Goal: Communication & Community: Answer question/provide support

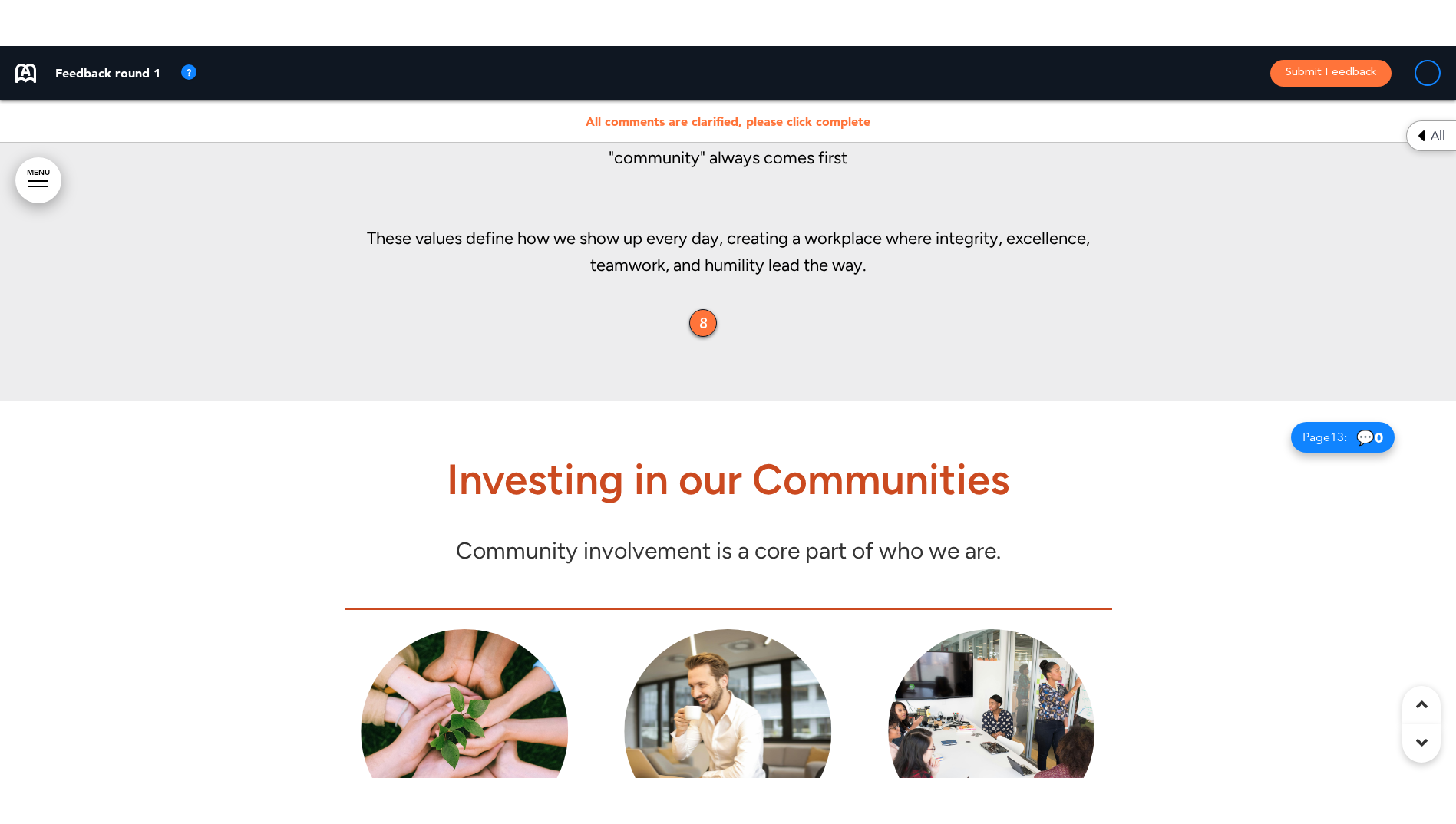
scroll to position [10412, 0]
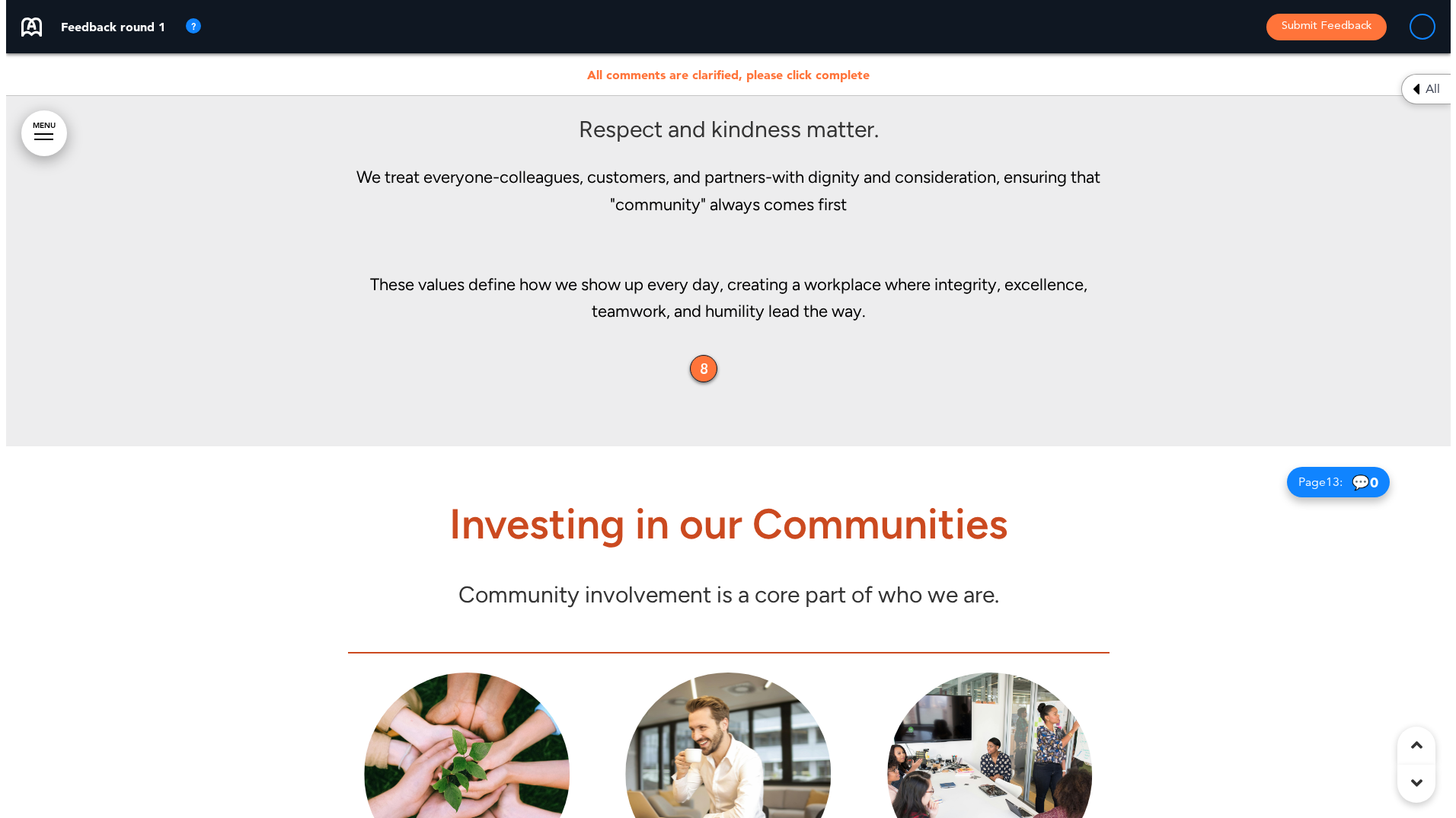
scroll to position [10206, 0]
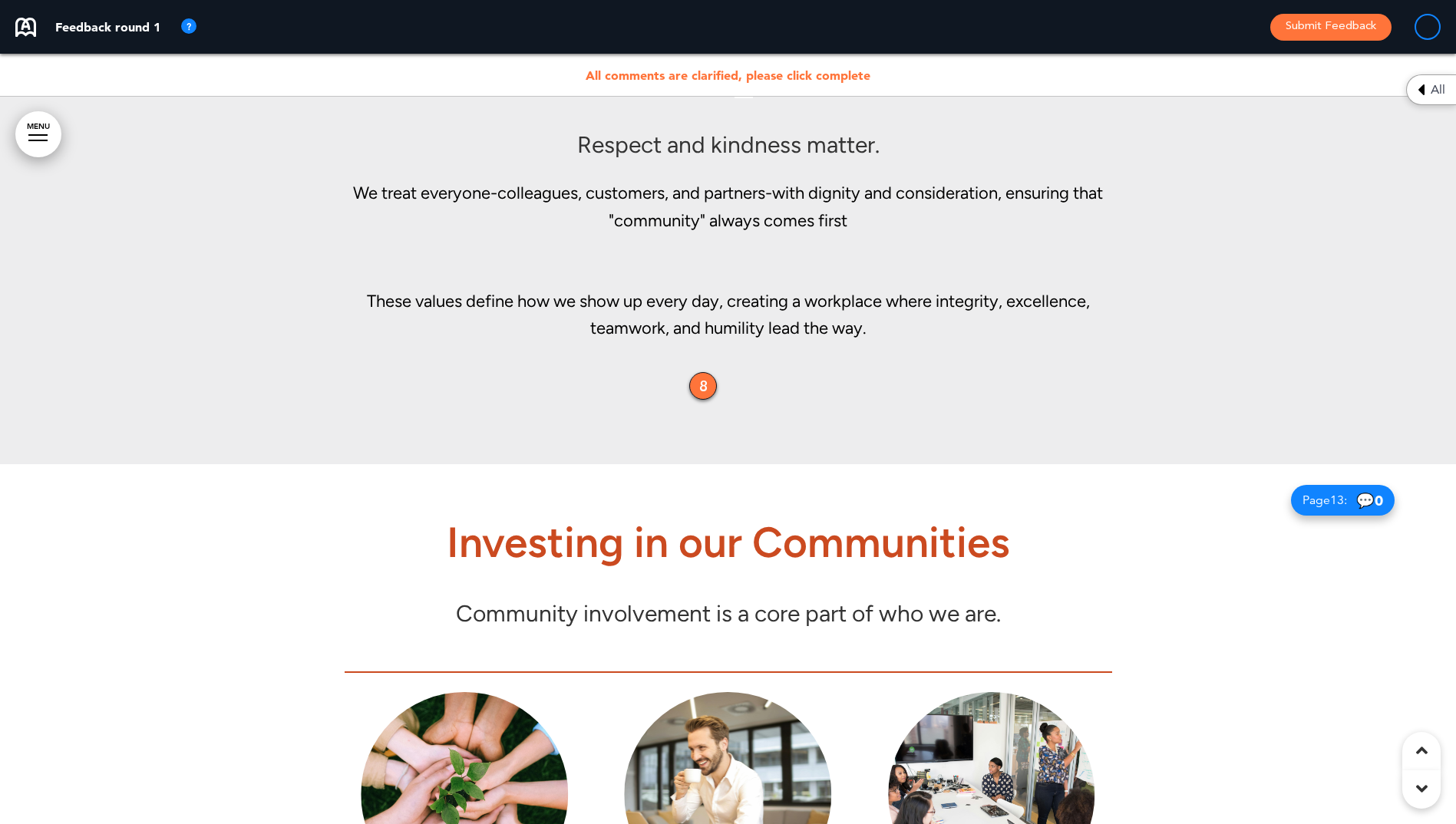
click at [709, 390] on div "8" at bounding box center [702, 385] width 27 height 27
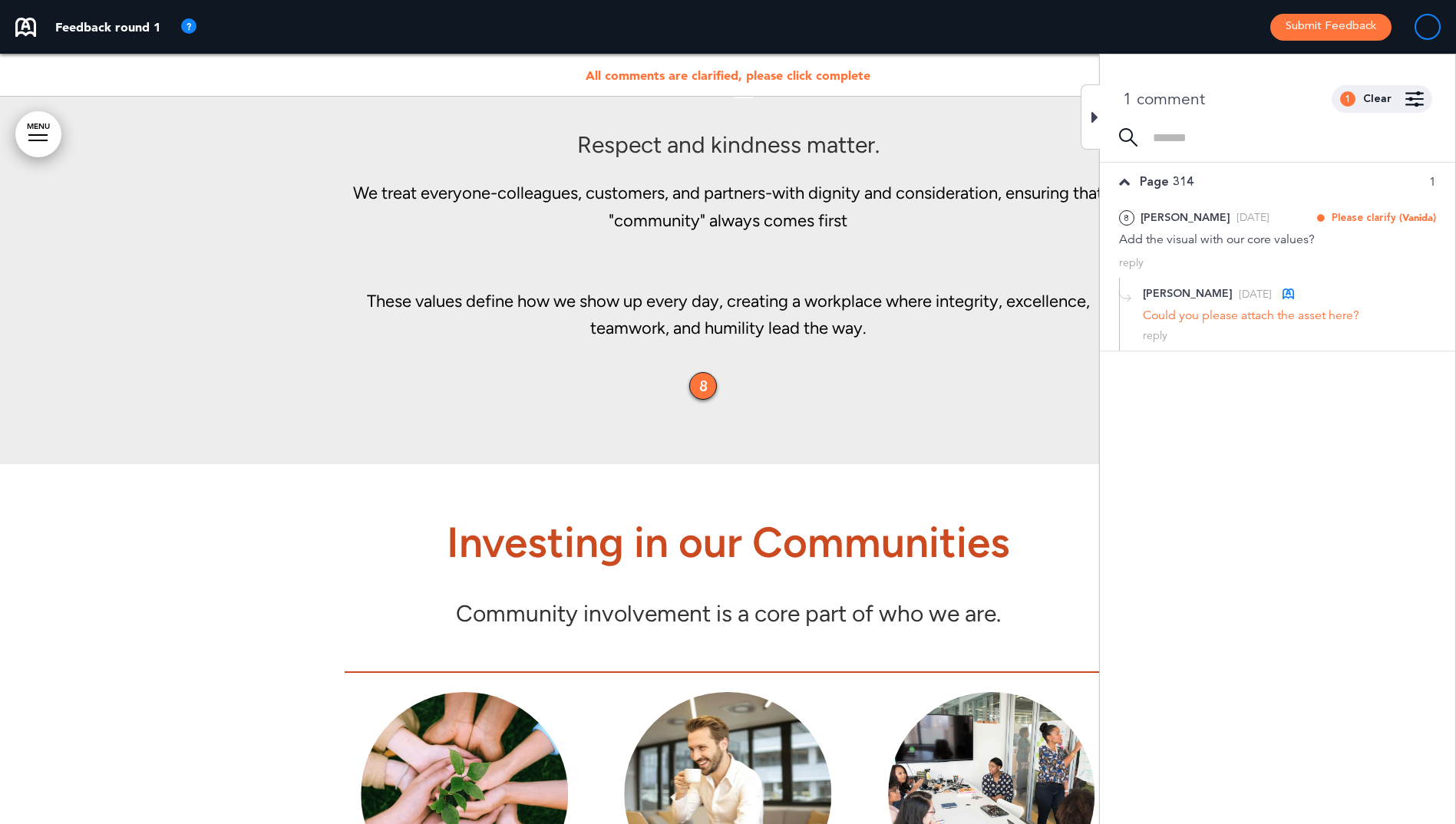
click at [1215, 316] on div "Could you please attach the asset here?" at bounding box center [1289, 315] width 293 height 17
click at [1160, 225] on div "[PERSON_NAME]" at bounding box center [1186, 218] width 90 height 17
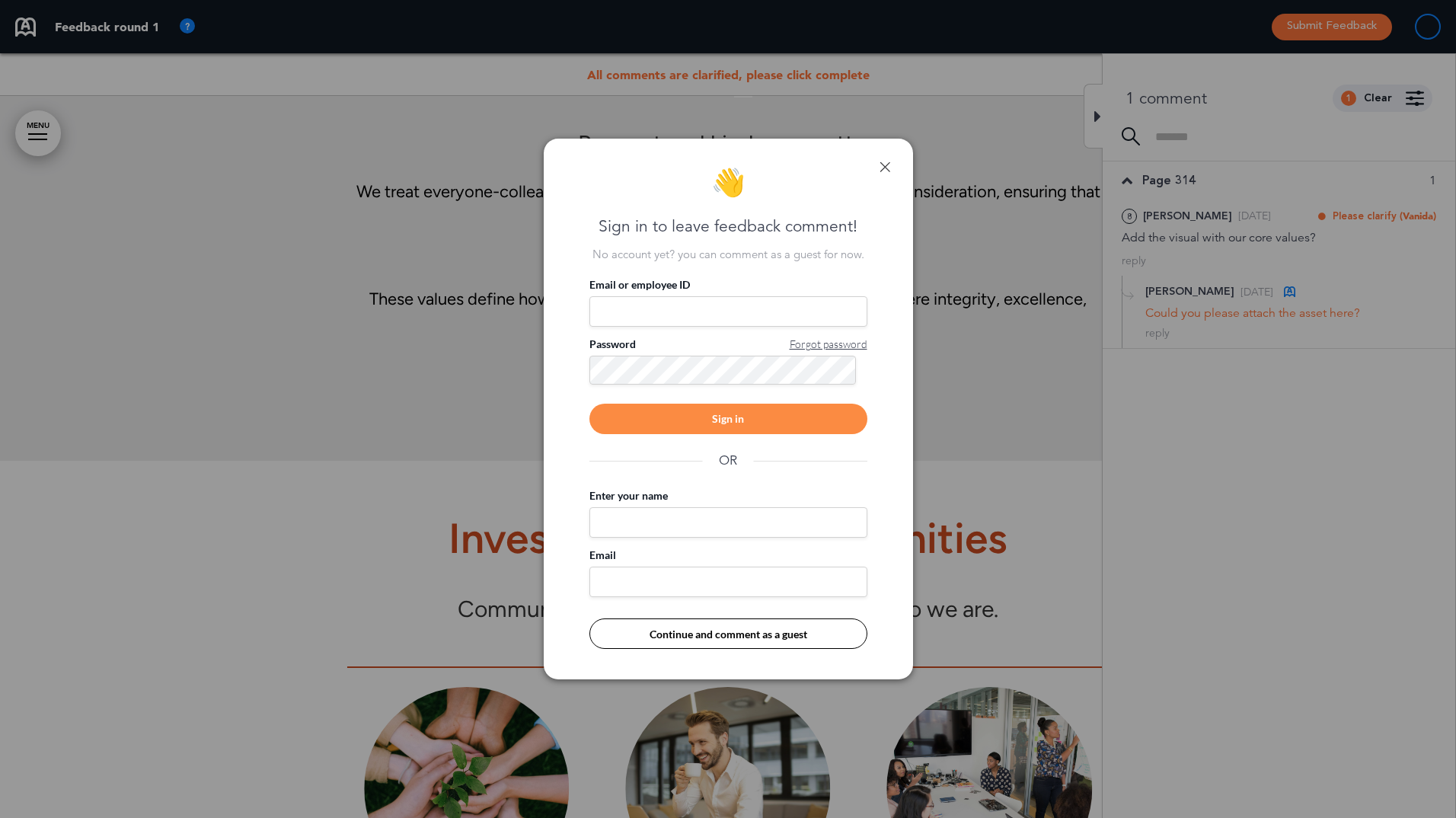
click at [644, 309] on input "Email or employee ID" at bounding box center [728, 311] width 278 height 31
type input "**********"
click at [688, 436] on div "**********" at bounding box center [728, 463] width 278 height 372
click at [688, 427] on div "Sign in" at bounding box center [728, 419] width 278 height 31
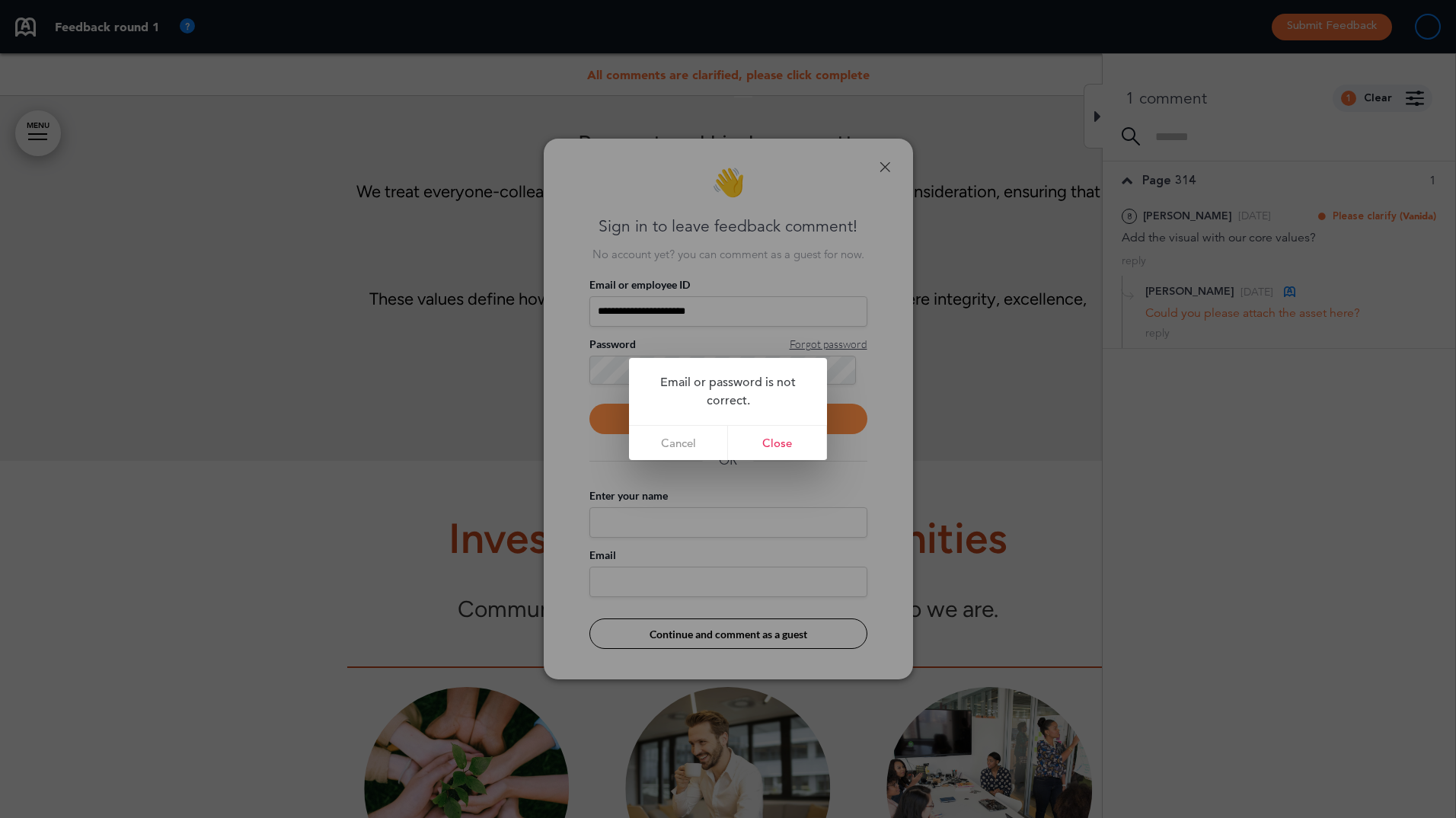
drag, startPoint x: 774, startPoint y: 441, endPoint x: 762, endPoint y: 427, distance: 18.4
click at [774, 441] on link "Close" at bounding box center [778, 443] width 99 height 34
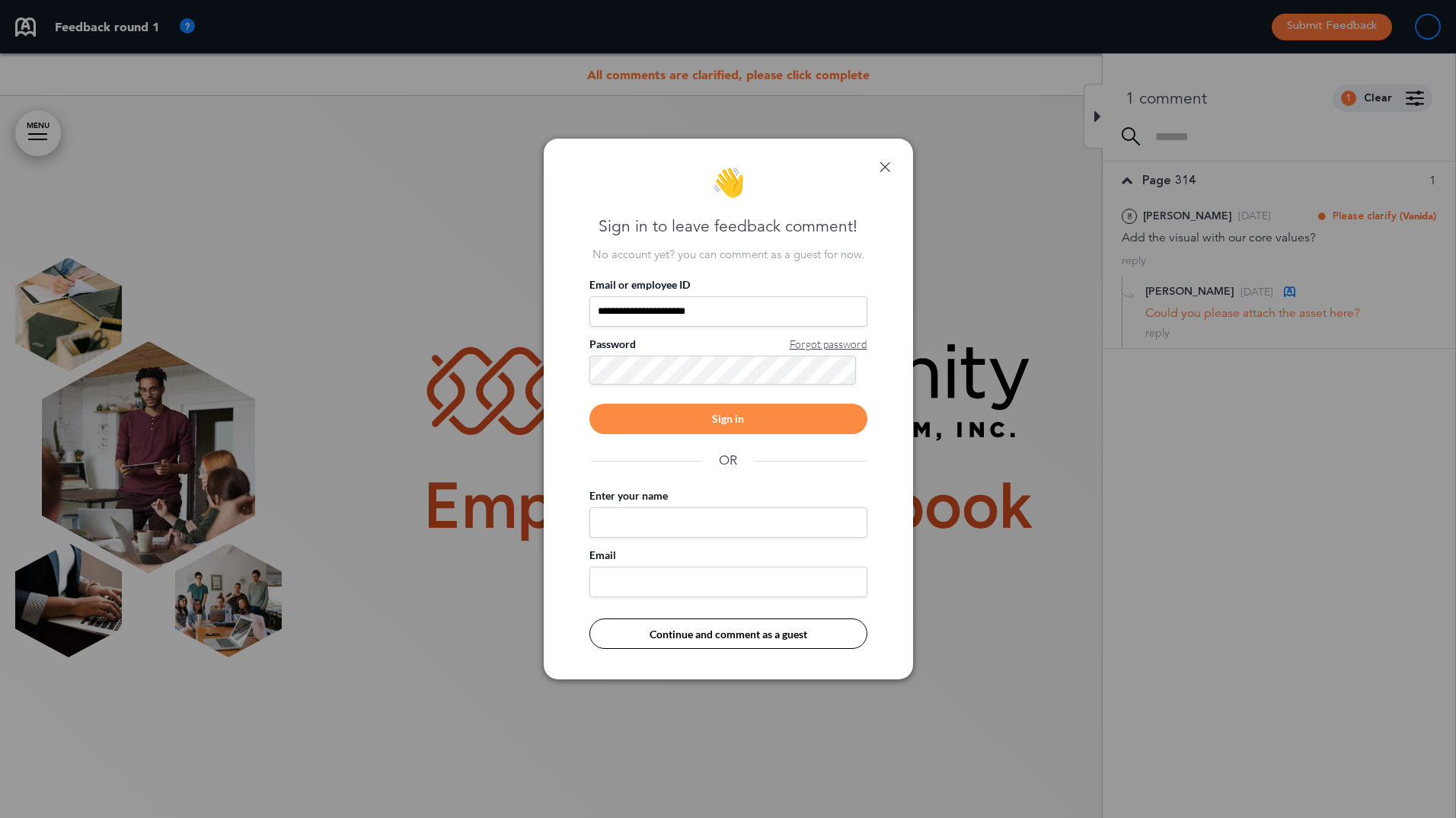
click at [708, 425] on div "Sign in" at bounding box center [728, 419] width 278 height 31
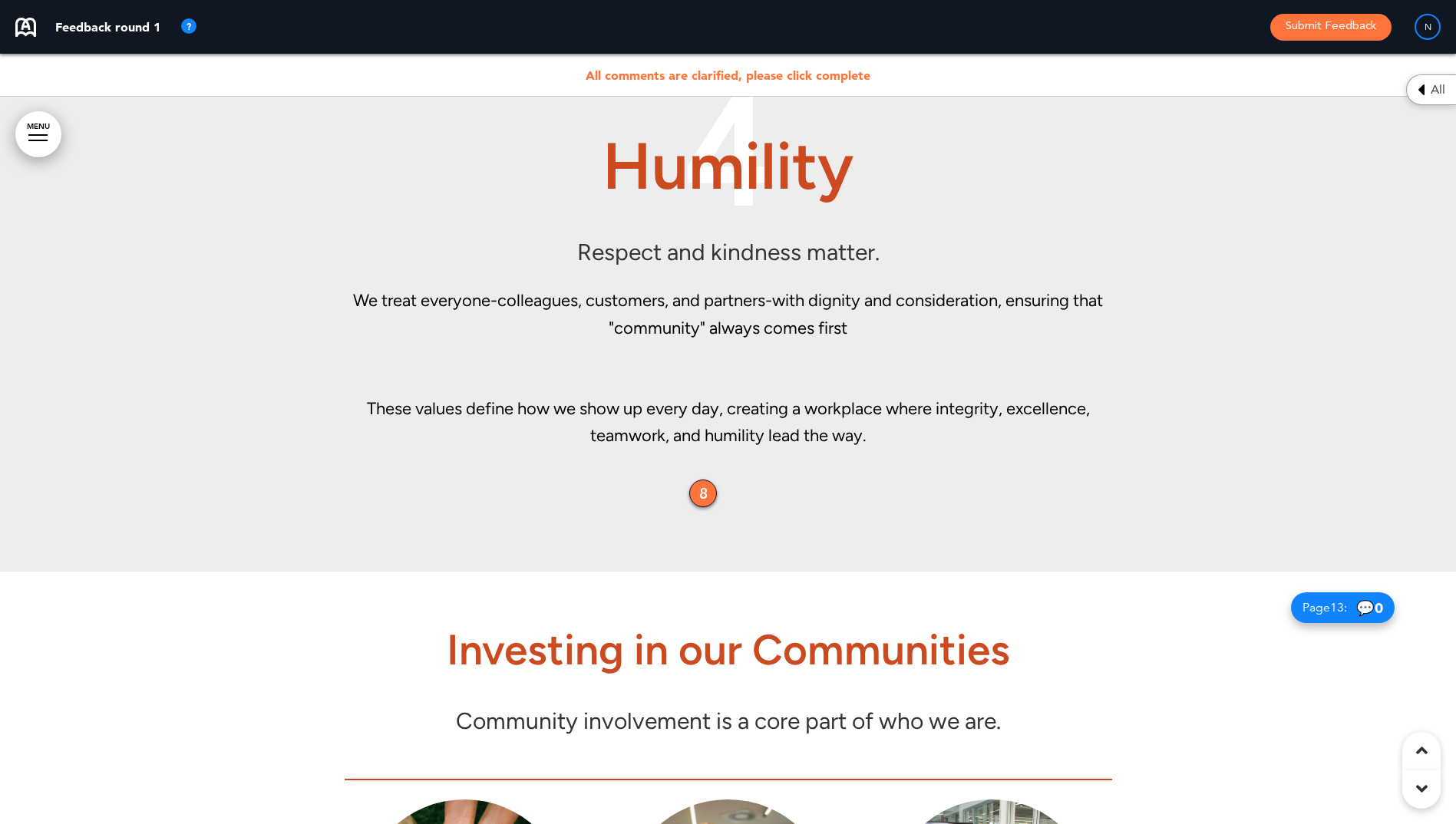
scroll to position [10553, 0]
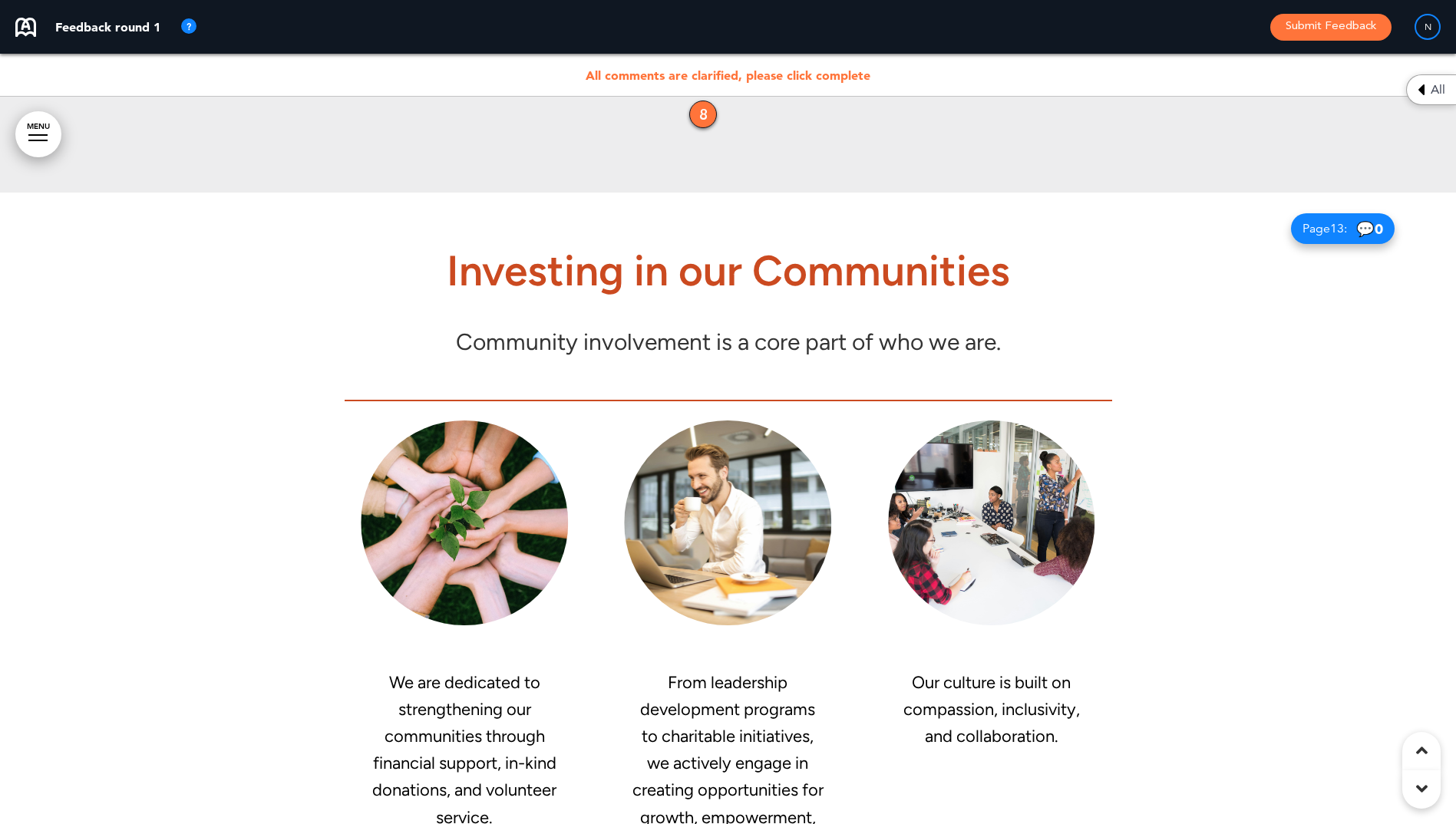
click at [711, 109] on div "8" at bounding box center [702, 113] width 27 height 27
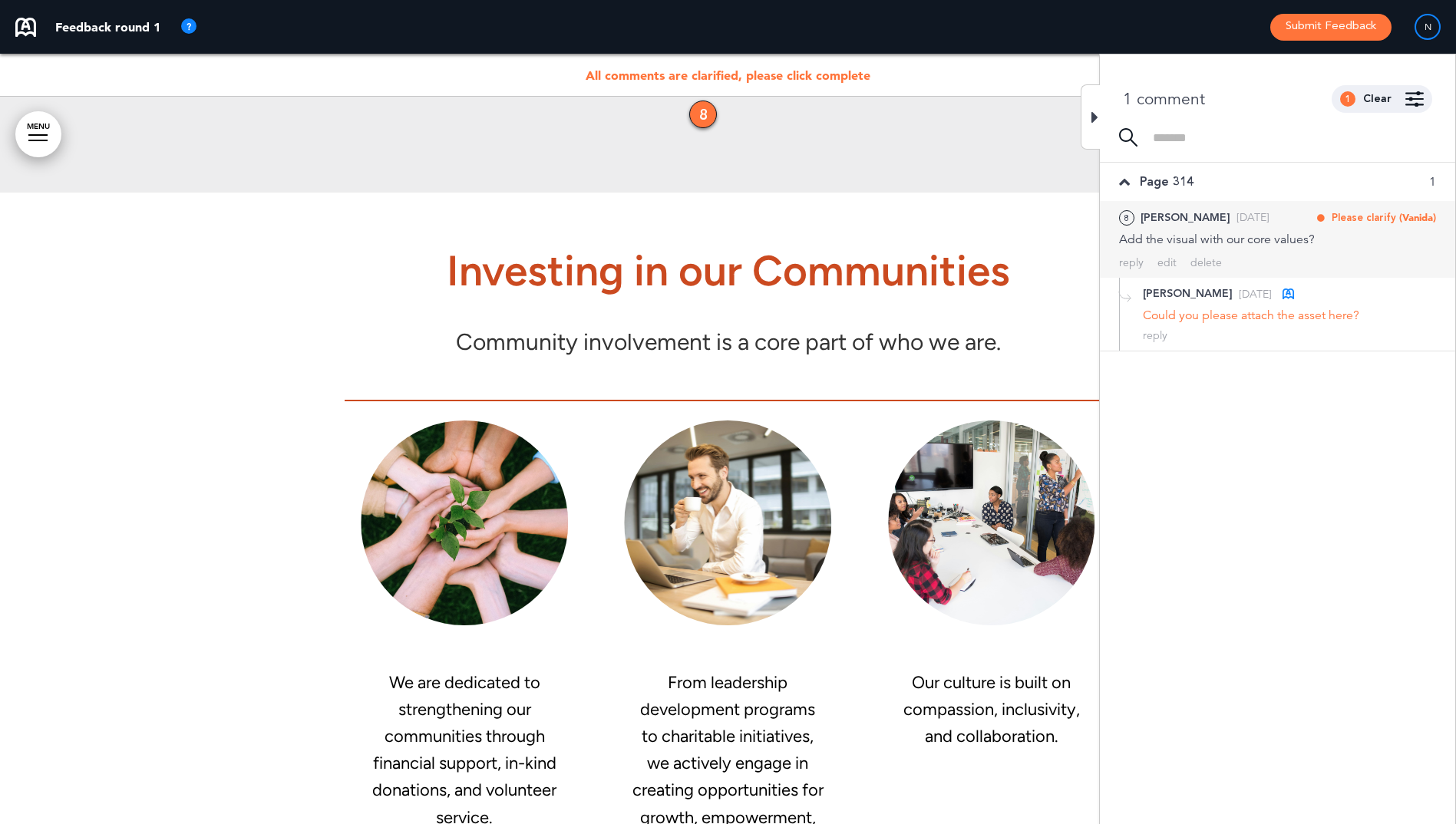
click at [1200, 230] on div "8 Nicole P. Mon, Aug 11 Please clarify (Vanida) Mark as Open Mark as Completed …" at bounding box center [1278, 229] width 317 height 39
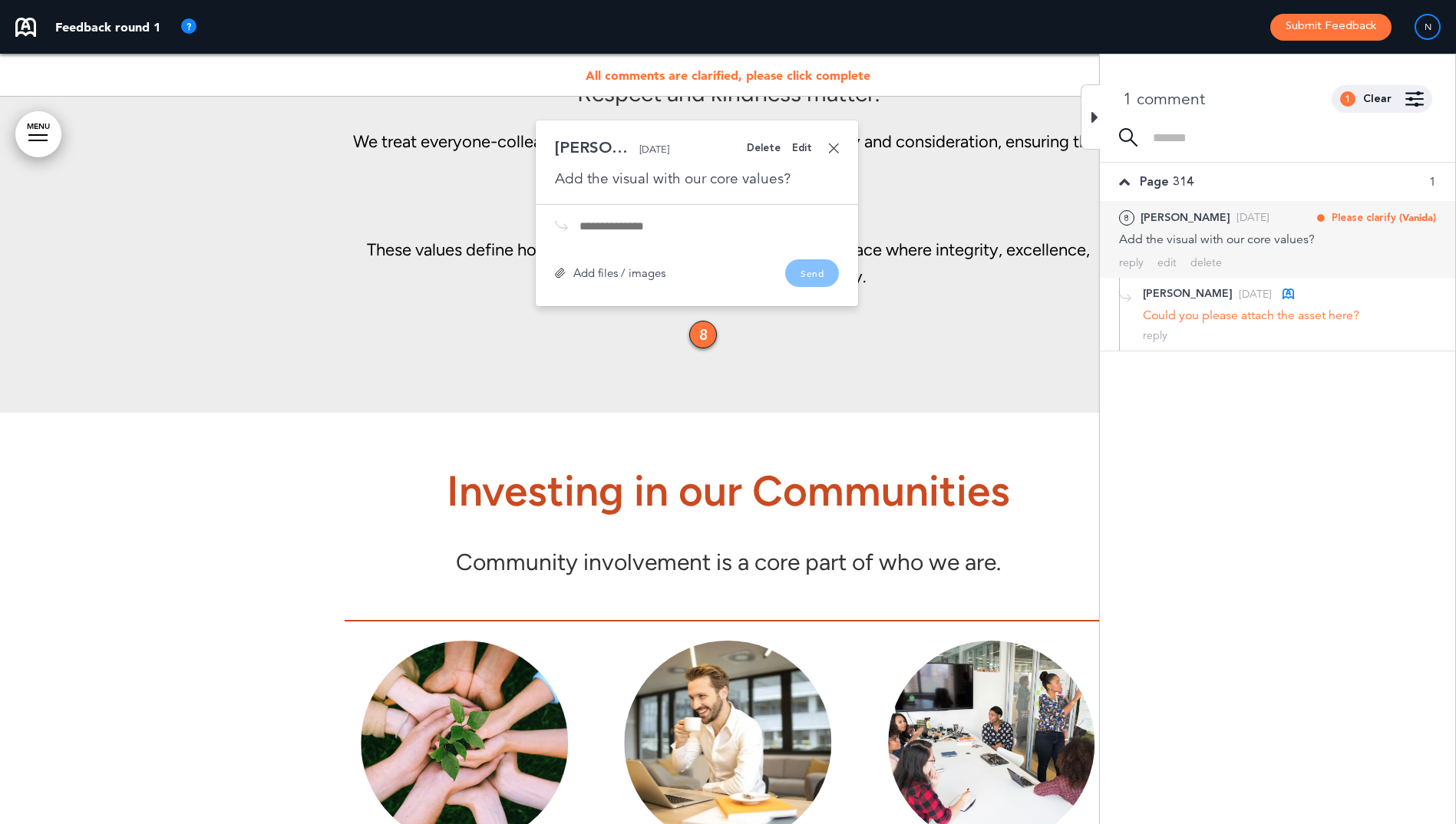
scroll to position [10330, 0]
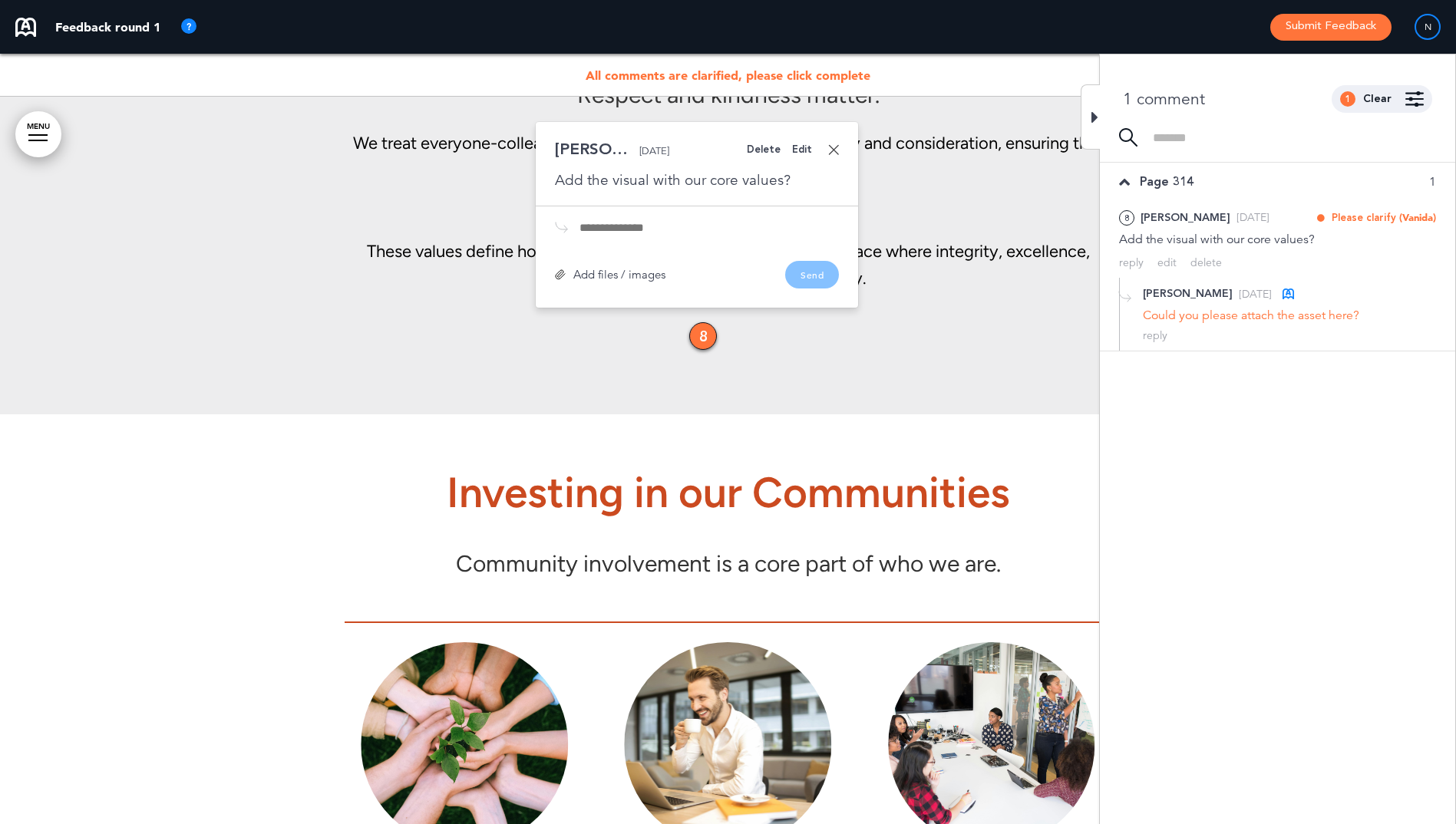
click at [619, 276] on div "Add files / images" at bounding box center [610, 275] width 111 height 11
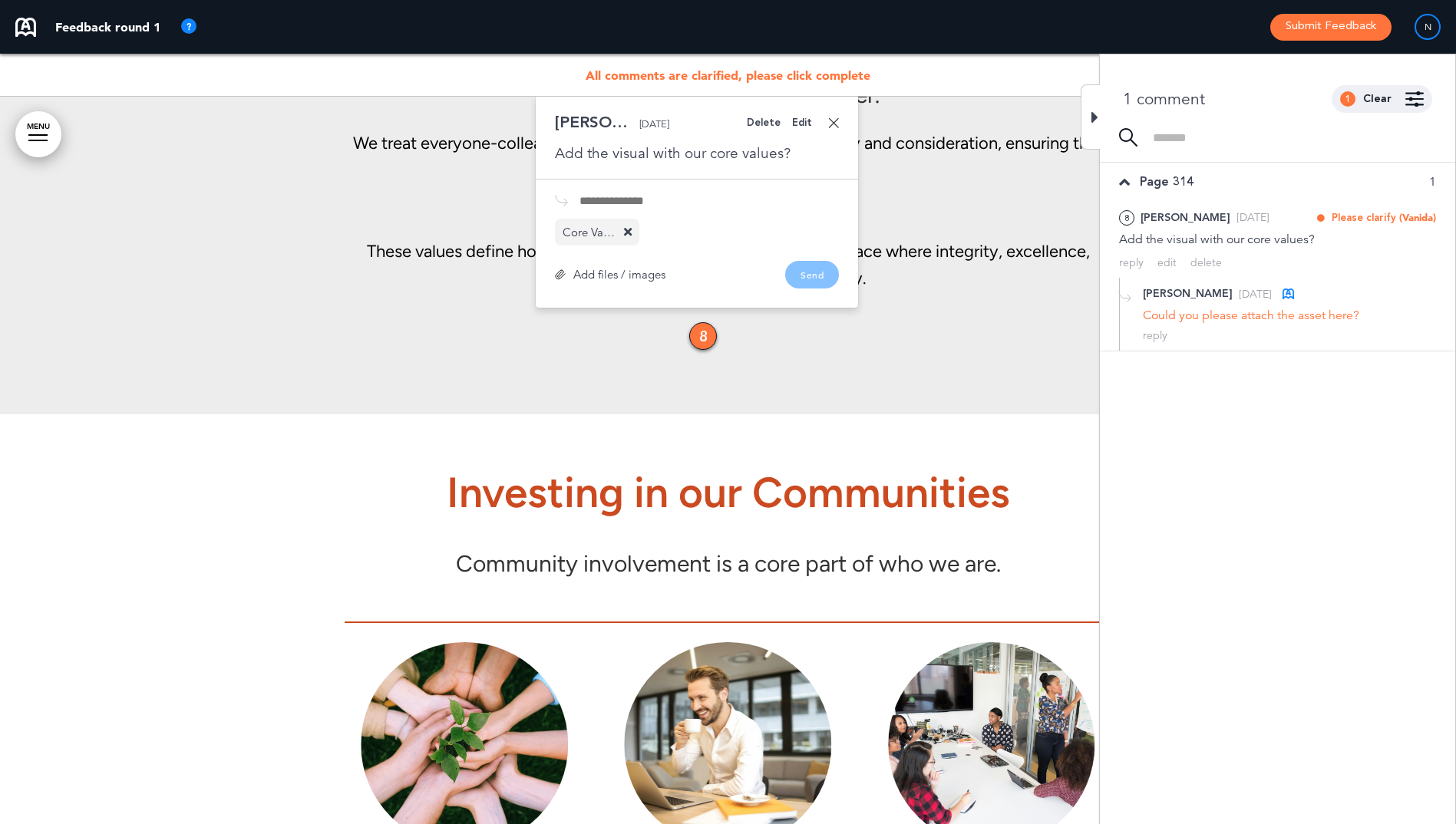
click at [823, 273] on div "Add files / images Send" at bounding box center [697, 274] width 284 height 27
click at [804, 275] on div "Add files / images Send" at bounding box center [697, 274] width 284 height 27
click at [657, 215] on div "Delete Edit Nicole P. Mon, Aug 11 Add the visual with our core values? Core Val…" at bounding box center [697, 202] width 323 height 213
click at [652, 202] on input "text" at bounding box center [709, 201] width 260 height 12
type input "**********"
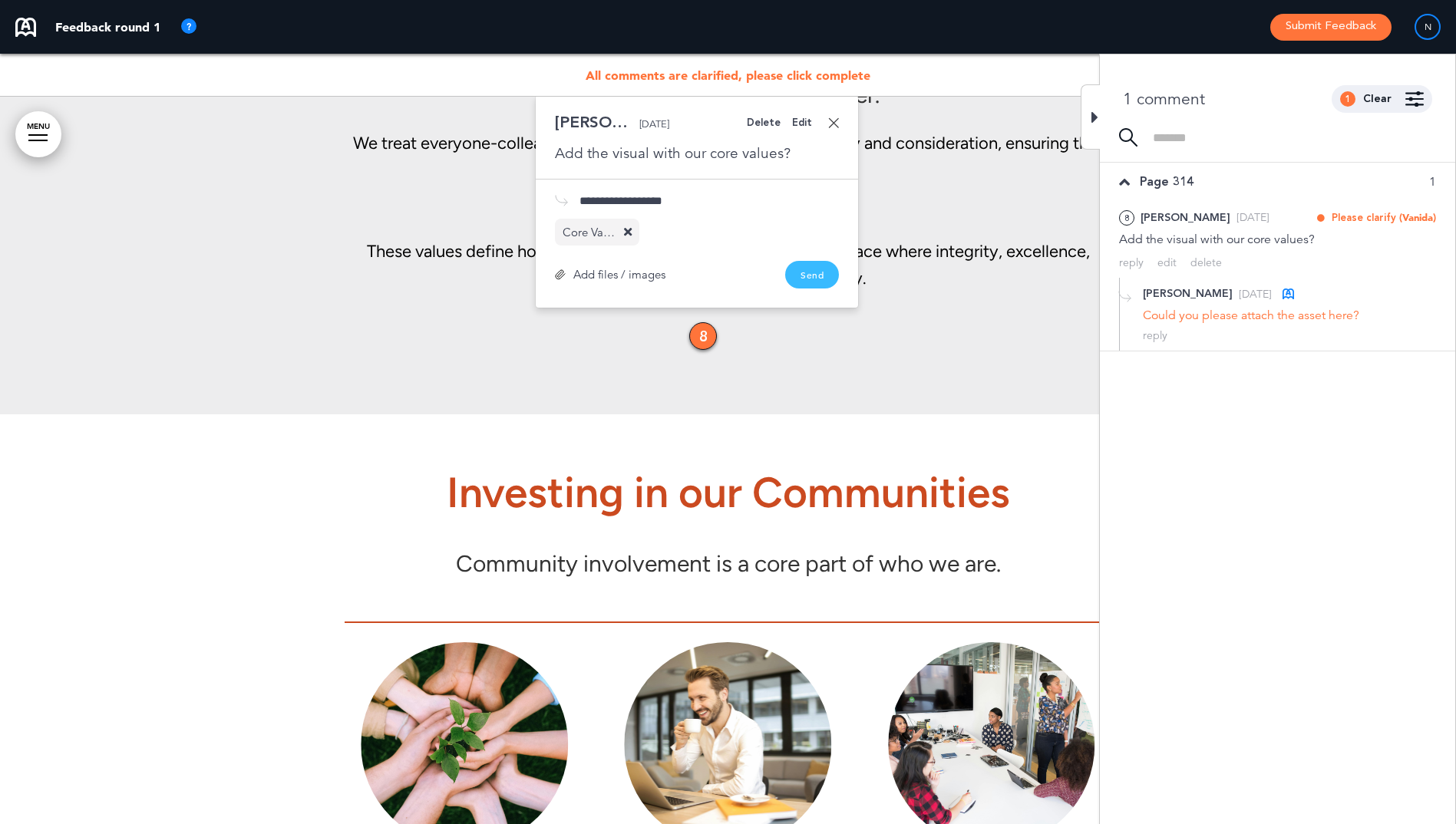
click at [811, 271] on button "Send" at bounding box center [812, 274] width 53 height 27
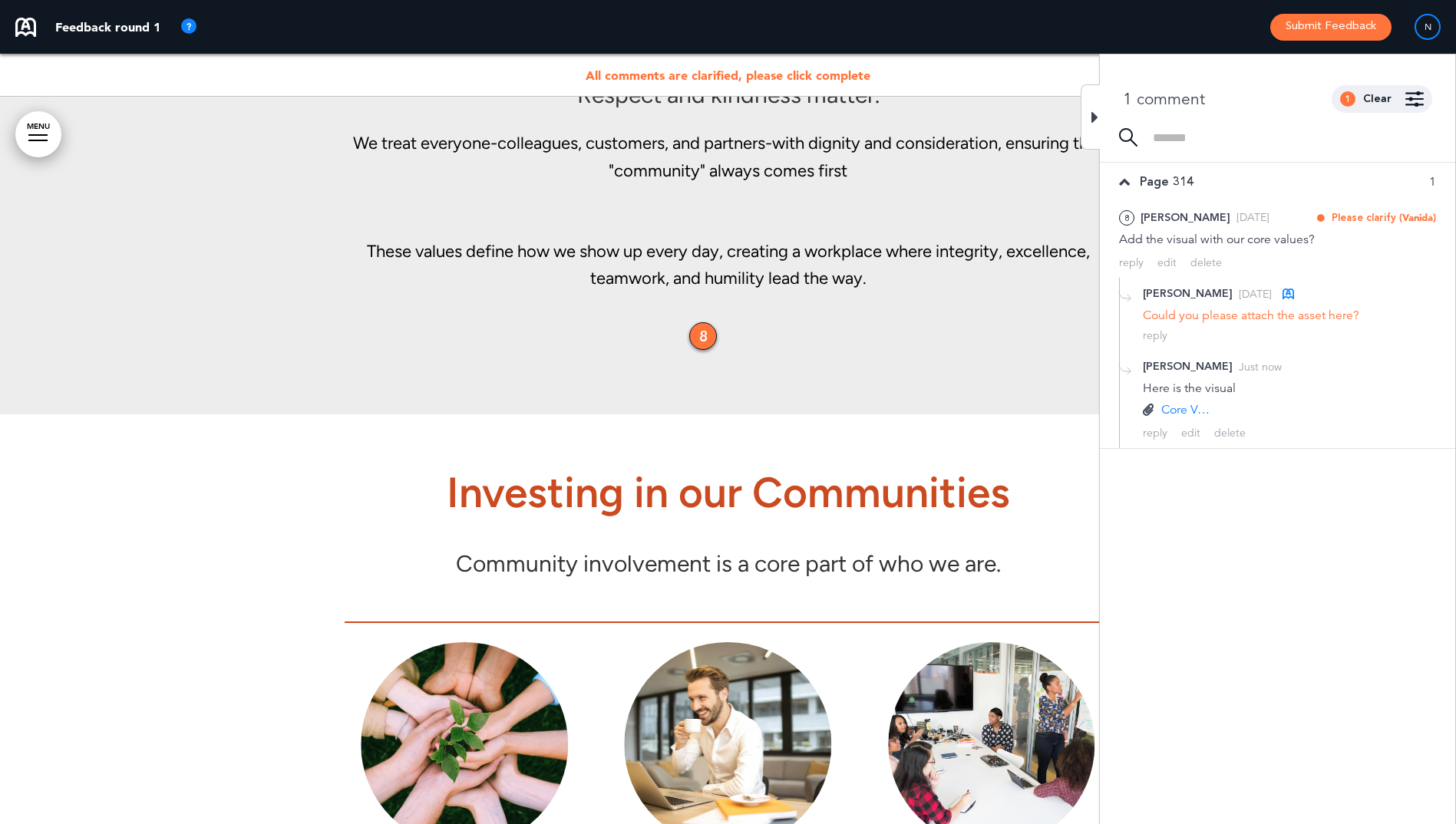
click at [1088, 116] on div at bounding box center [1090, 117] width 19 height 66
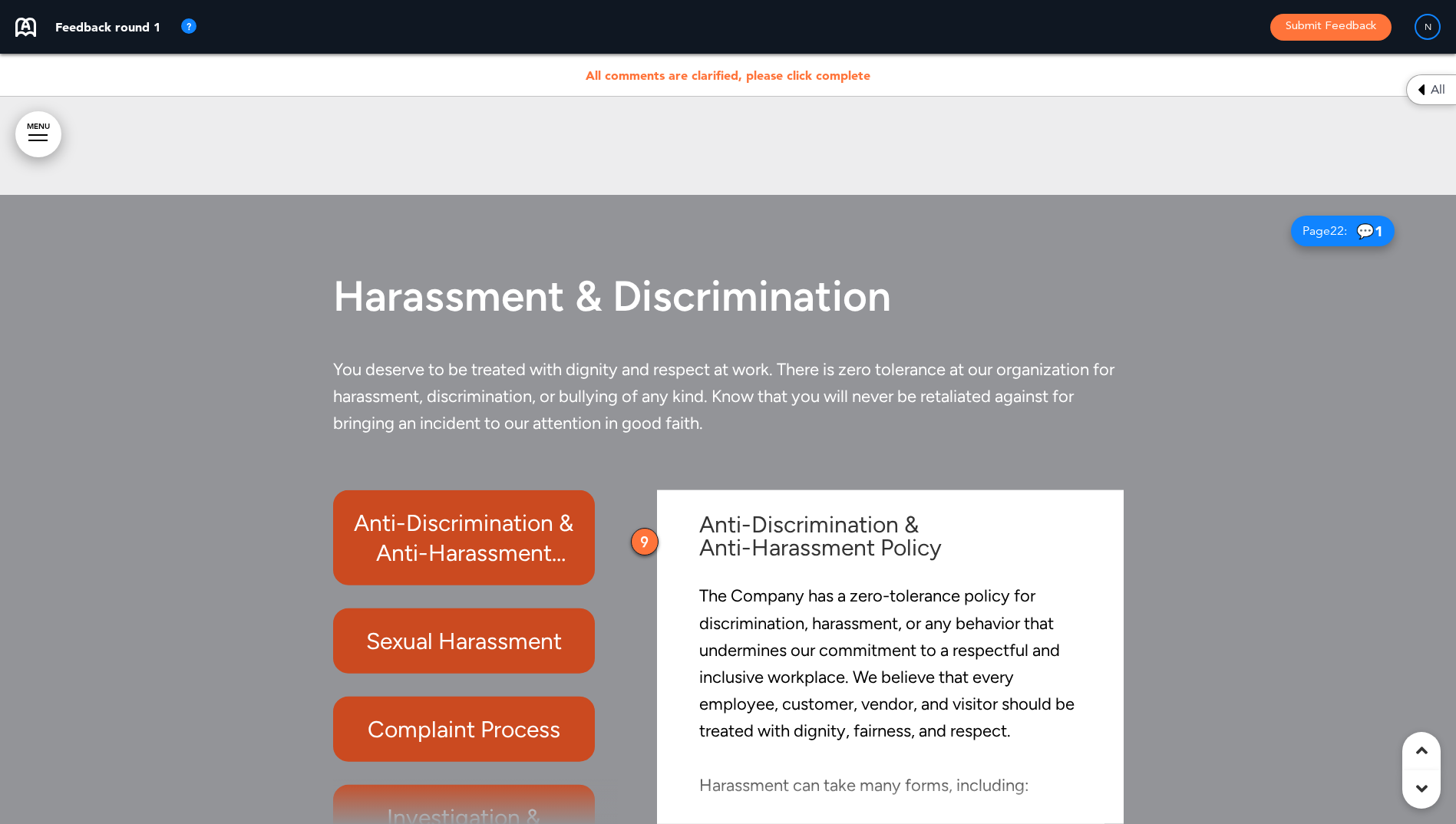
scroll to position [15356, 0]
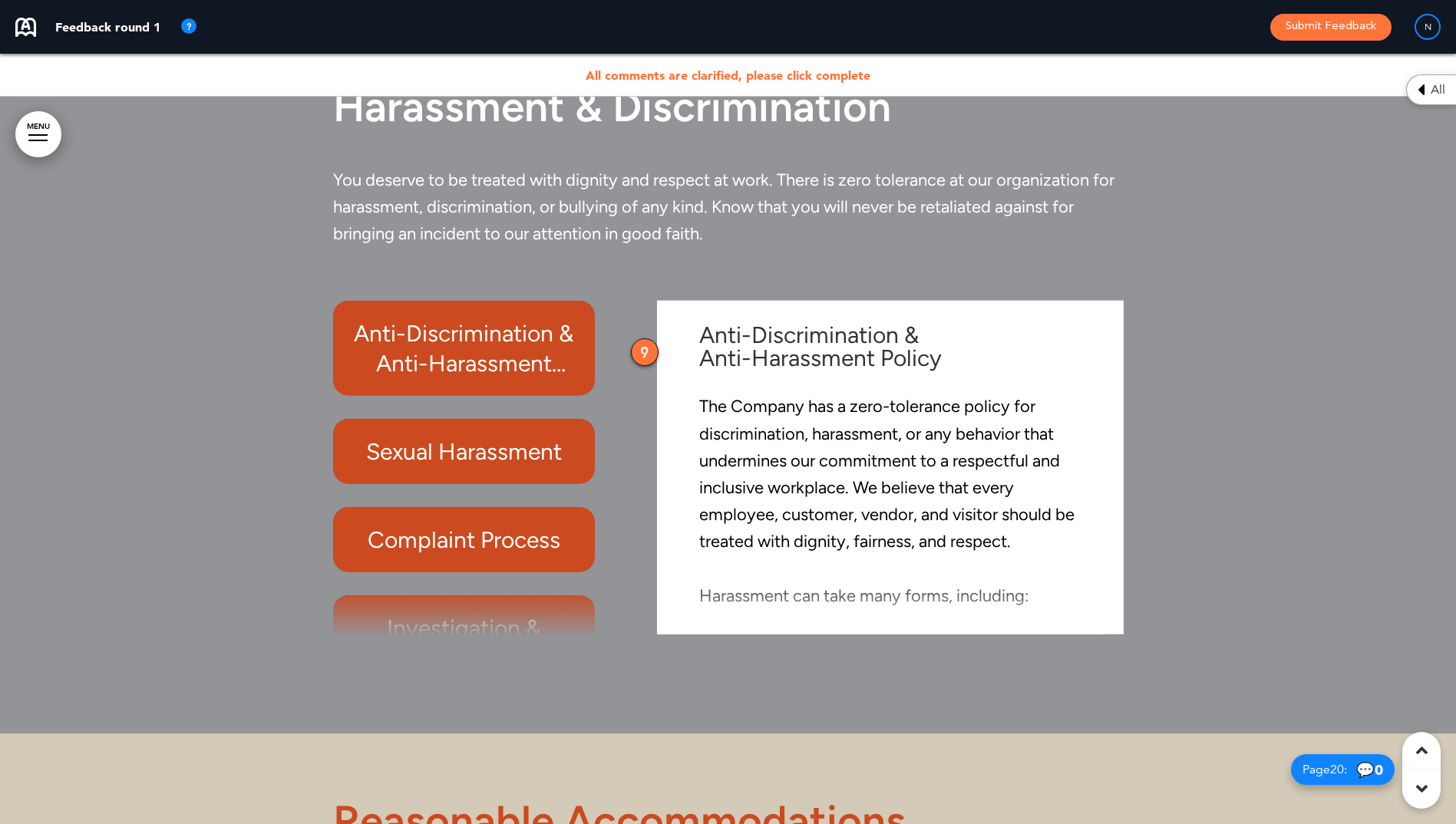
click at [646, 351] on div "9" at bounding box center [644, 352] width 27 height 27
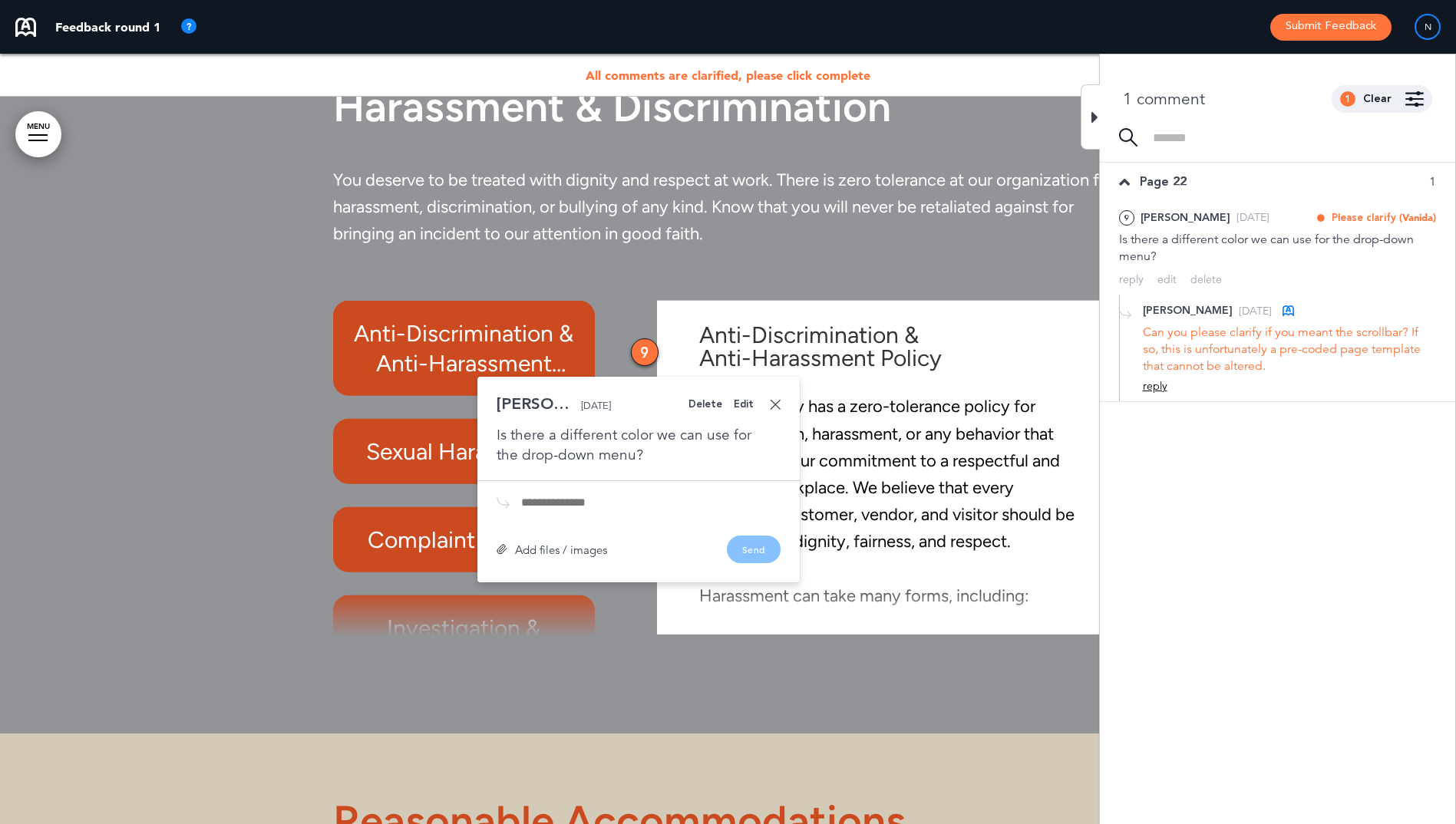
click at [1149, 384] on div "reply" at bounding box center [1155, 386] width 24 height 15
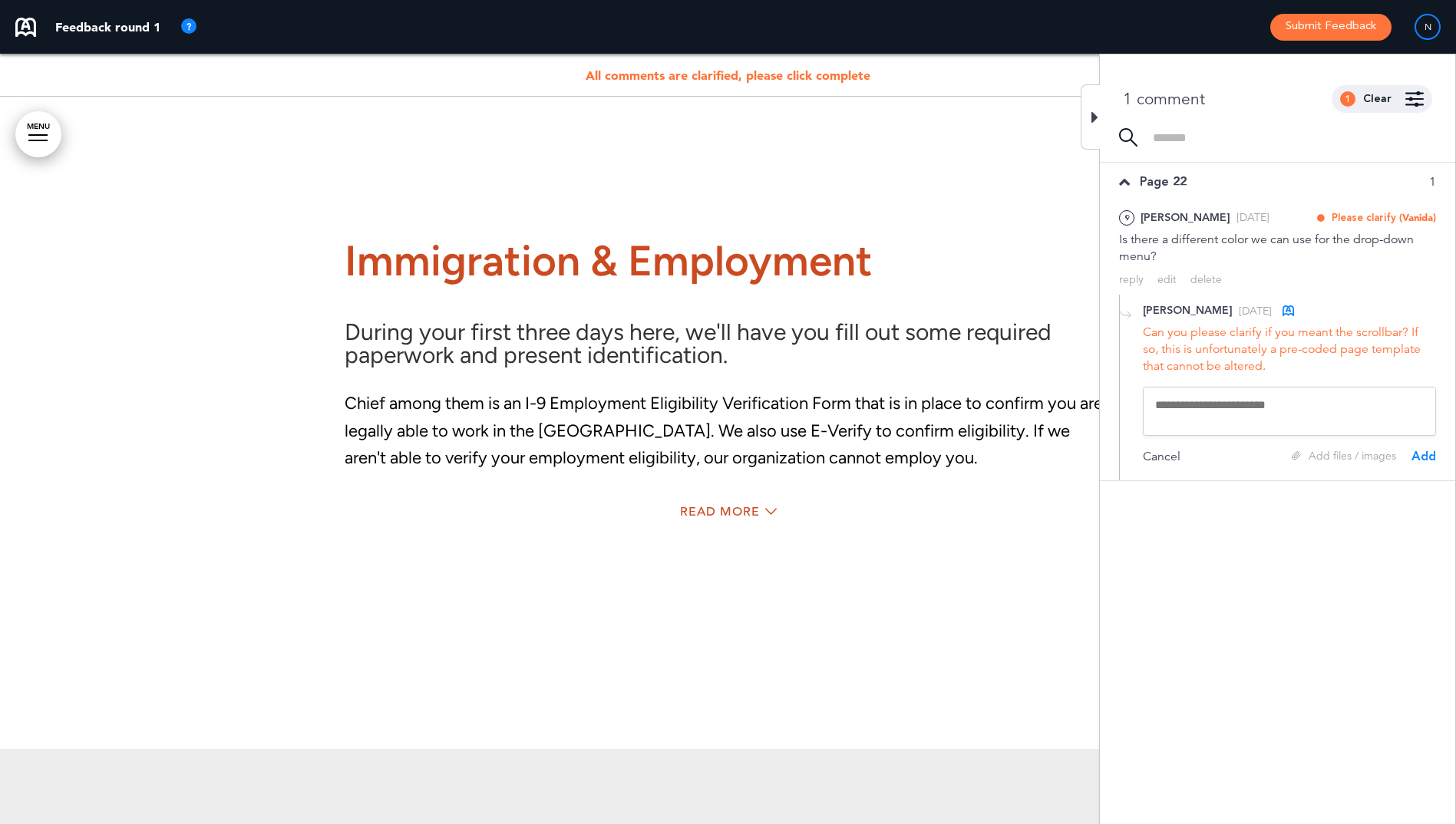
click at [1166, 404] on textarea at bounding box center [1289, 412] width 293 height 49
click at [1252, 418] on textarea "**********" at bounding box center [1289, 412] width 293 height 49
type textarea "**********"
click at [1437, 459] on div "**********" at bounding box center [1277, 387] width 355 height 186
click at [1423, 457] on div "Add" at bounding box center [1424, 457] width 24 height 17
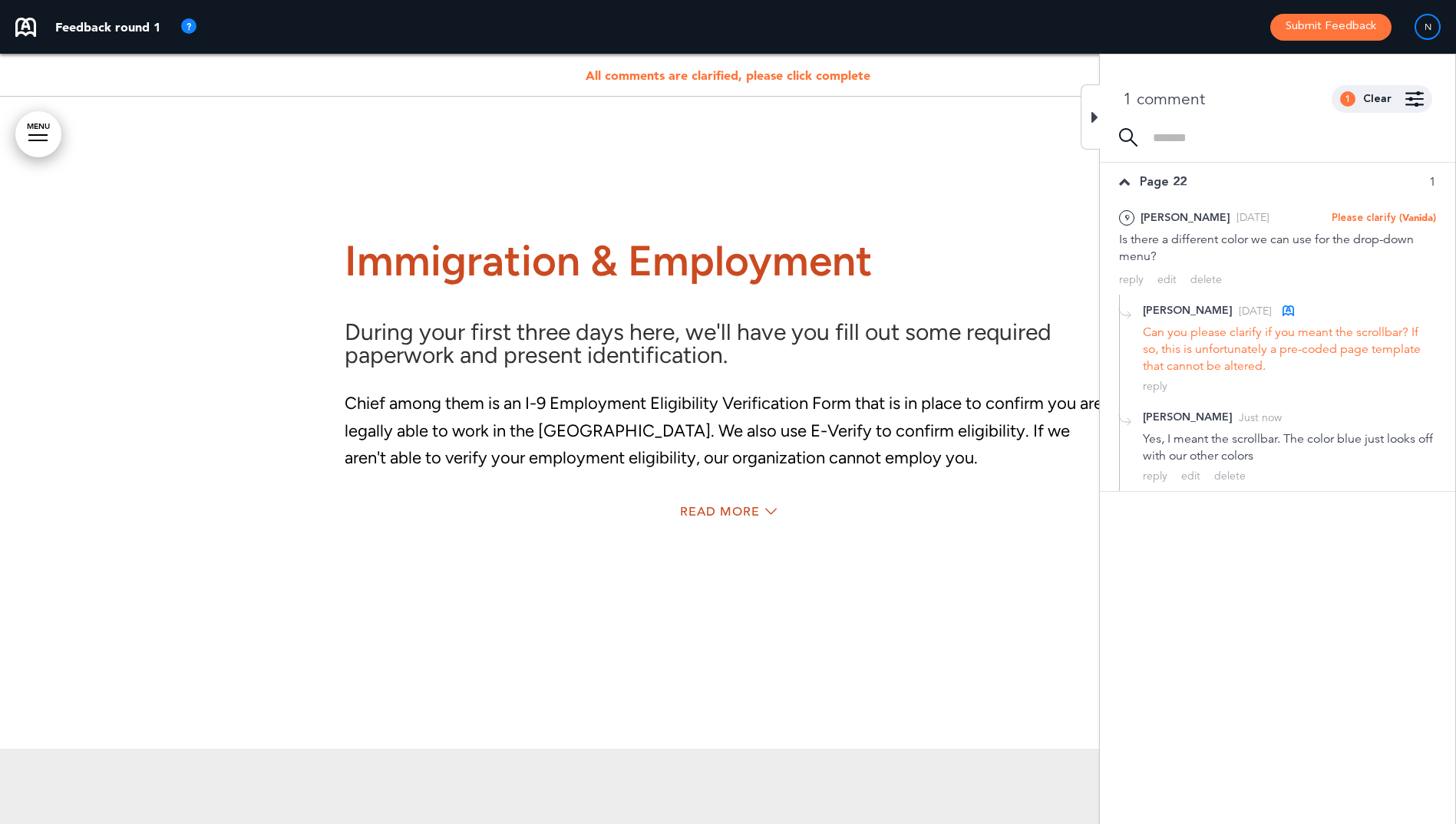
click at [1100, 114] on div "1 comment 1 Clear Made by... Any one All Kelly Shaw ( kelly.shaw@cbna.com ) Nic…" at bounding box center [1277, 91] width 355 height 74
click at [1097, 116] on icon at bounding box center [1094, 117] width 7 height 19
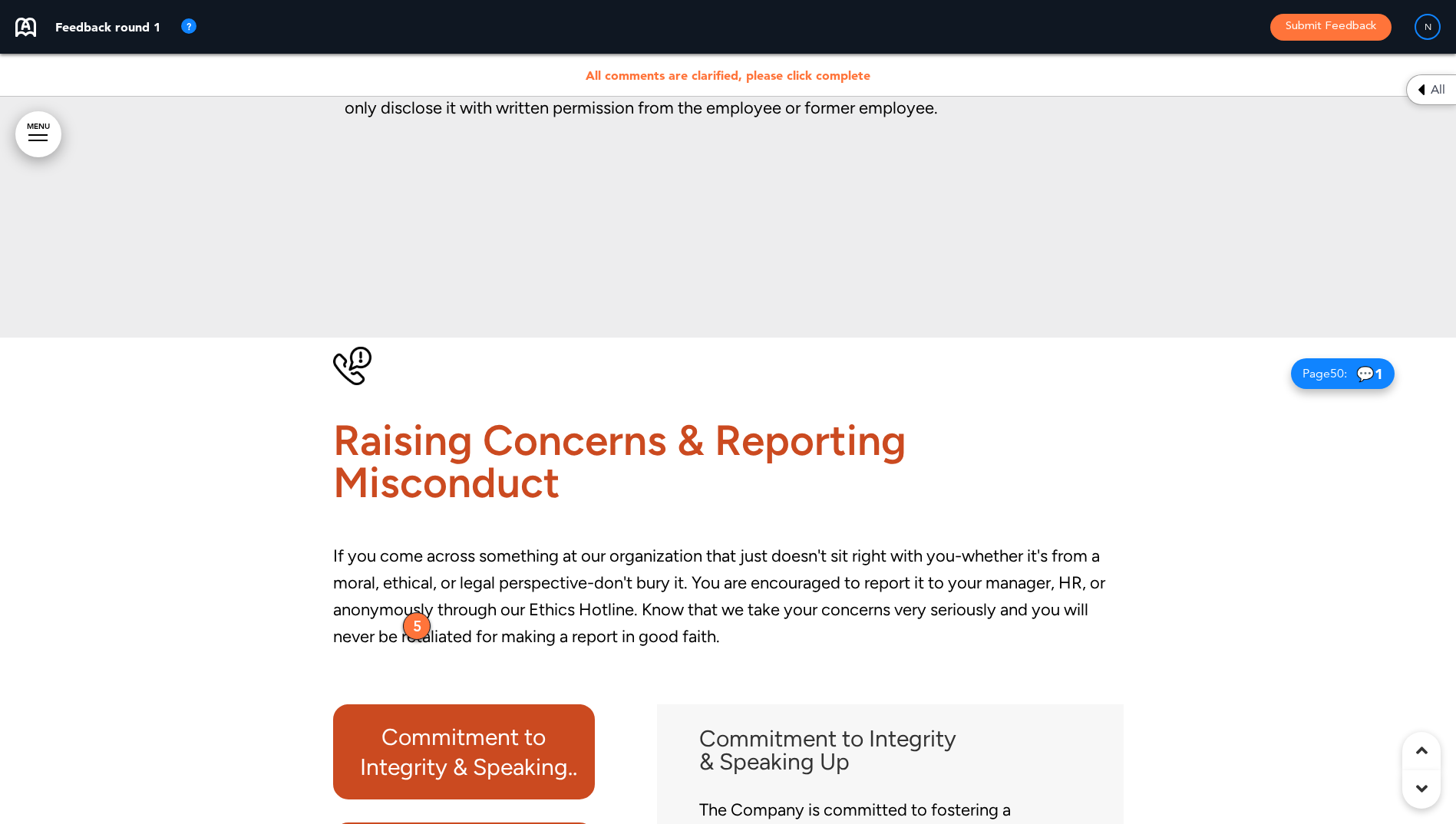
scroll to position [23628, 0]
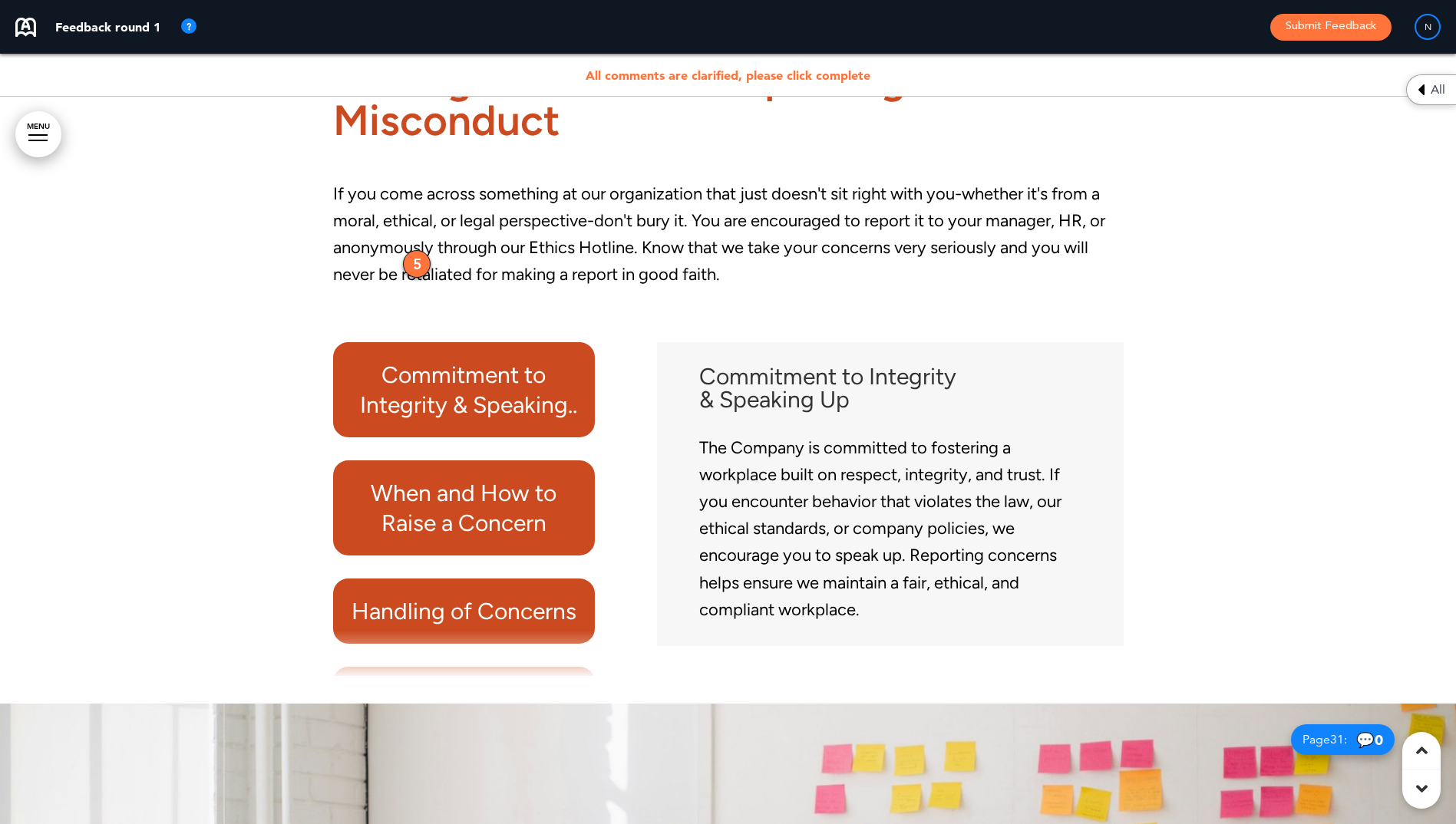
click at [417, 268] on div "5" at bounding box center [416, 263] width 27 height 27
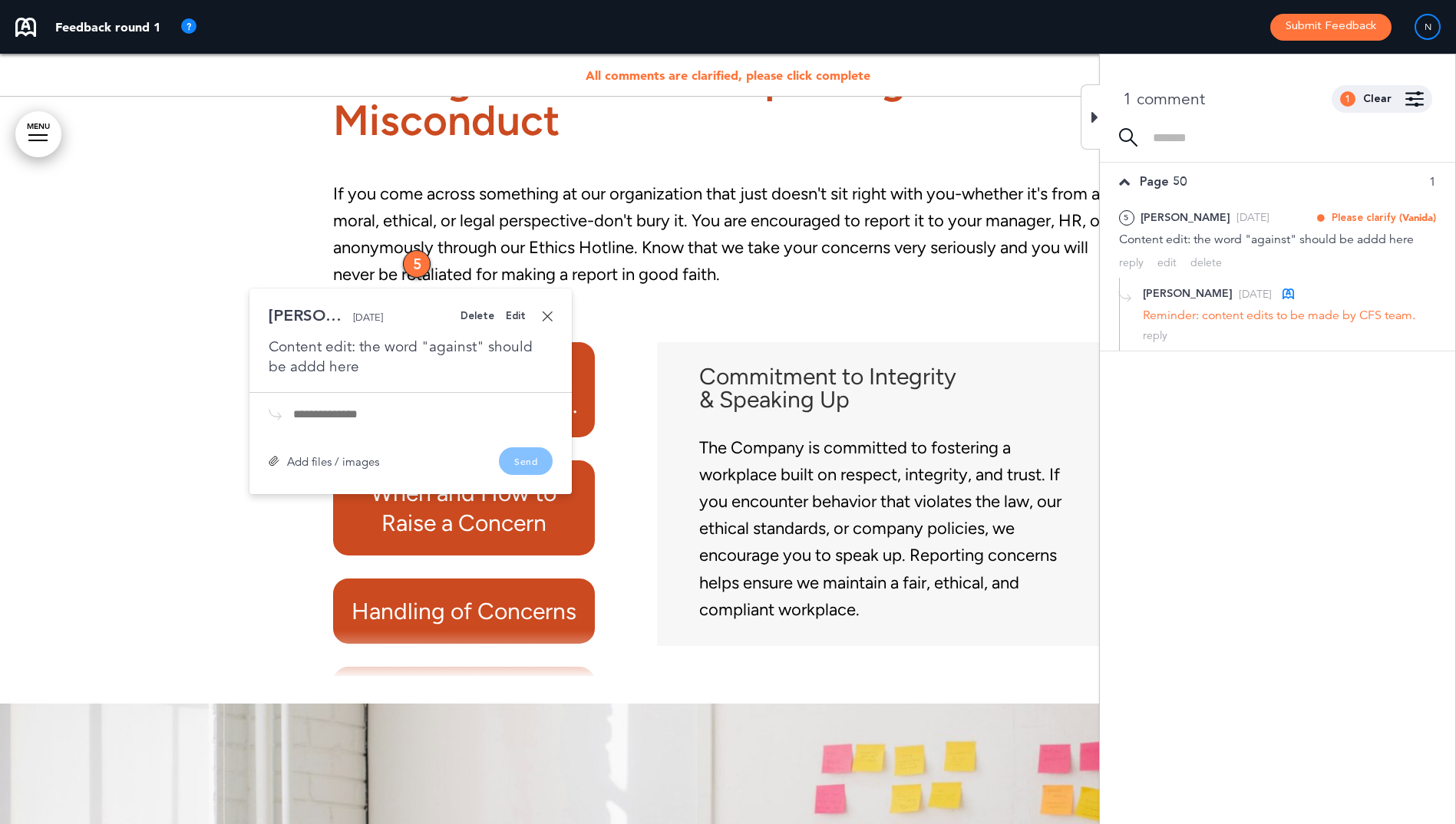
click at [543, 315] on link at bounding box center [547, 316] width 10 height 10
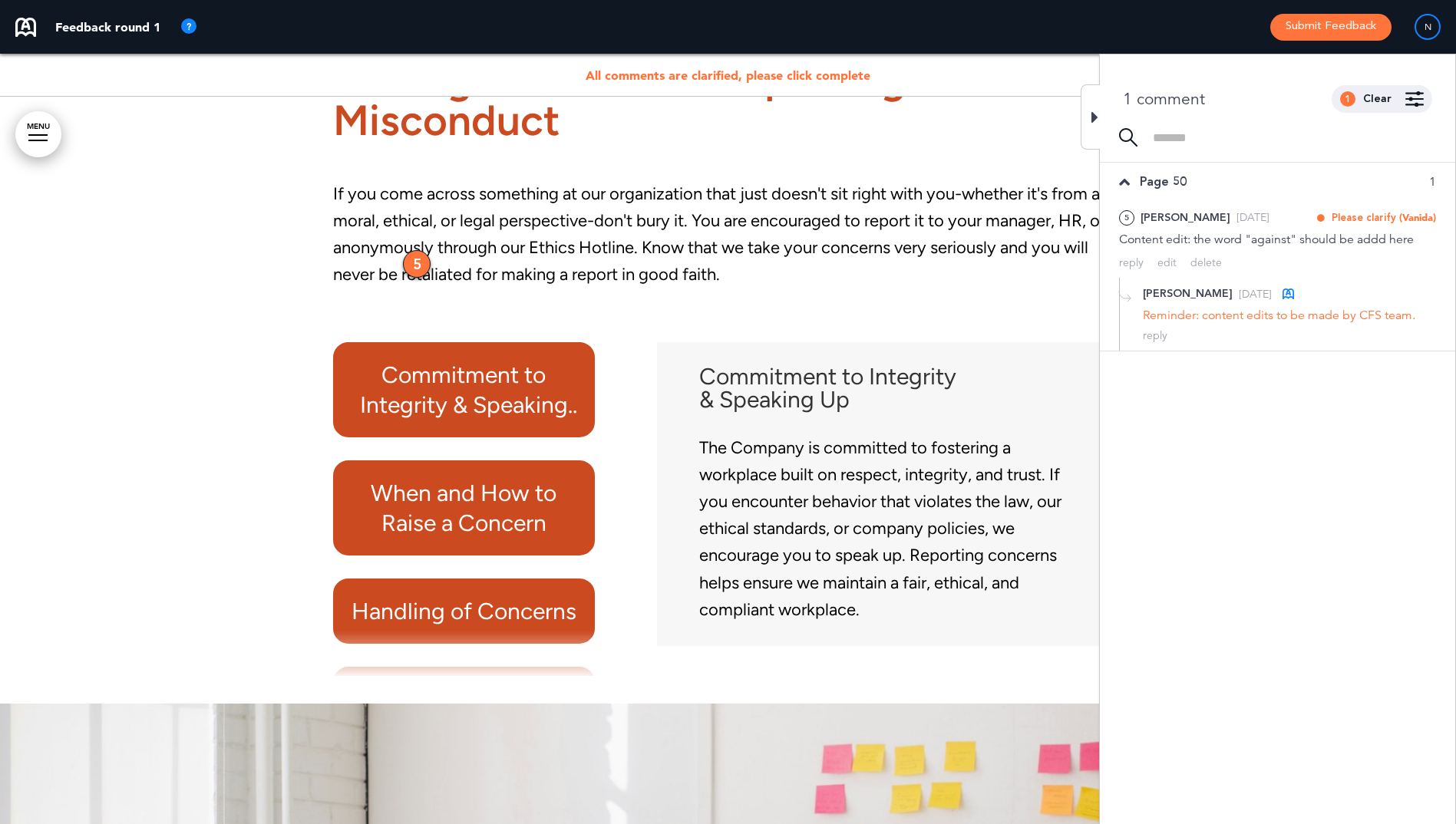
click at [1097, 122] on icon at bounding box center [1094, 117] width 7 height 19
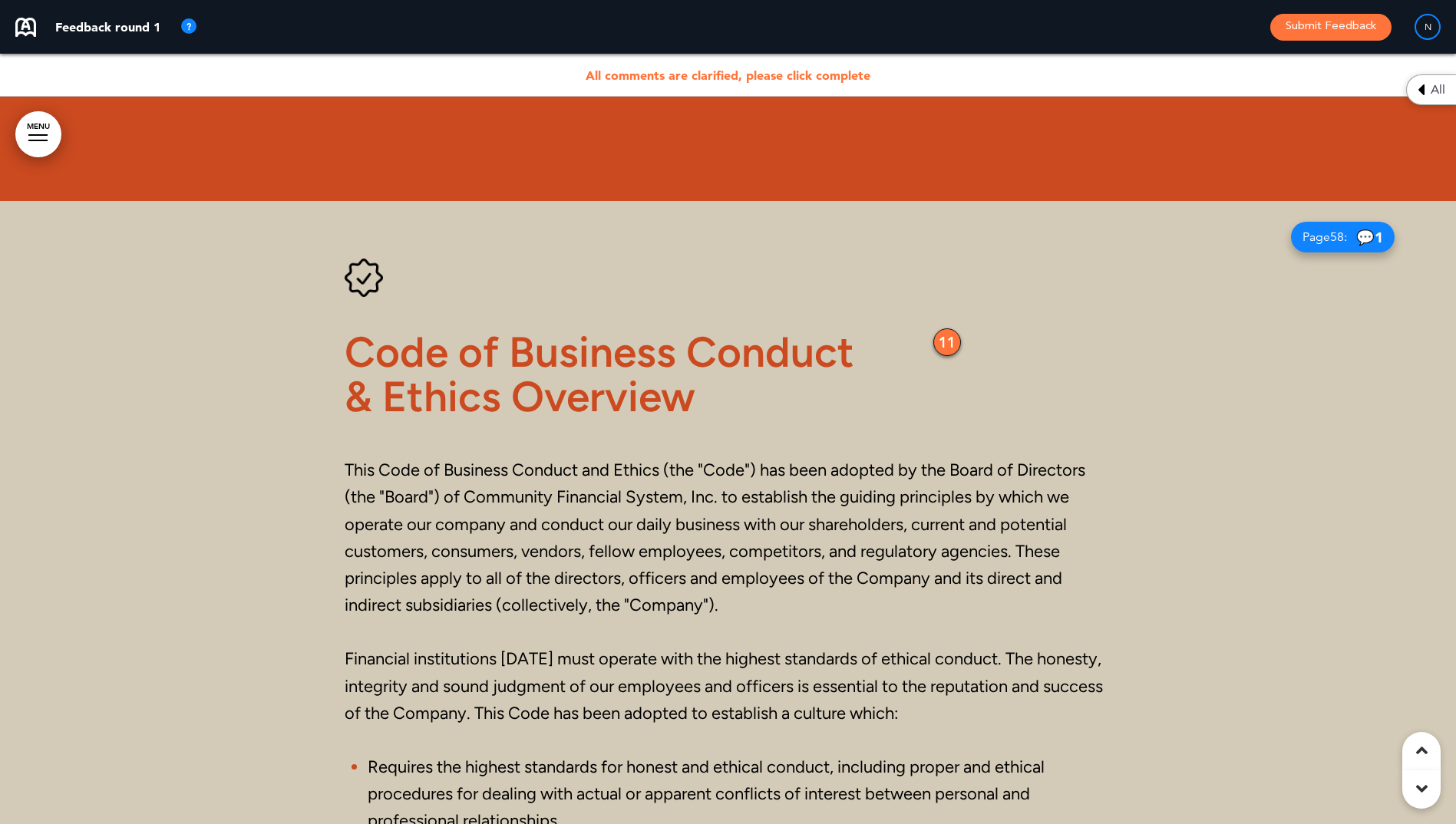
scroll to position [25701, 0]
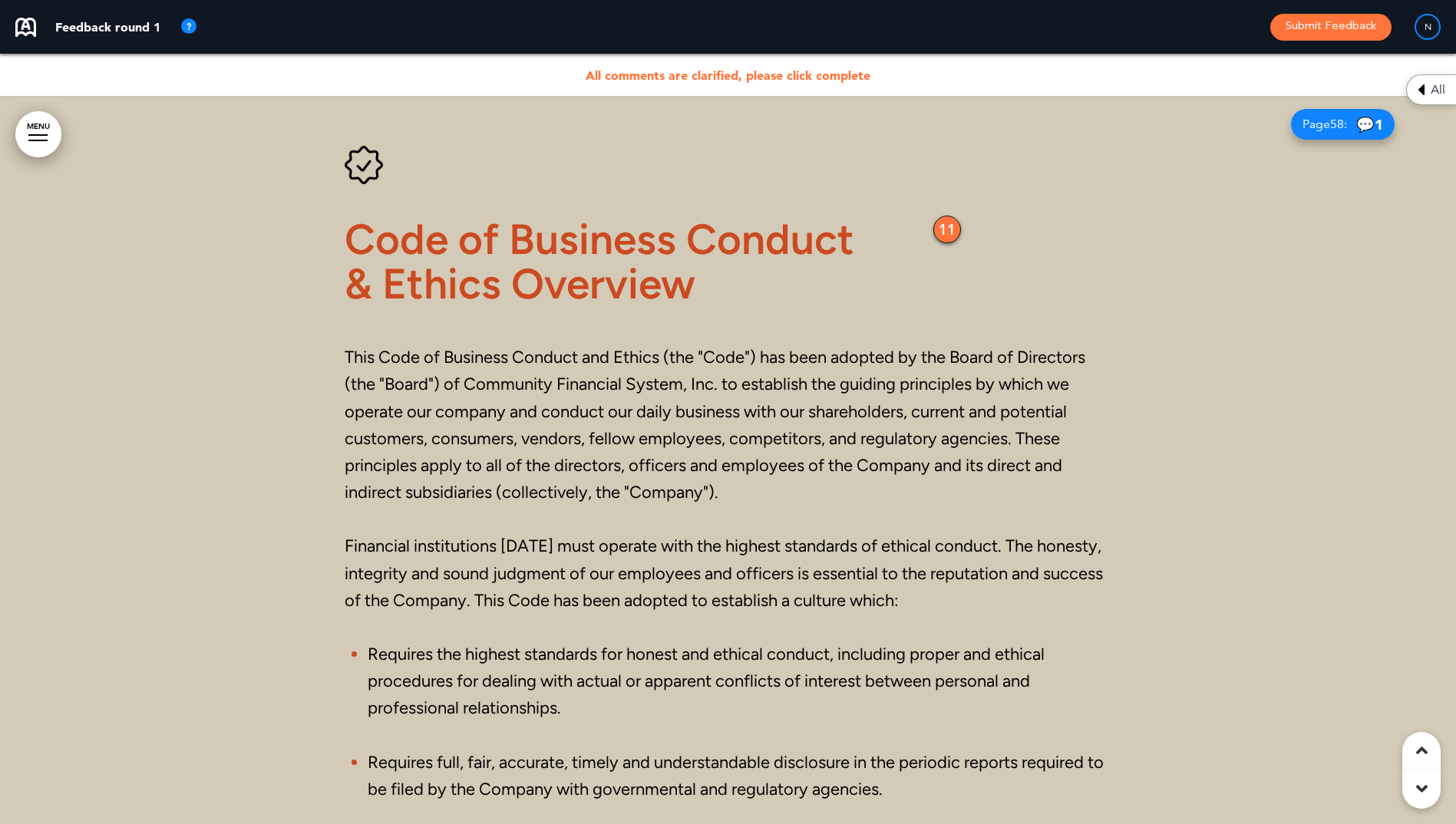
click at [951, 231] on div "11" at bounding box center [947, 229] width 27 height 27
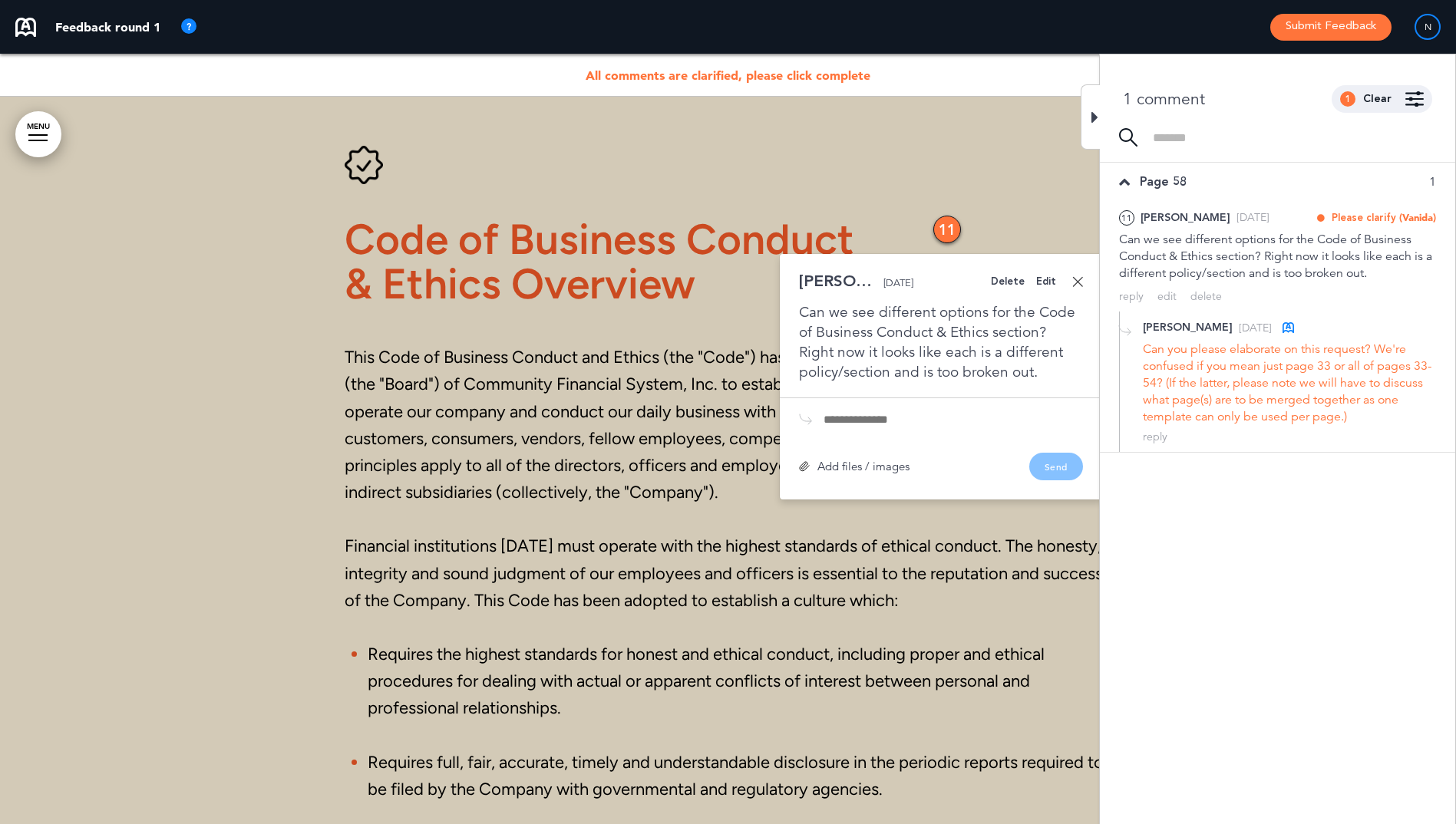
click at [1074, 277] on link at bounding box center [1077, 281] width 10 height 10
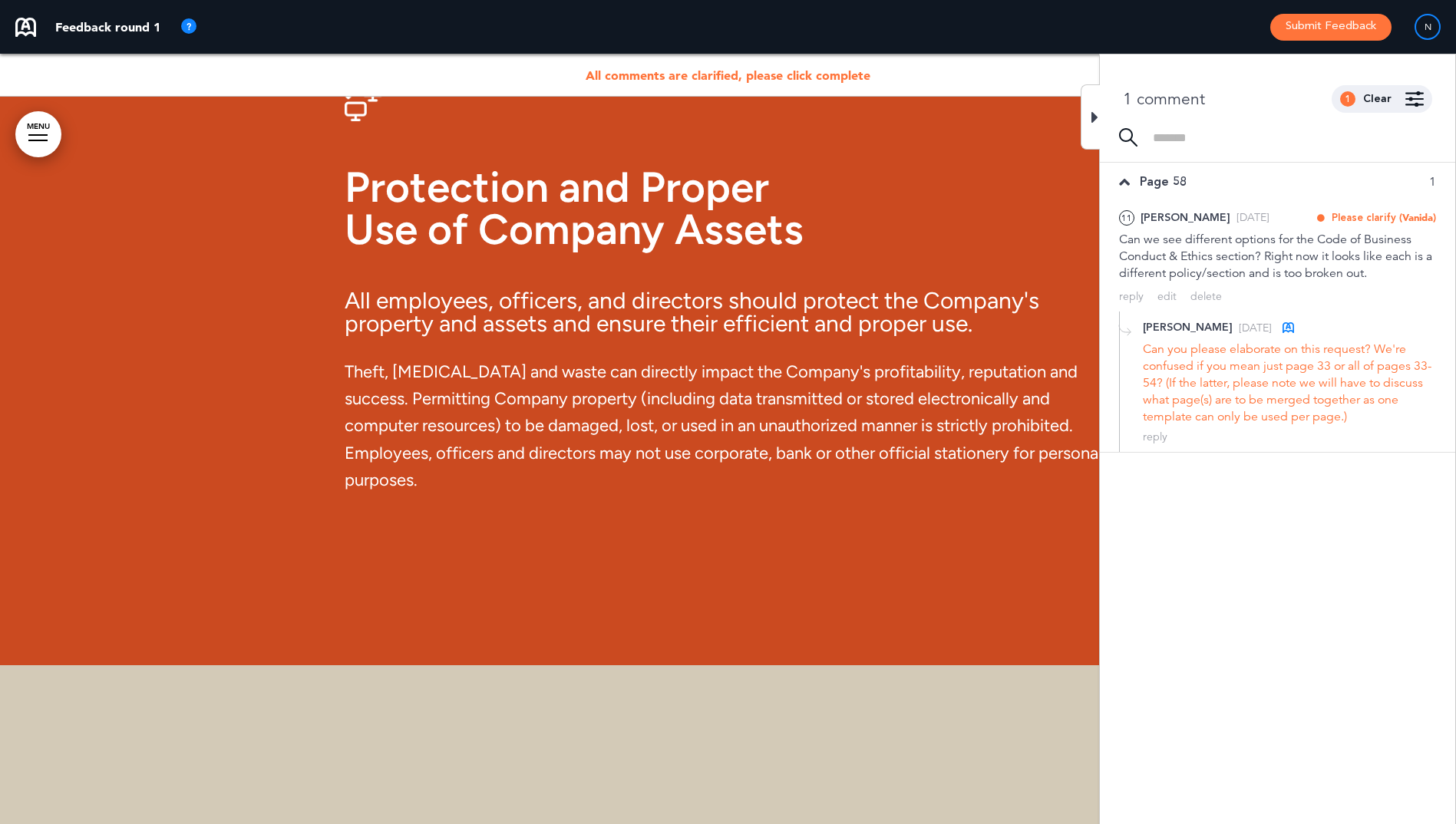
scroll to position [34098, 0]
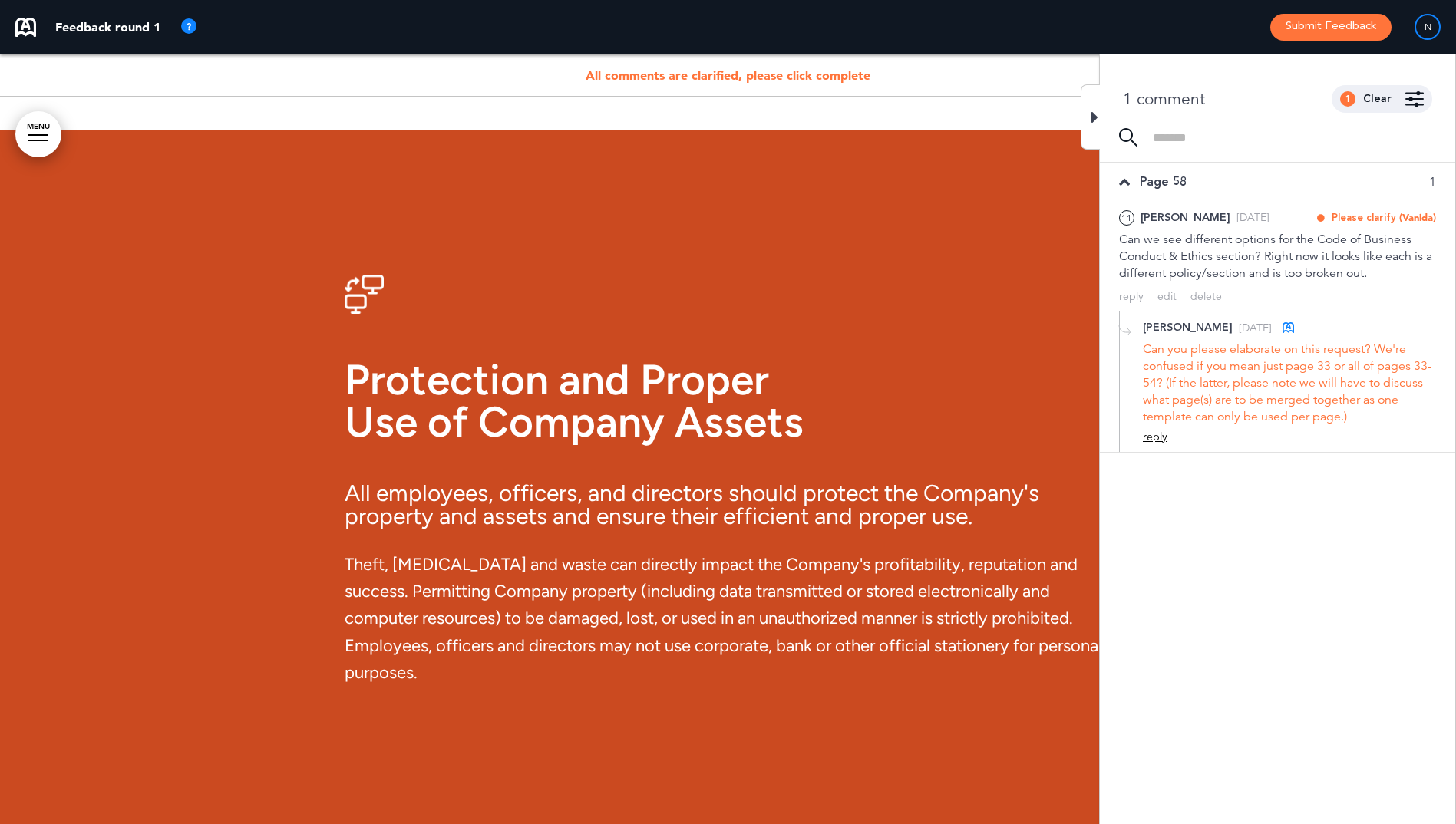
click at [1159, 437] on div "reply" at bounding box center [1155, 437] width 24 height 15
click at [1169, 447] on textarea at bounding box center [1289, 462] width 293 height 49
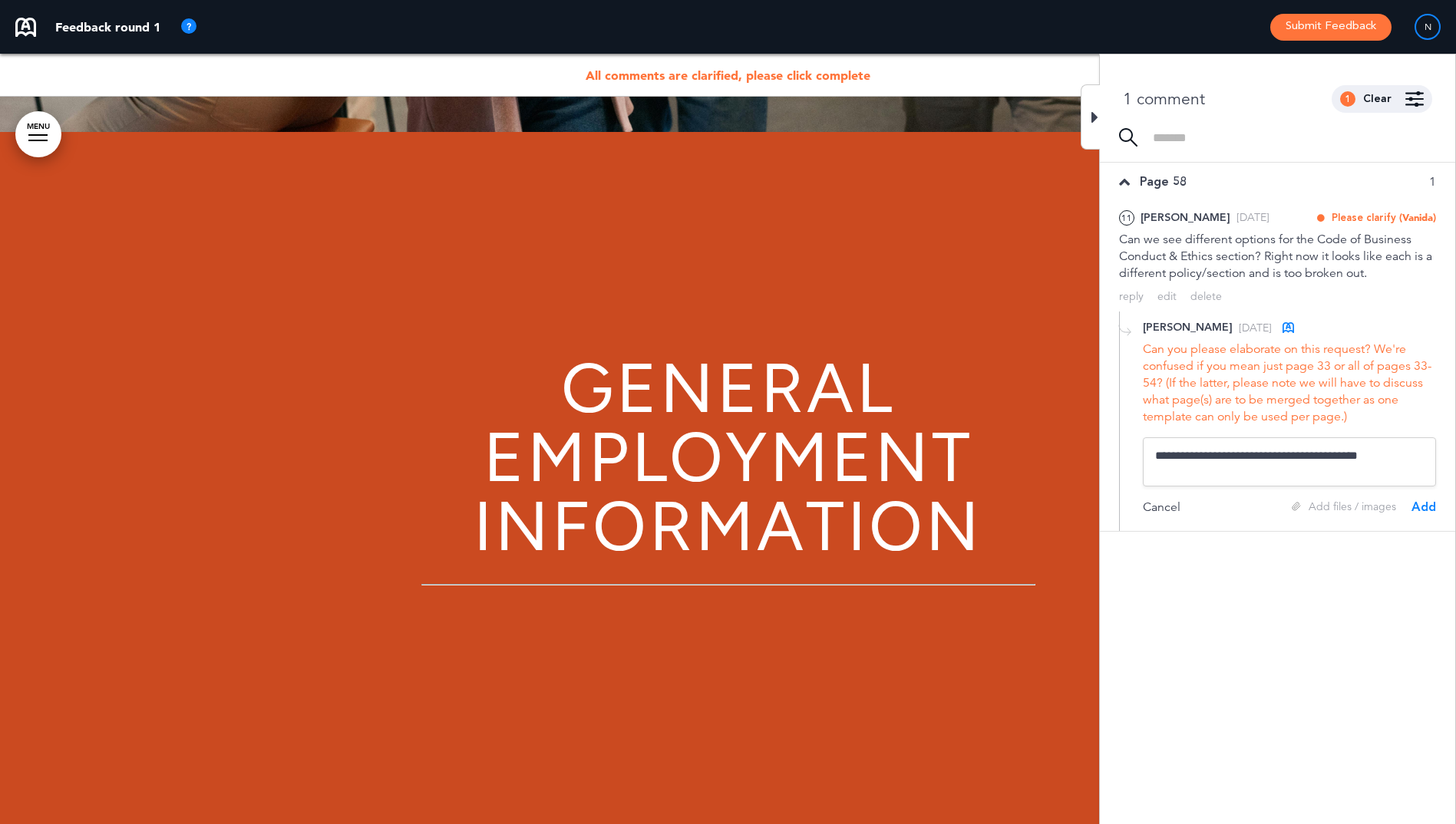
scroll to position [44709, 0]
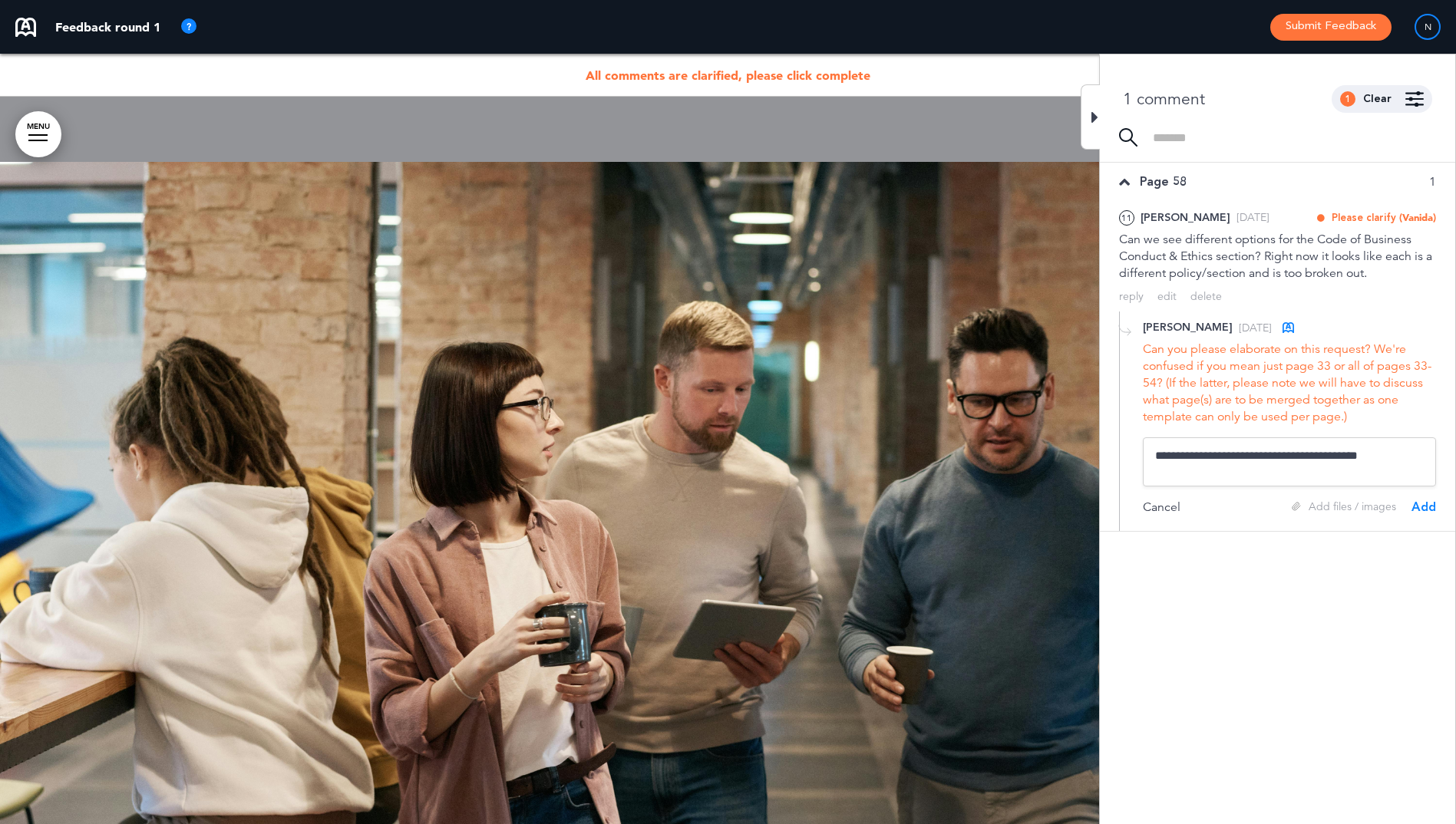
type textarea "**********"
click at [1090, 128] on div at bounding box center [1090, 117] width 19 height 66
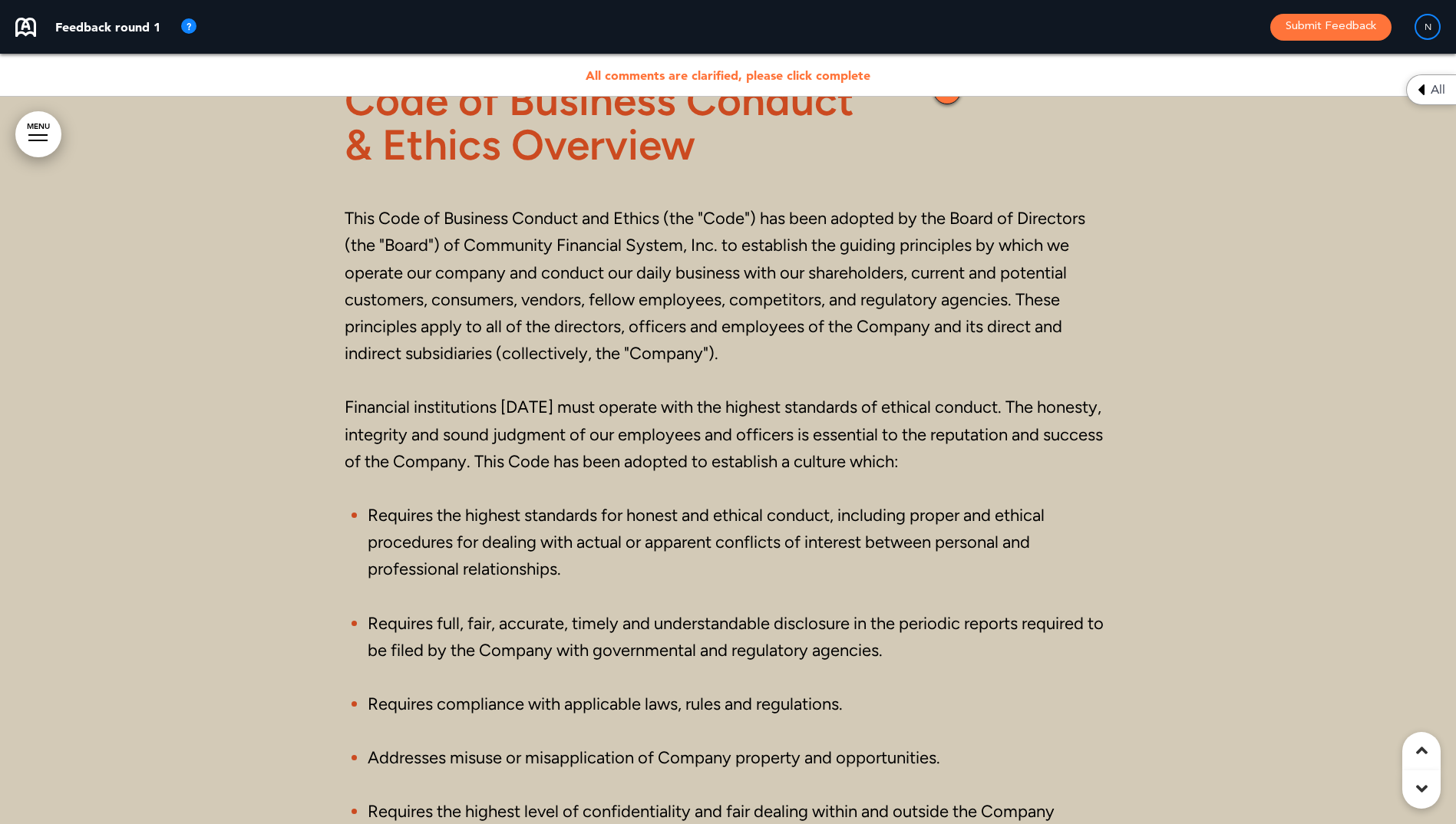
scroll to position [25460, 0]
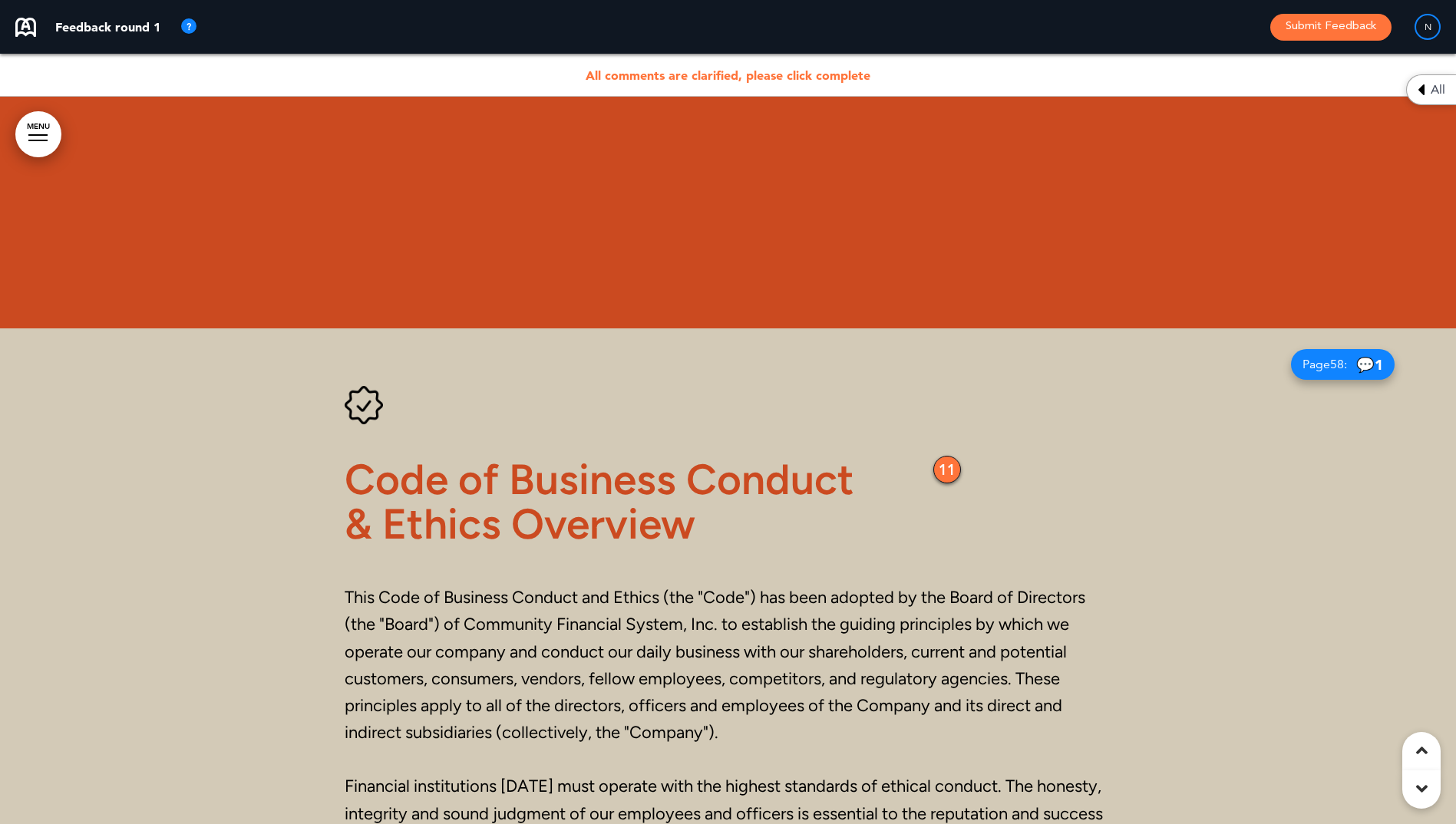
click at [948, 476] on div "11" at bounding box center [947, 469] width 27 height 27
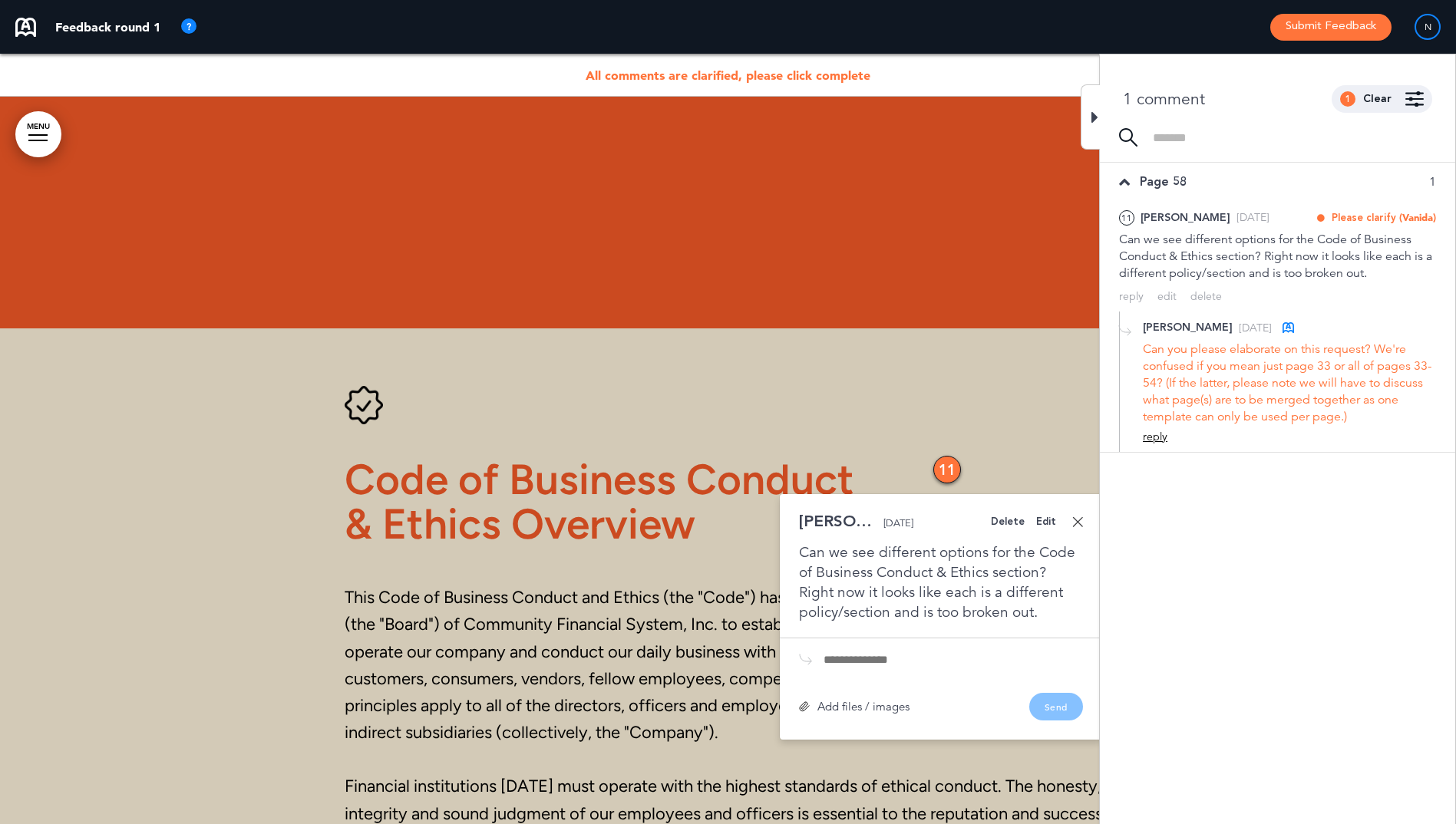
click at [1148, 434] on div "reply" at bounding box center [1155, 437] width 24 height 15
click at [1159, 454] on textarea at bounding box center [1289, 462] width 293 height 49
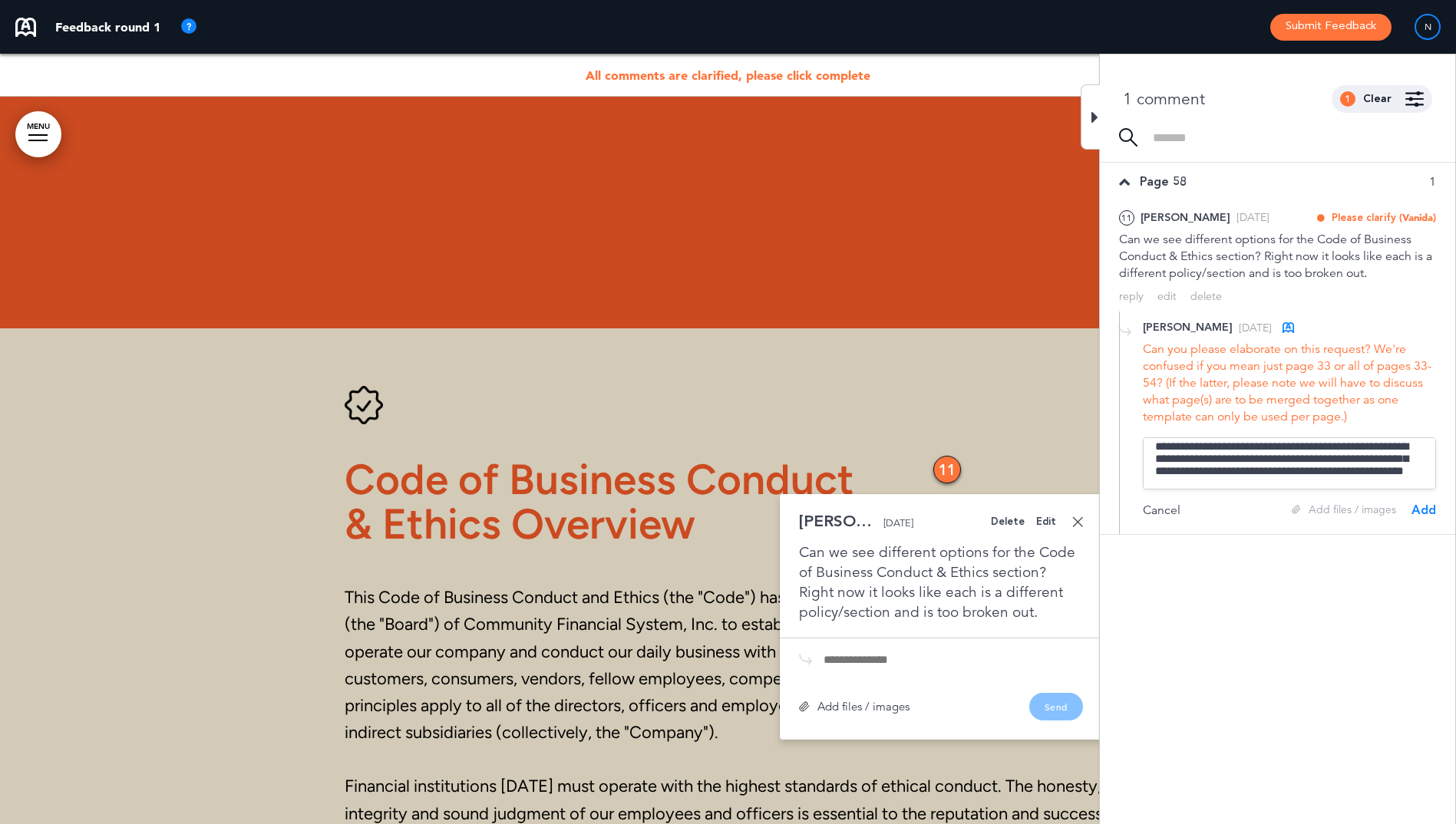
click at [1188, 485] on textarea "**********" at bounding box center [1289, 464] width 293 height 52
click at [1182, 485] on textarea "**********" at bounding box center [1289, 464] width 293 height 52
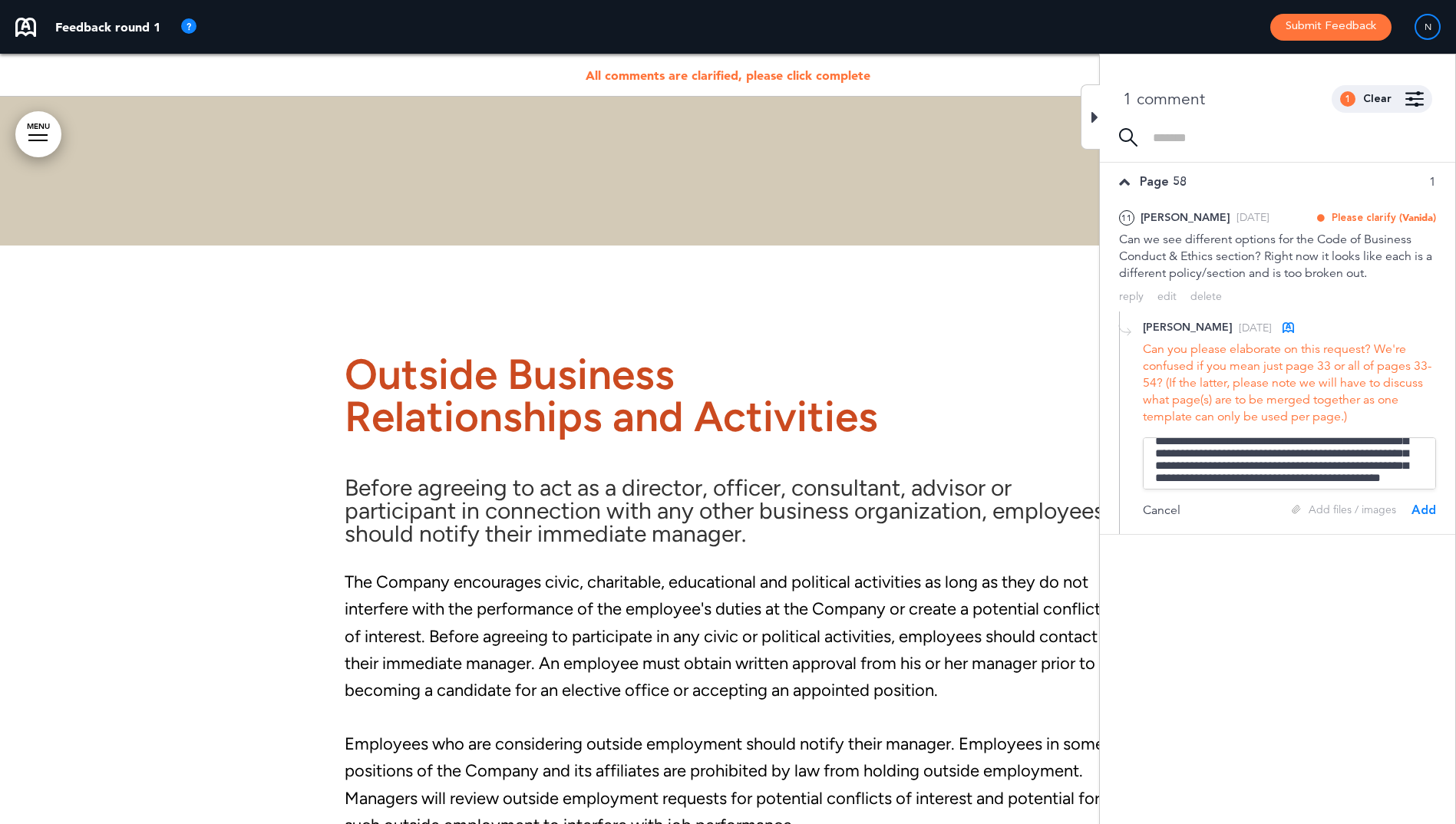
scroll to position [13, 0]
drag, startPoint x: 1280, startPoint y: 459, endPoint x: 1314, endPoint y: 442, distance: 38.0
click at [1281, 458] on textarea "**********" at bounding box center [1289, 464] width 293 height 52
click at [1408, 467] on textarea "**********" at bounding box center [1289, 464] width 293 height 52
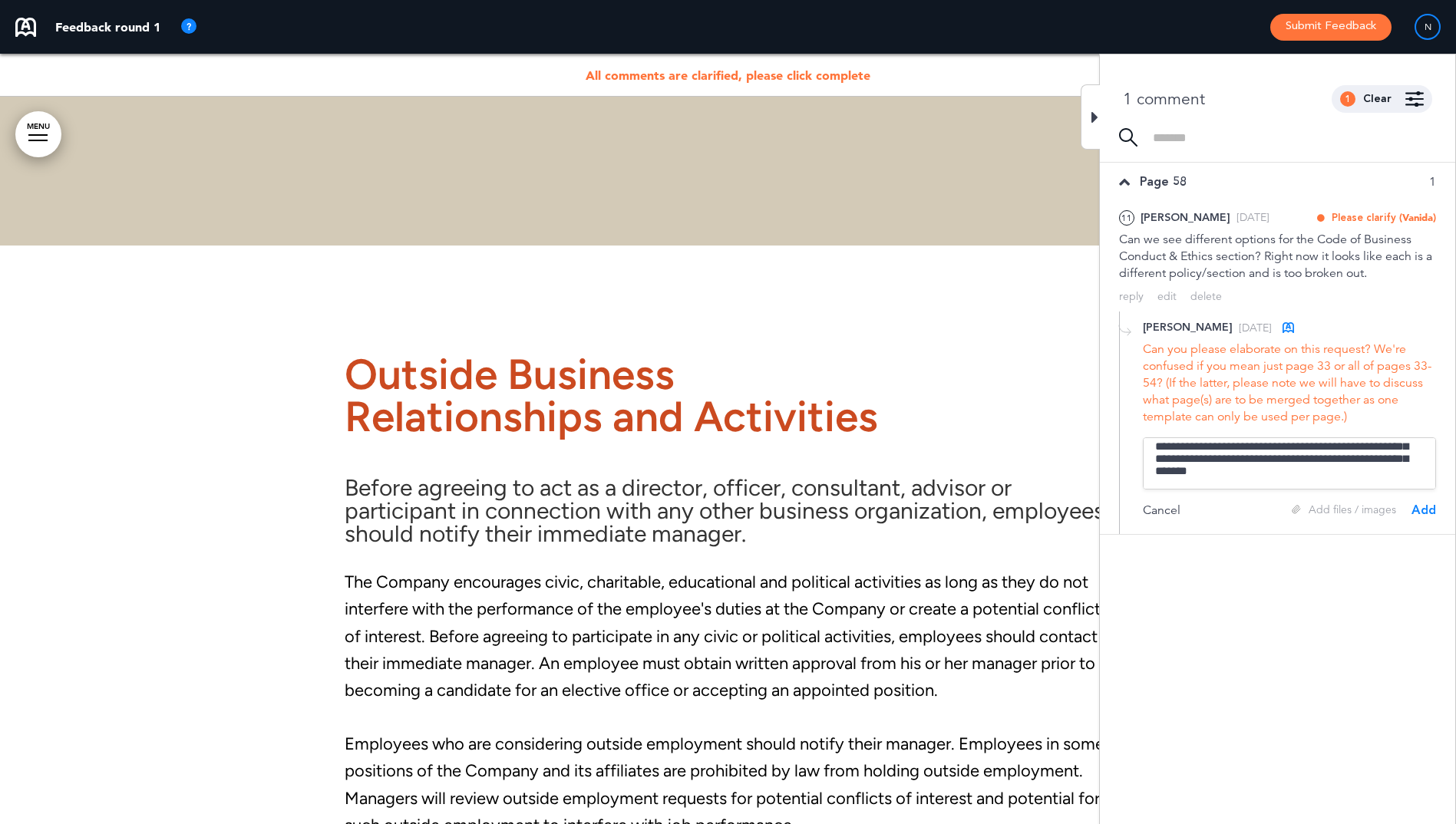
scroll to position [71, 0]
type textarea "**********"
click at [1425, 514] on div "Add" at bounding box center [1424, 510] width 24 height 17
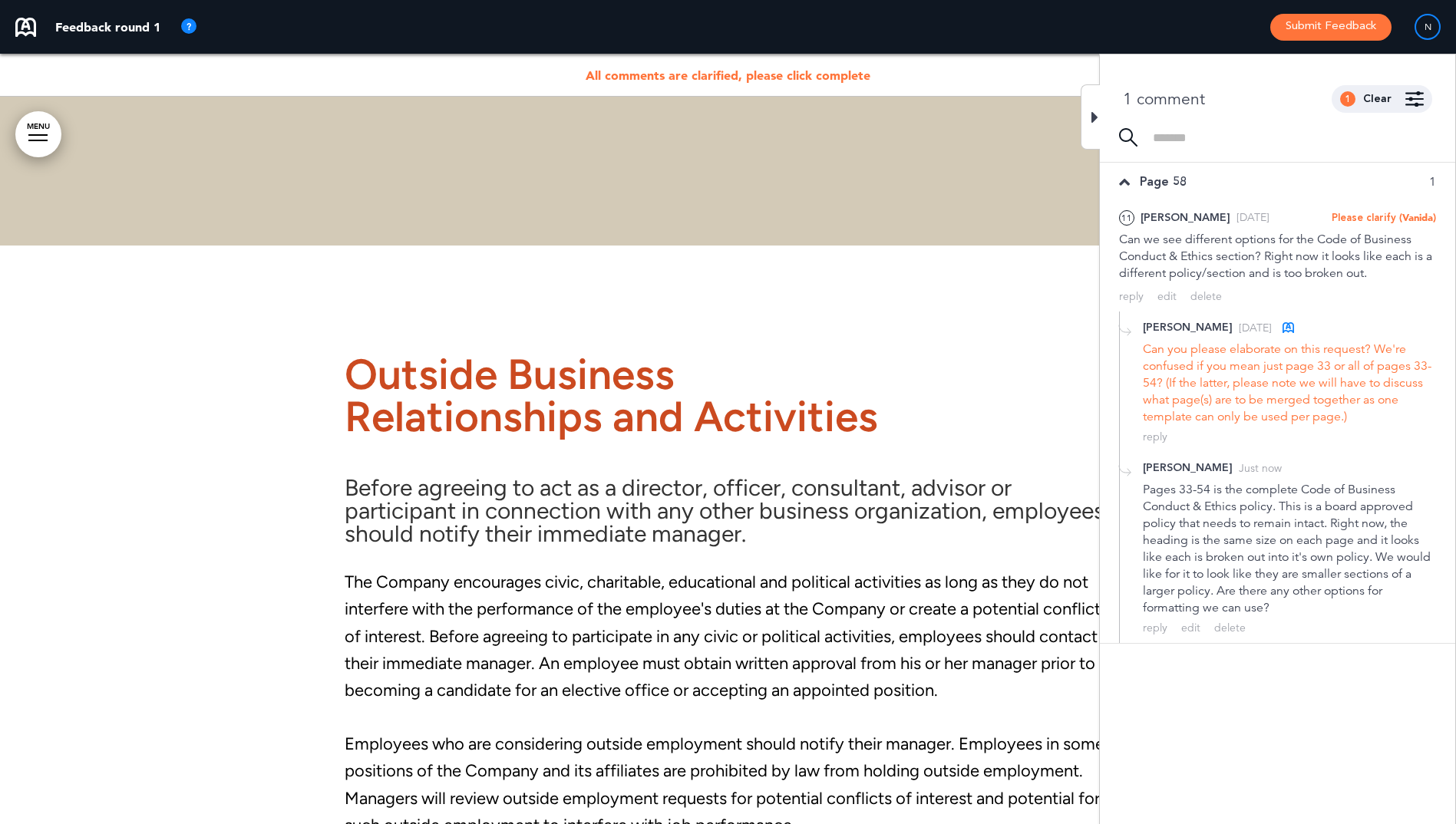
click at [1091, 115] on icon at bounding box center [1094, 117] width 7 height 19
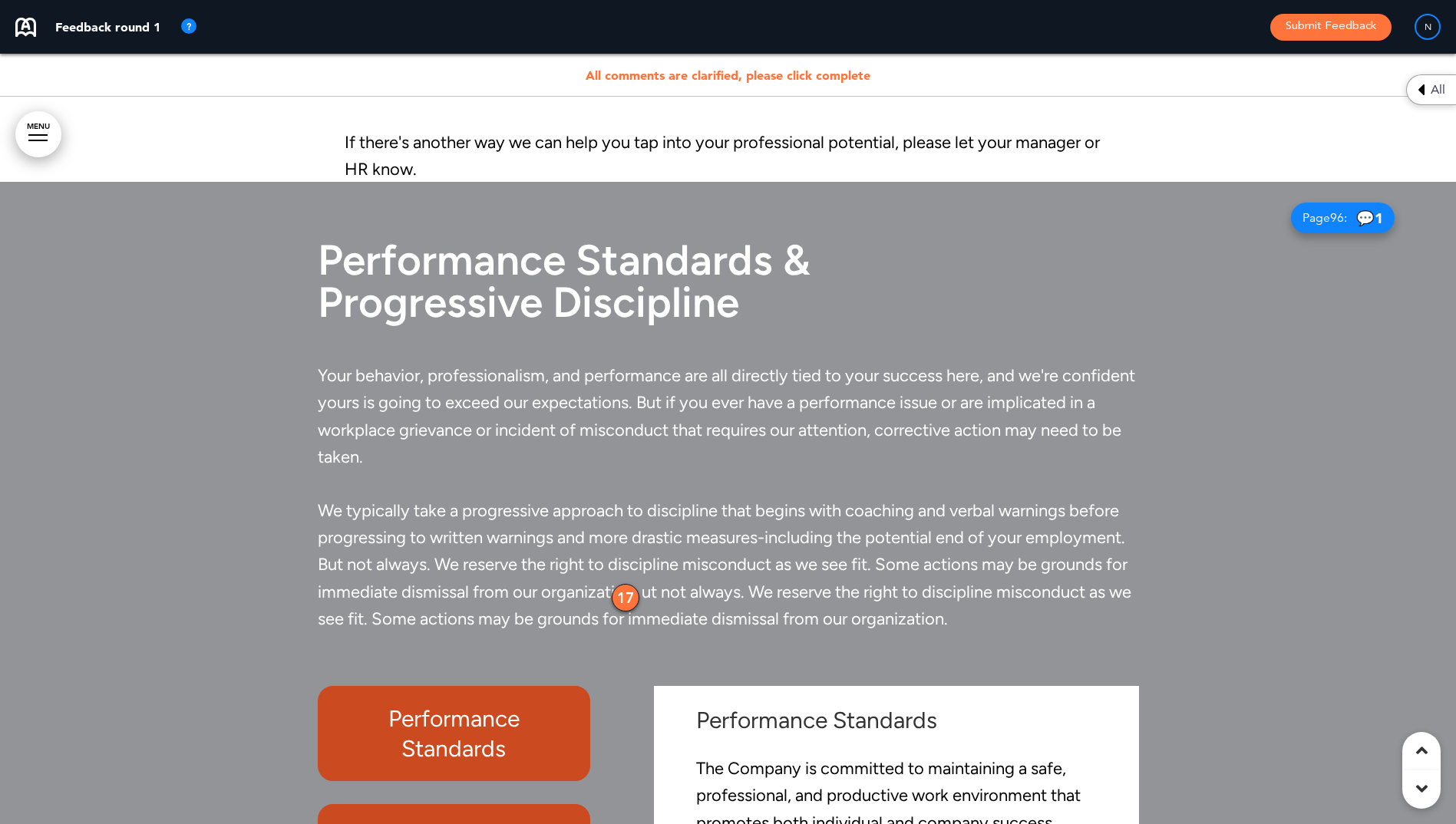
scroll to position [50592, 0]
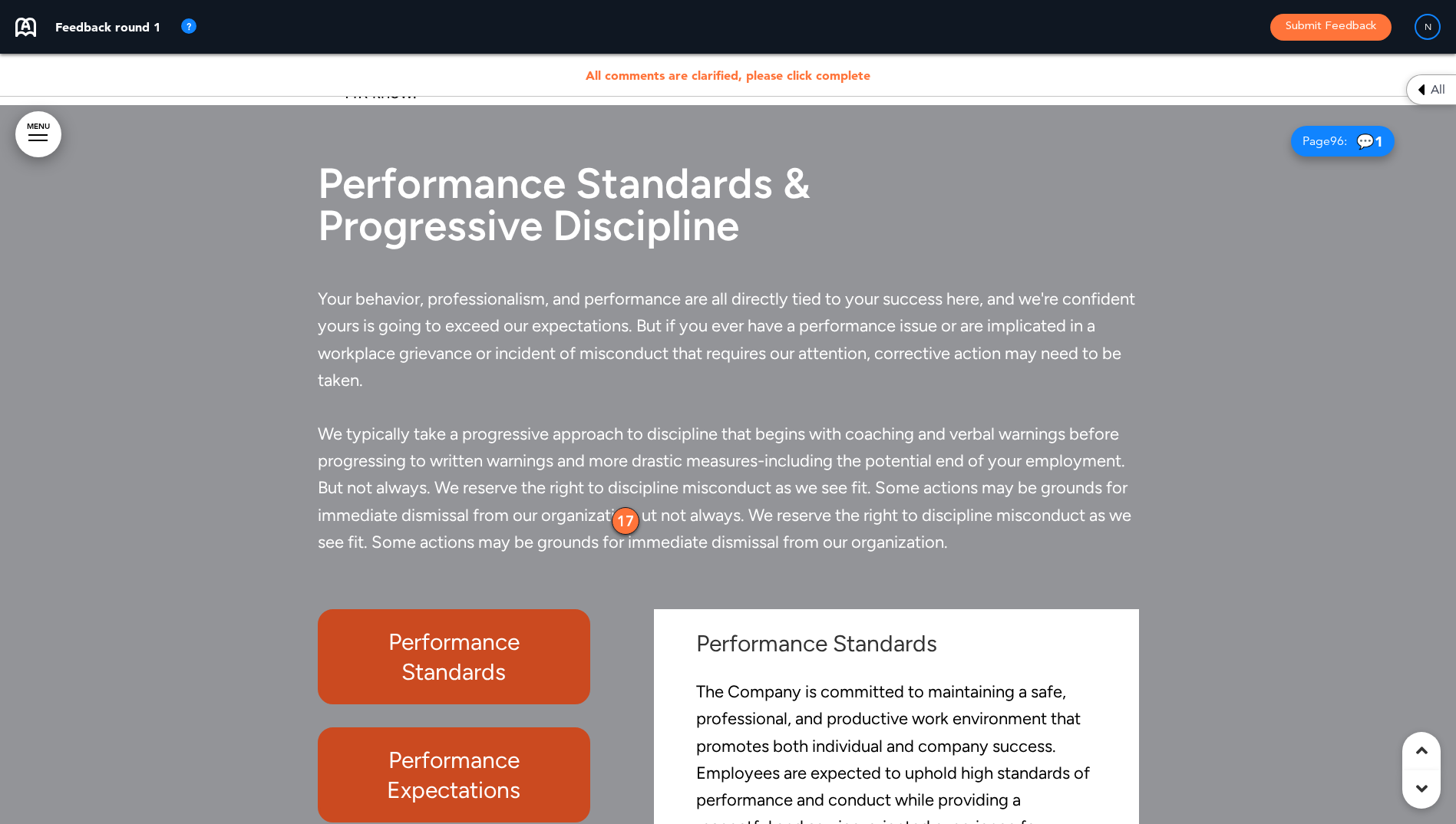
click at [624, 520] on div "17" at bounding box center [625, 520] width 27 height 27
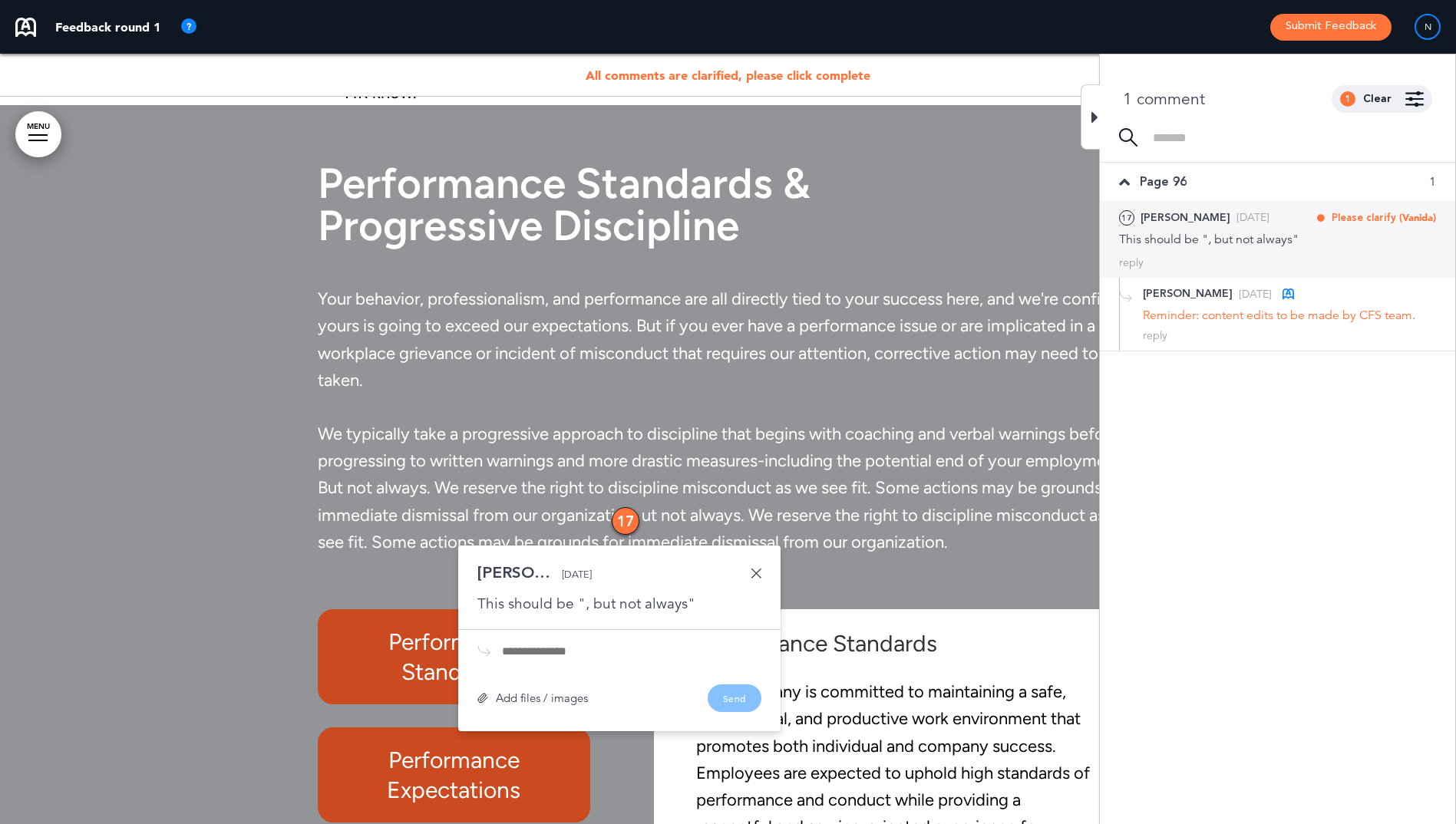
click at [1097, 125] on icon at bounding box center [1094, 117] width 7 height 19
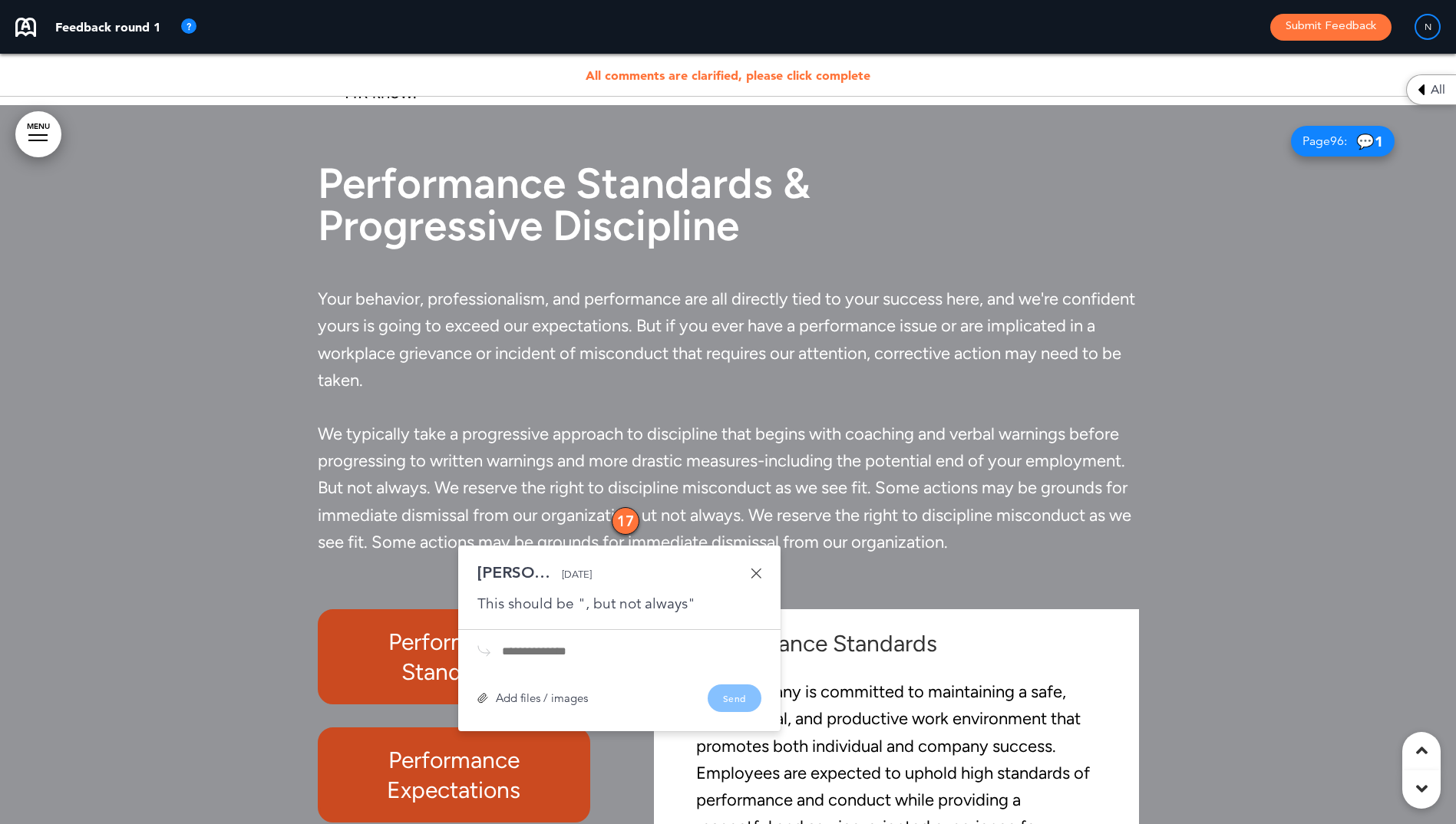
click at [753, 571] on link at bounding box center [756, 573] width 10 height 10
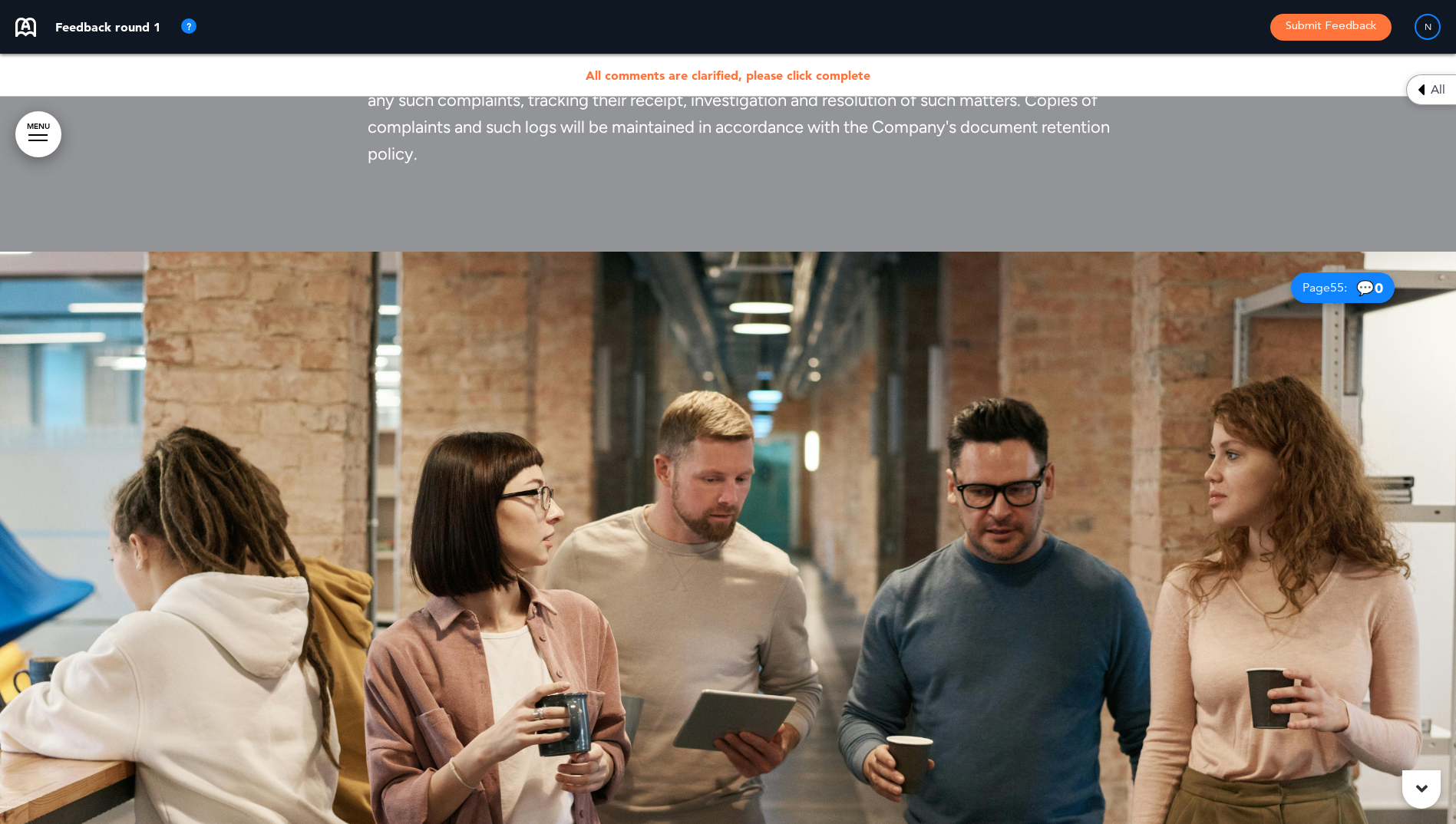
scroll to position [0, 0]
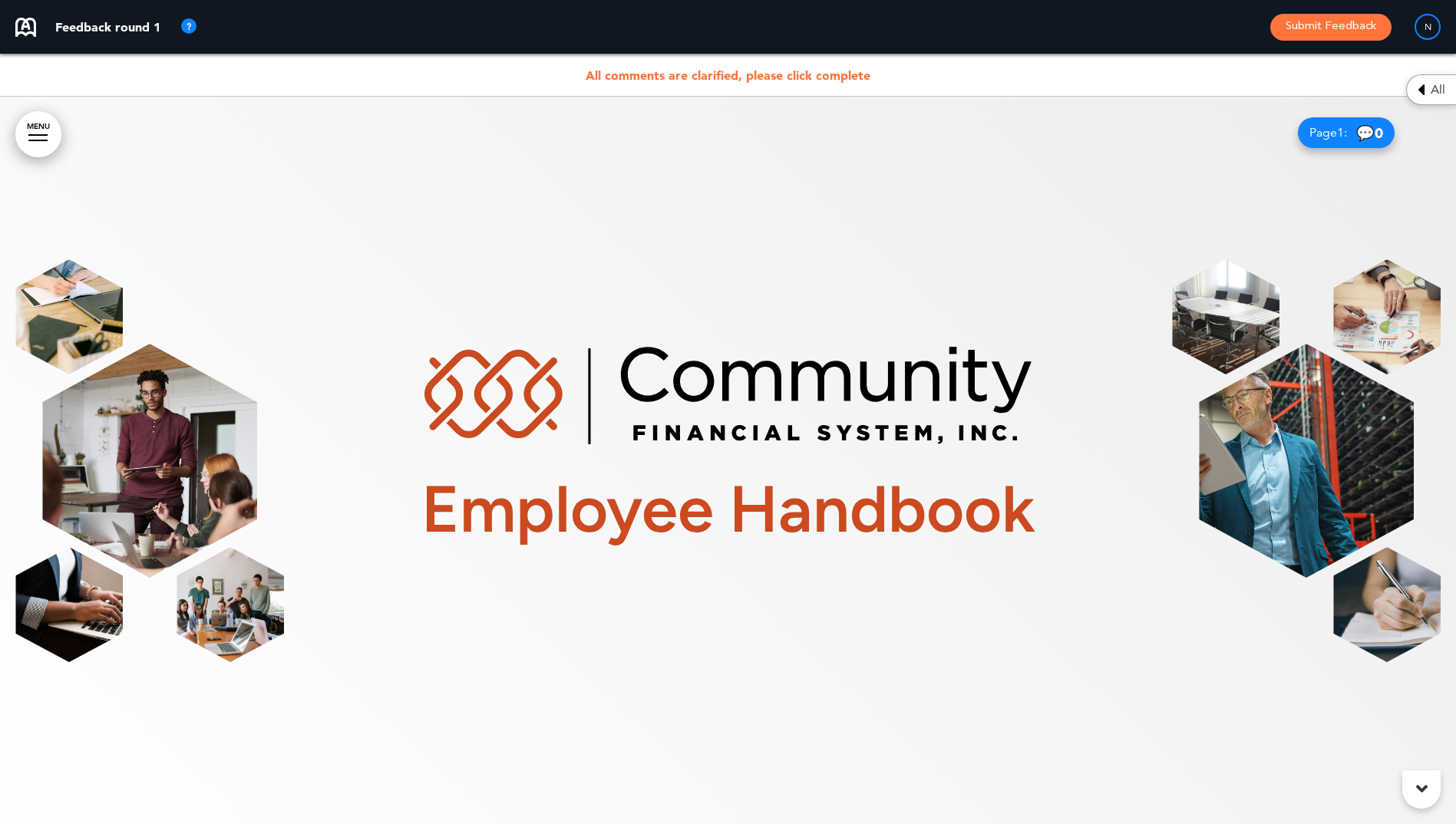
click at [814, 77] on span "All comments are clarified, please click complete" at bounding box center [728, 75] width 285 height 15
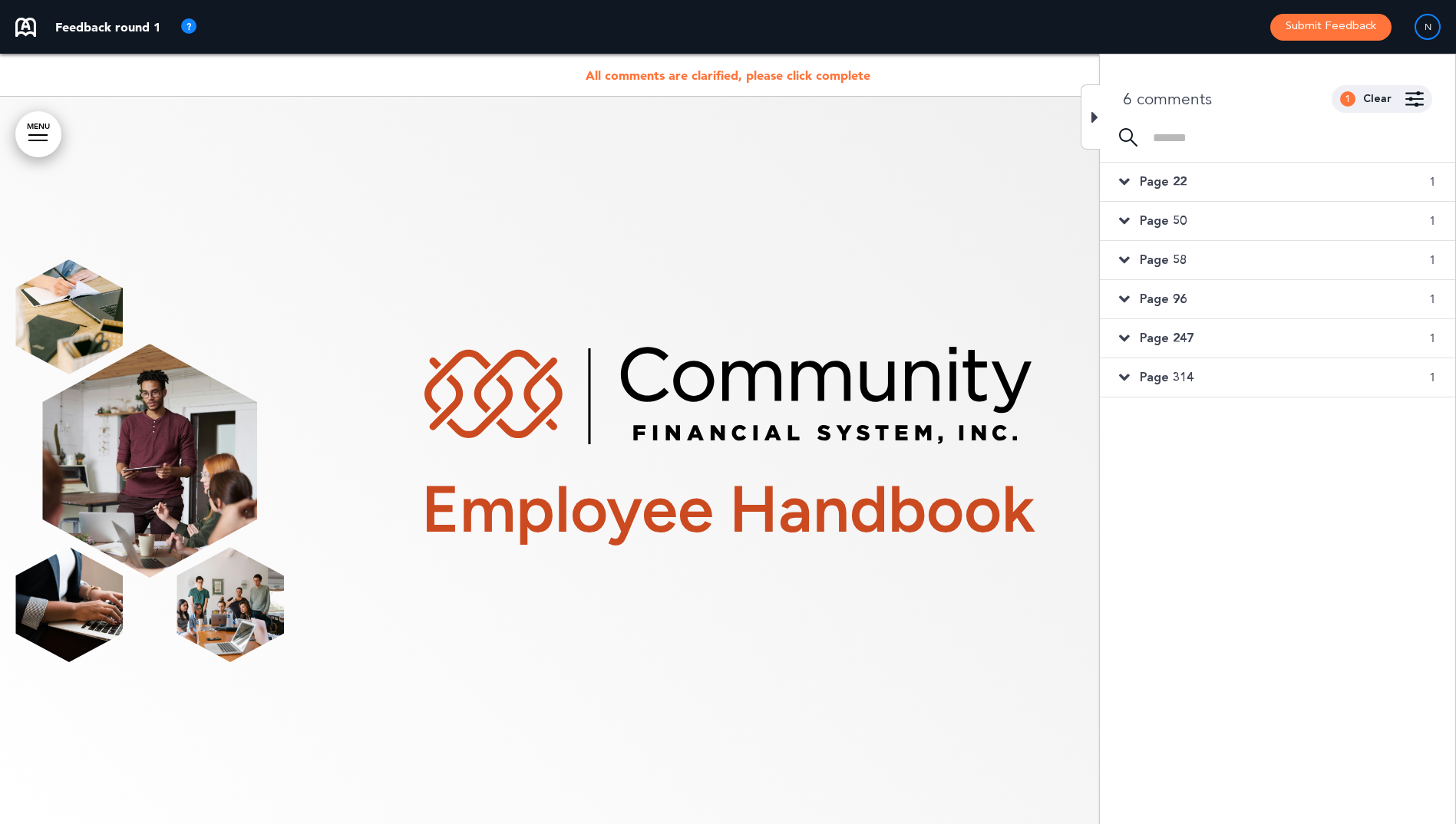
click at [1125, 184] on icon at bounding box center [1124, 182] width 10 height 17
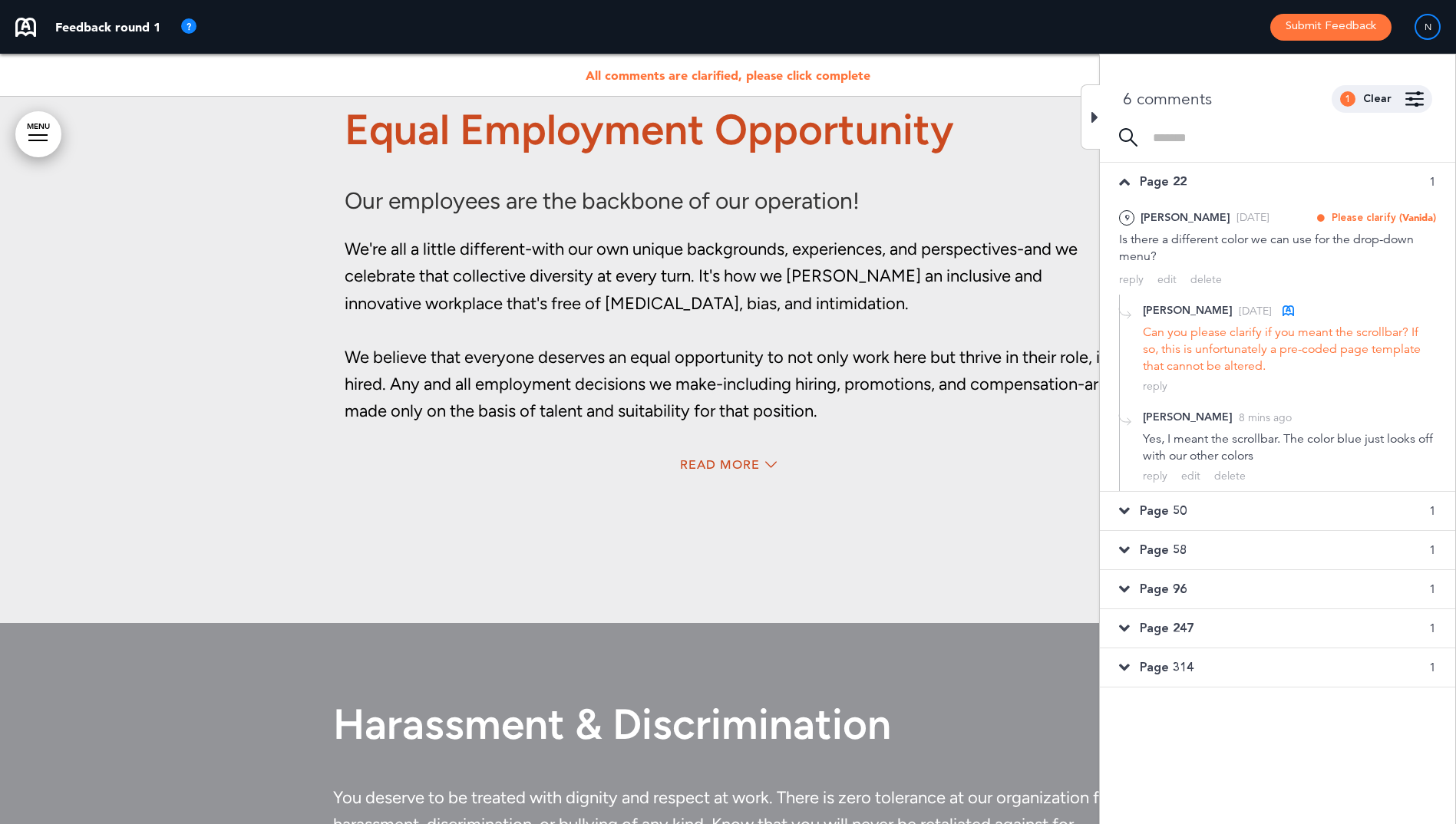
scroll to position [15265, 0]
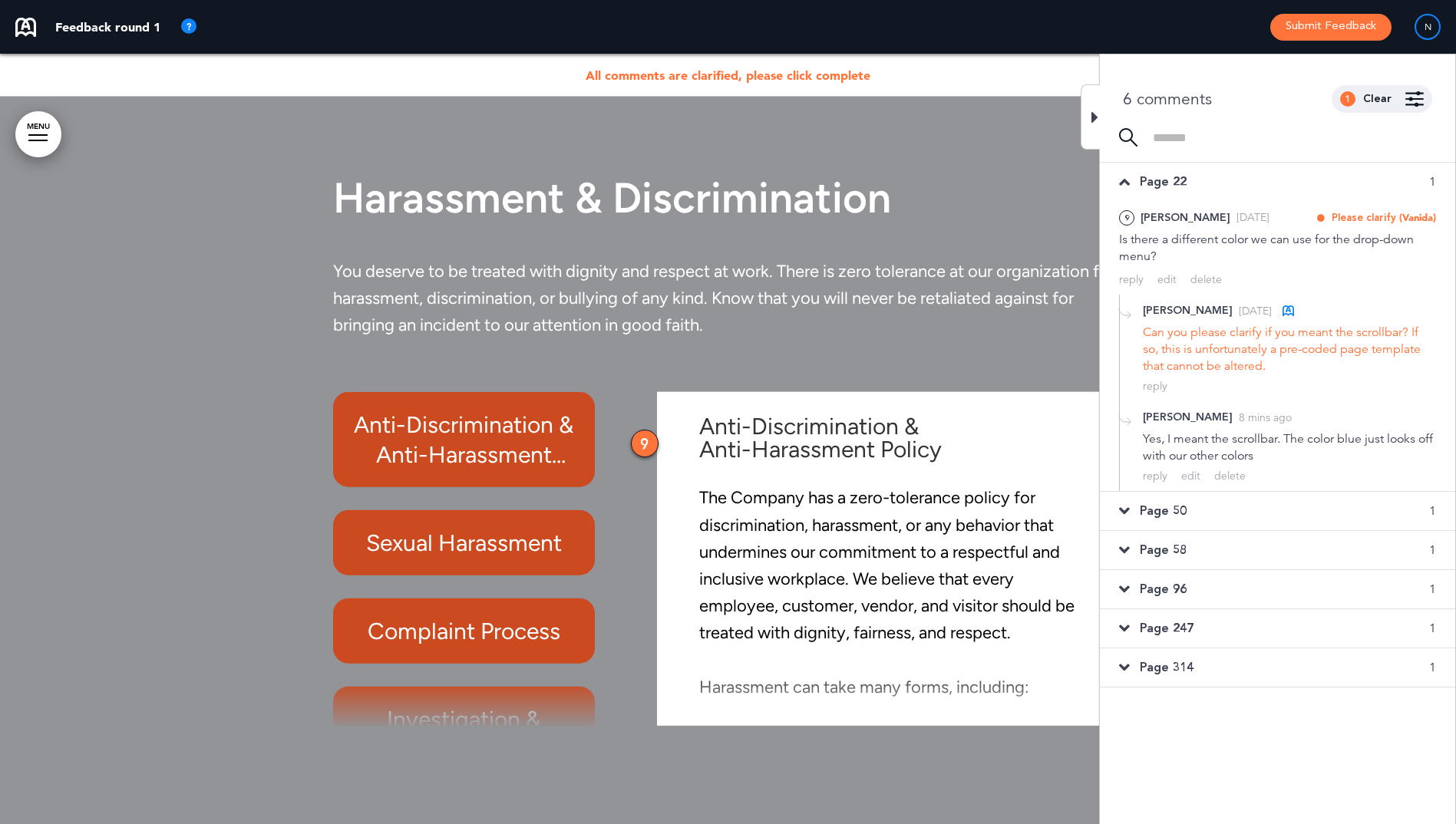
click at [1125, 184] on icon at bounding box center [1124, 182] width 10 height 17
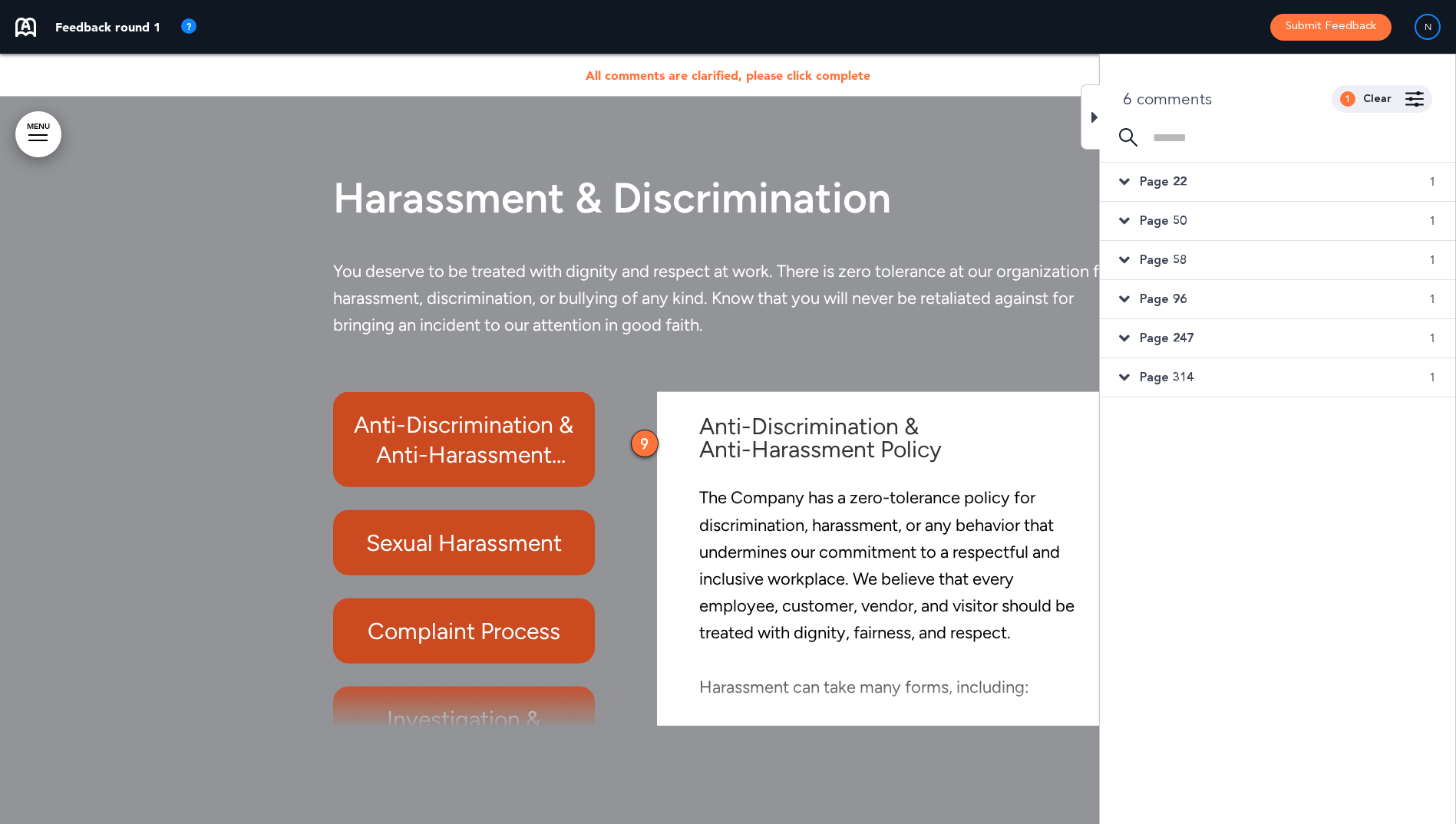
click at [1127, 229] on icon at bounding box center [1124, 221] width 10 height 17
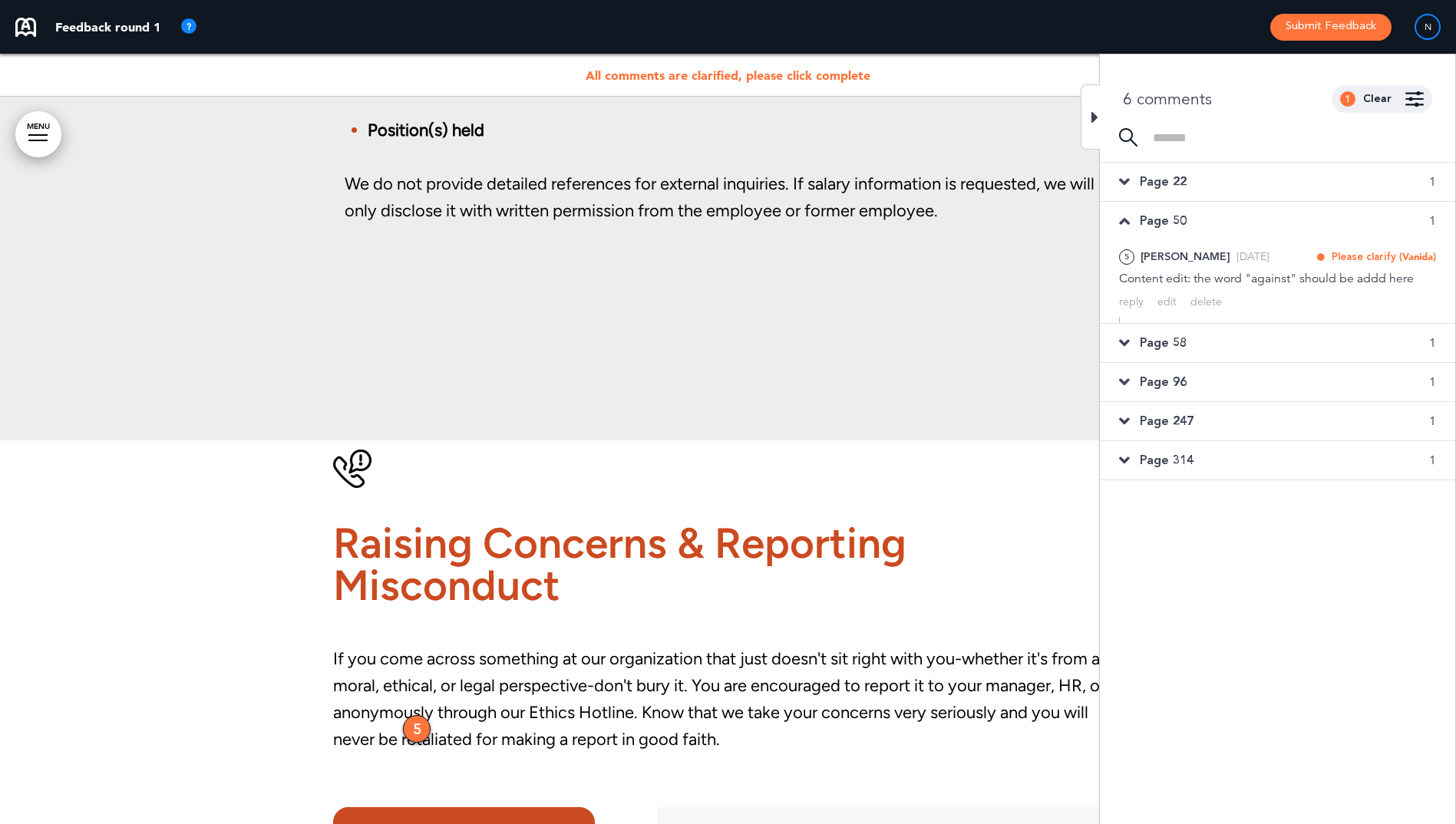
scroll to position [23507, 0]
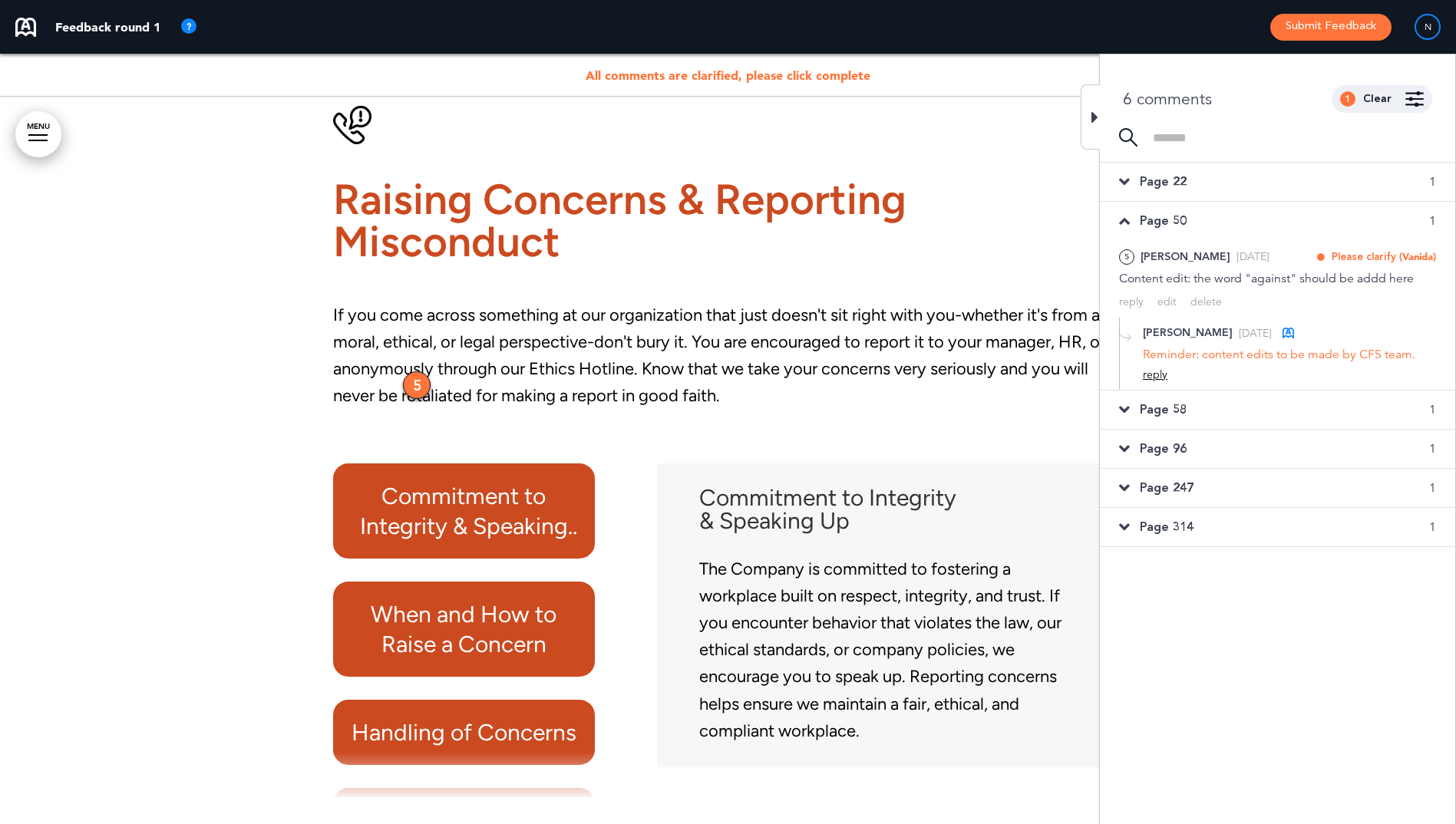
click at [1149, 374] on div "reply" at bounding box center [1155, 375] width 24 height 15
click at [1163, 385] on textarea at bounding box center [1289, 399] width 293 height 49
drag, startPoint x: 1352, startPoint y: 395, endPoint x: 1146, endPoint y: 385, distance: 206.2
click at [1146, 385] on textarea "**********" at bounding box center [1289, 399] width 293 height 49
type textarea "**********"
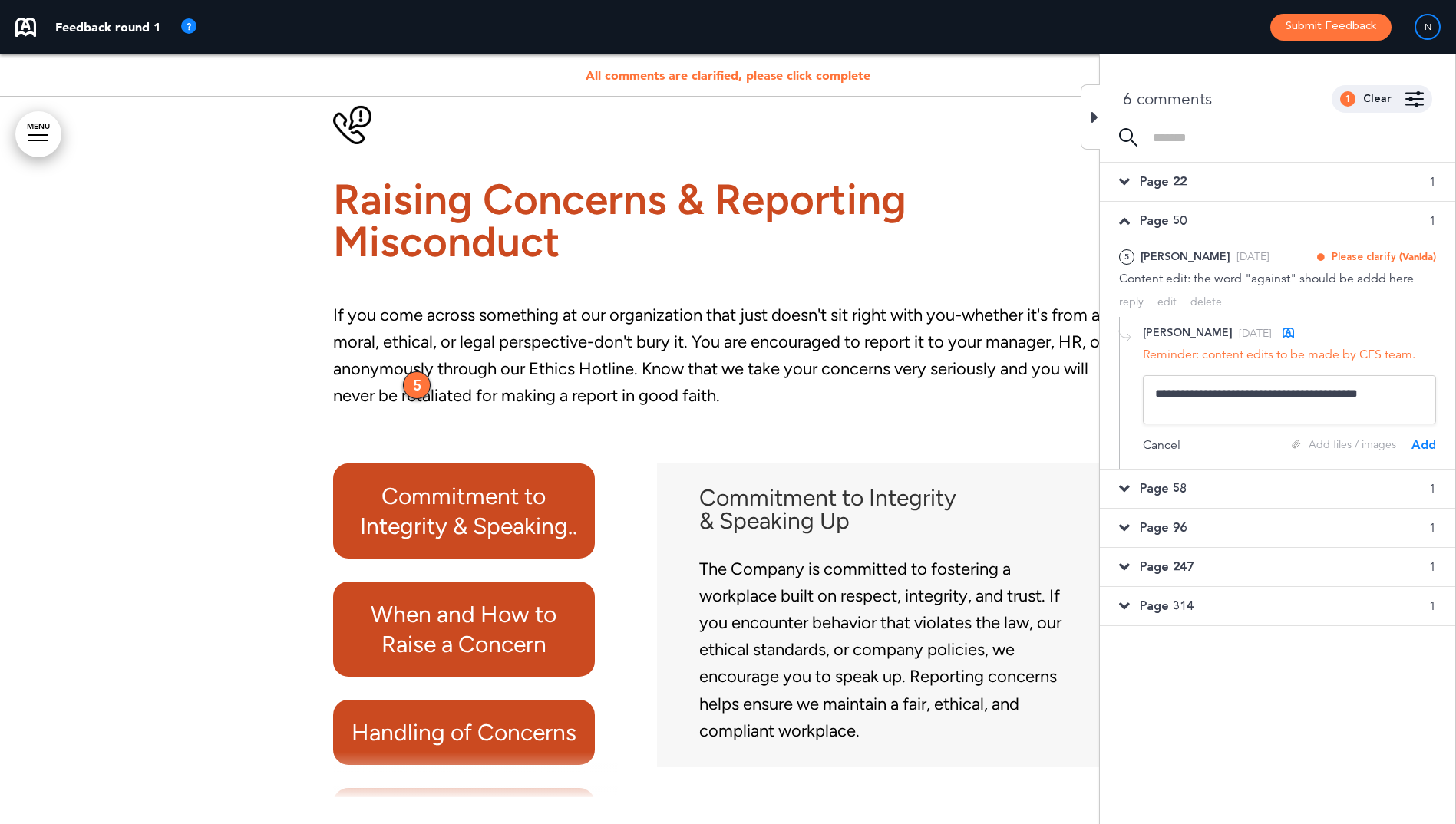
click at [1128, 222] on icon at bounding box center [1124, 221] width 10 height 17
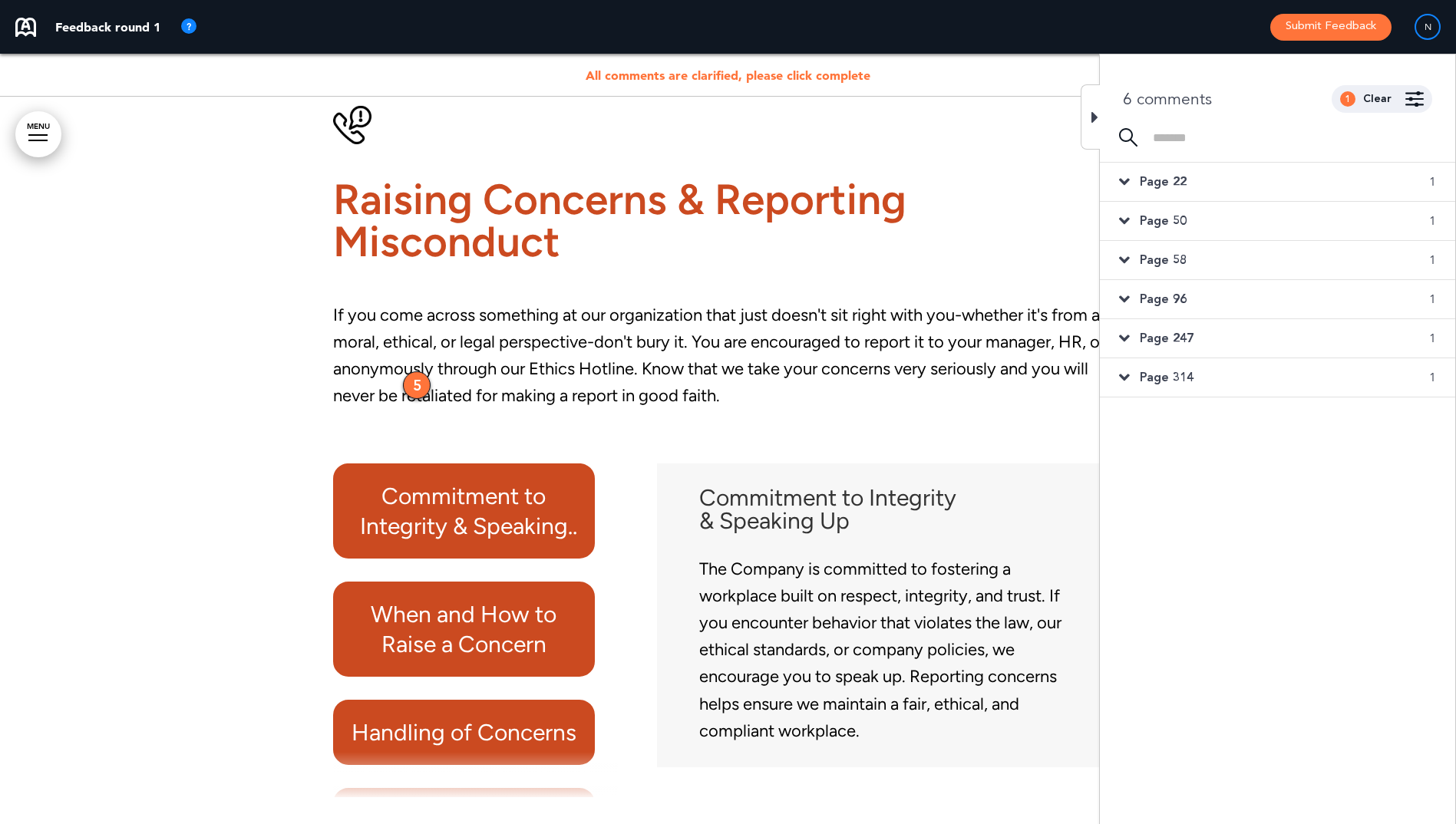
click at [1125, 259] on icon at bounding box center [1124, 261] width 10 height 17
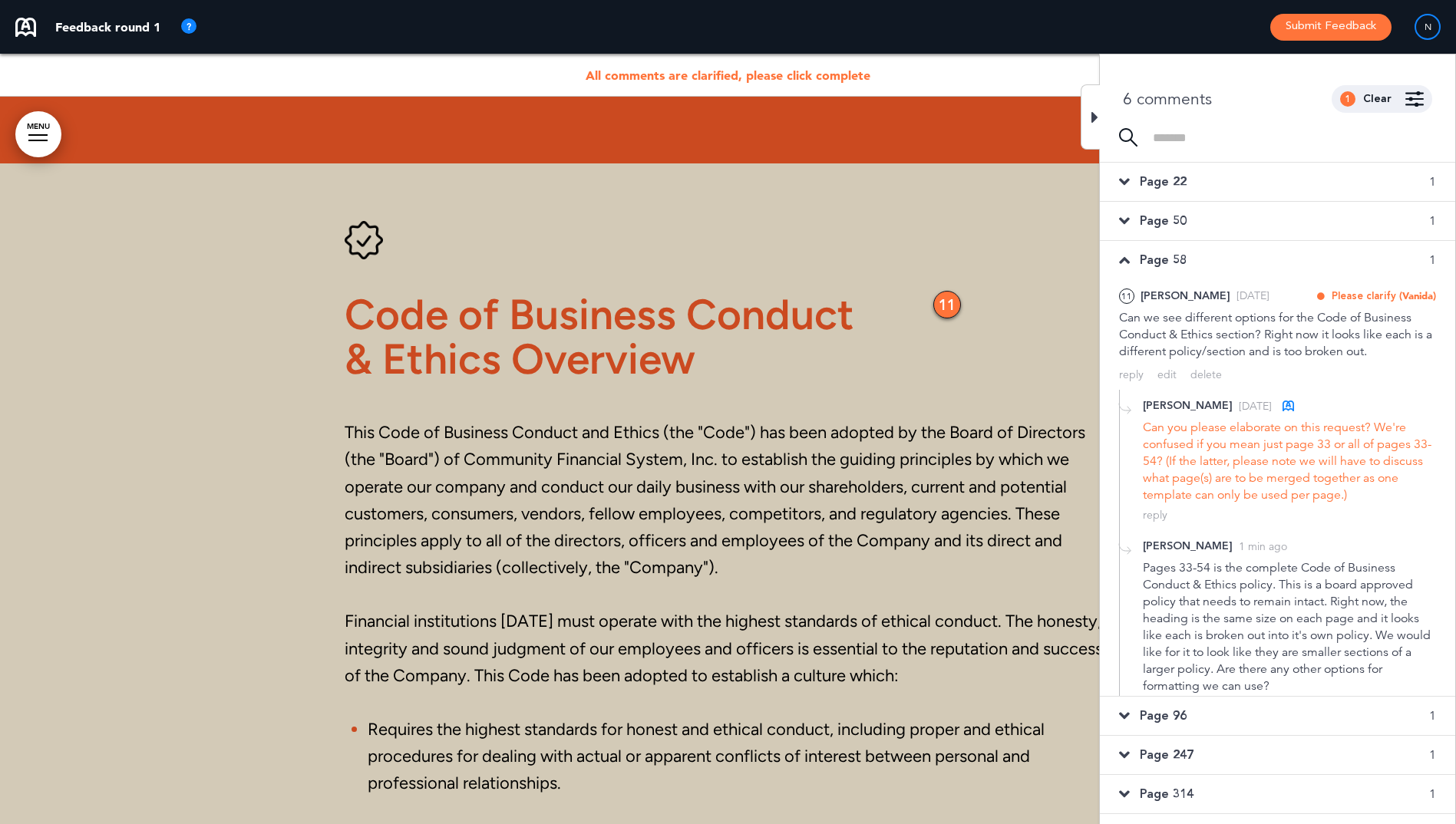
scroll to position [25692, 0]
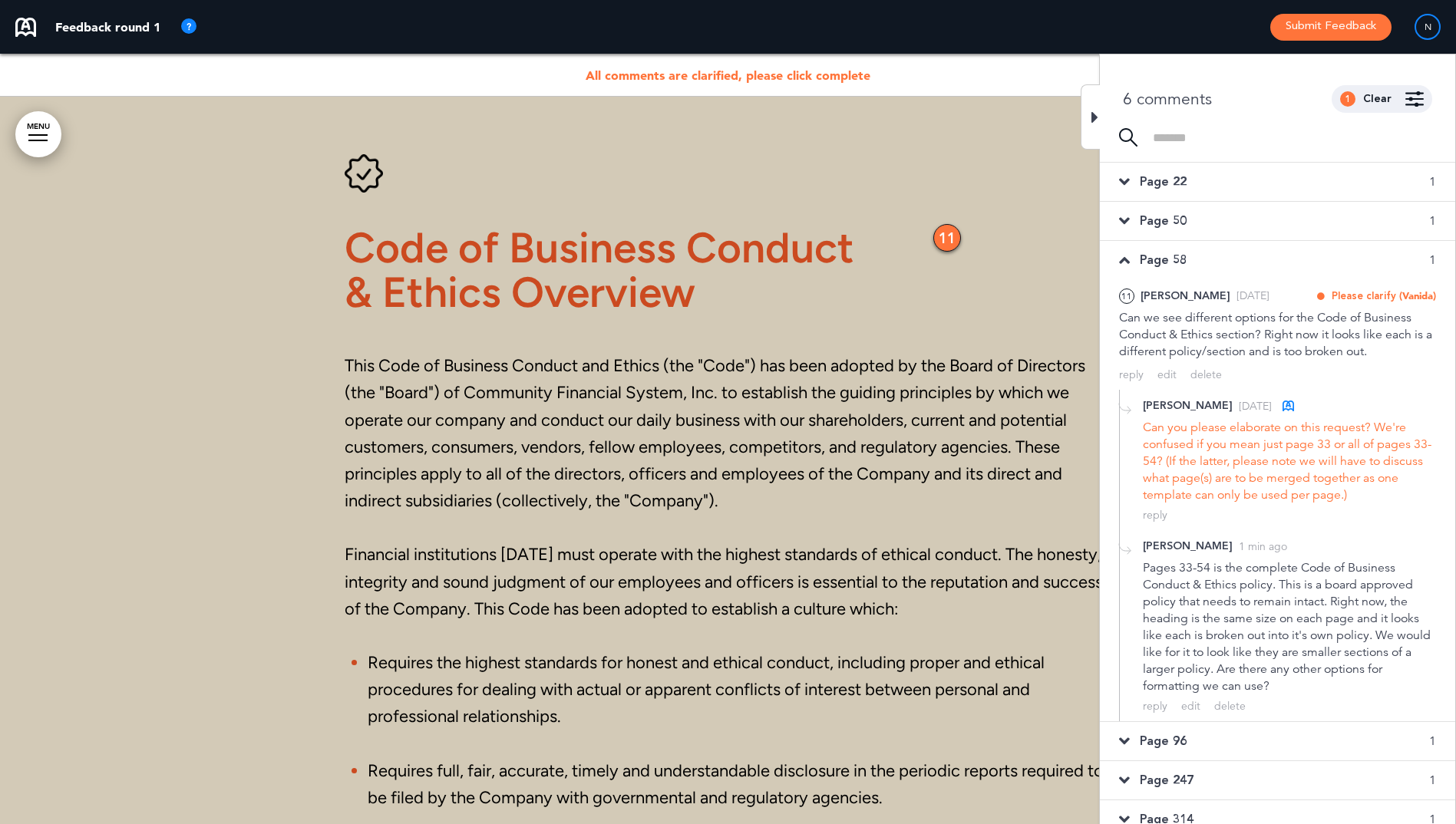
click at [1125, 259] on icon at bounding box center [1124, 261] width 10 height 17
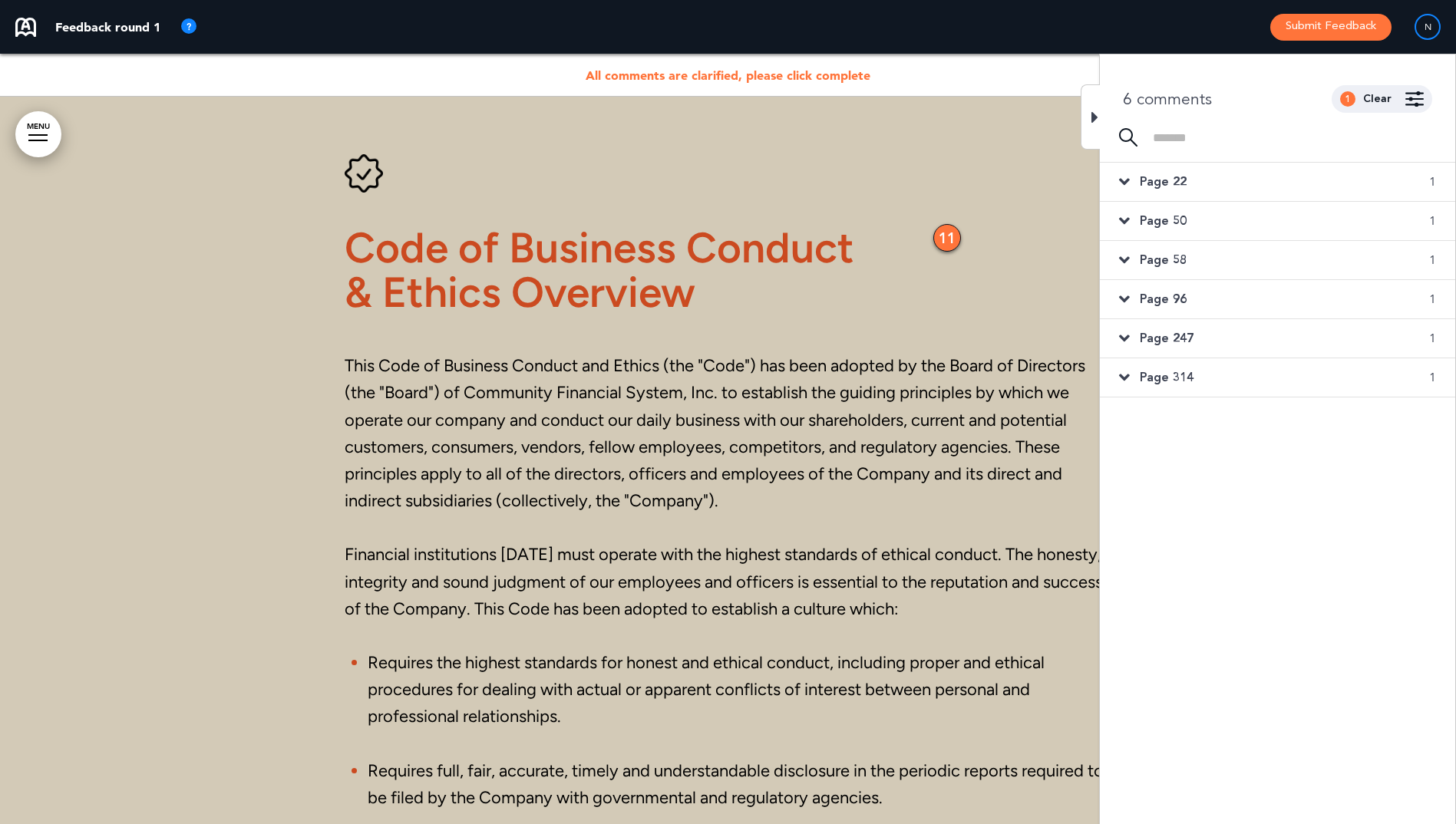
click at [1122, 300] on icon at bounding box center [1124, 299] width 10 height 17
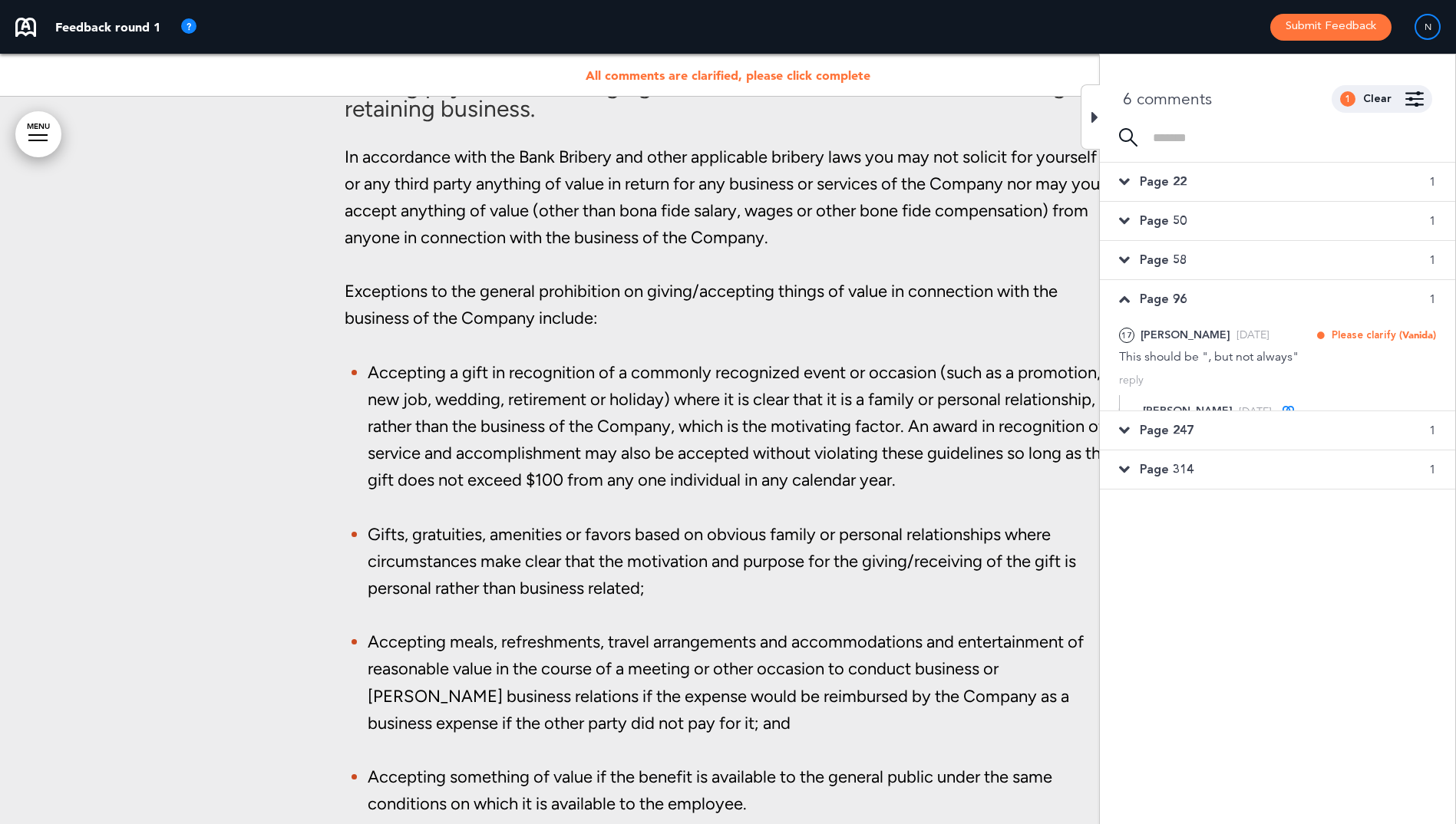
scroll to position [50599, 0]
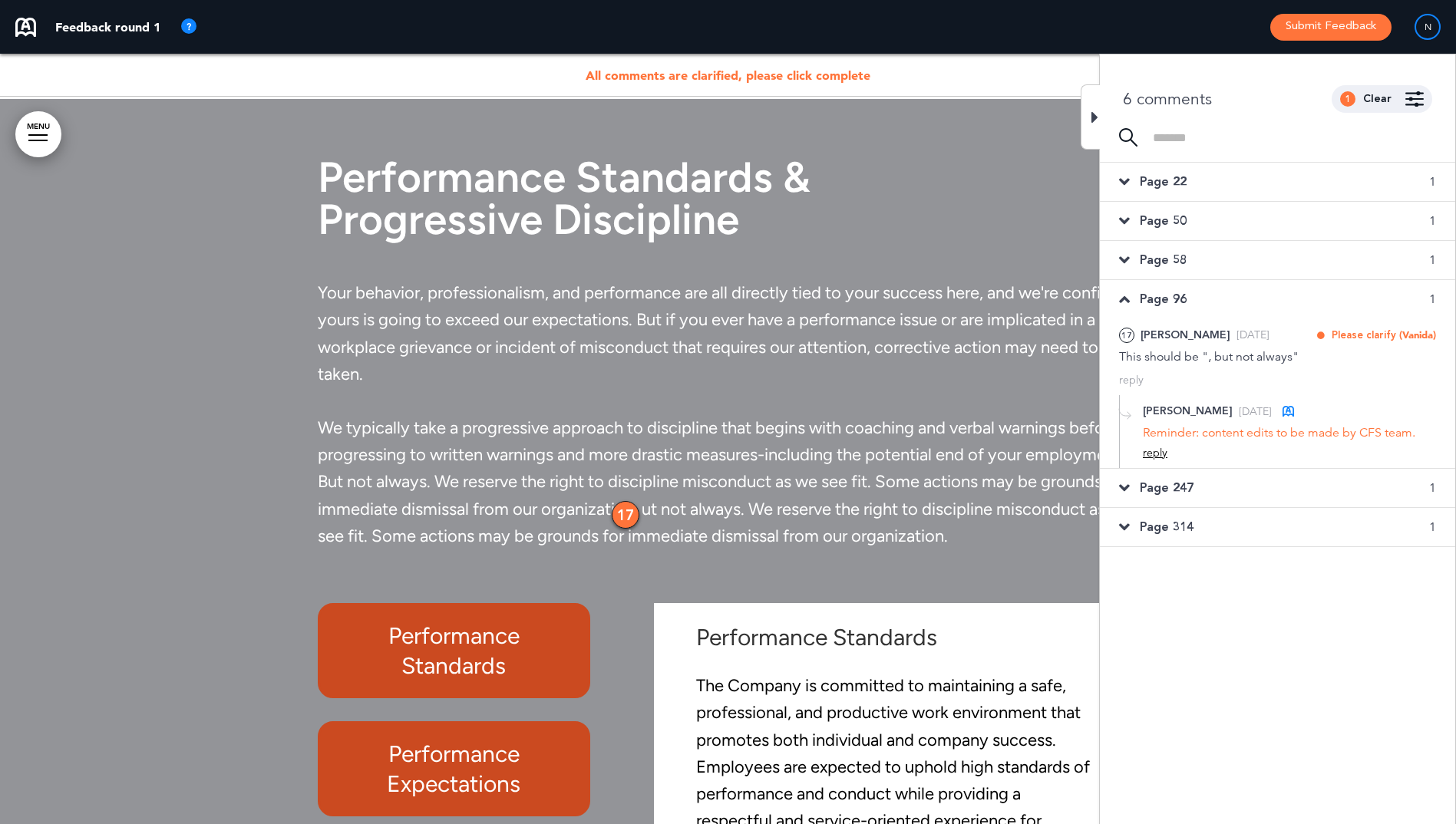
click at [1156, 451] on div "reply" at bounding box center [1155, 454] width 24 height 15
paste textarea "**********"
type textarea "**********"
click at [1418, 526] on div "Add" at bounding box center [1424, 523] width 24 height 17
click at [1127, 298] on icon at bounding box center [1124, 299] width 10 height 17
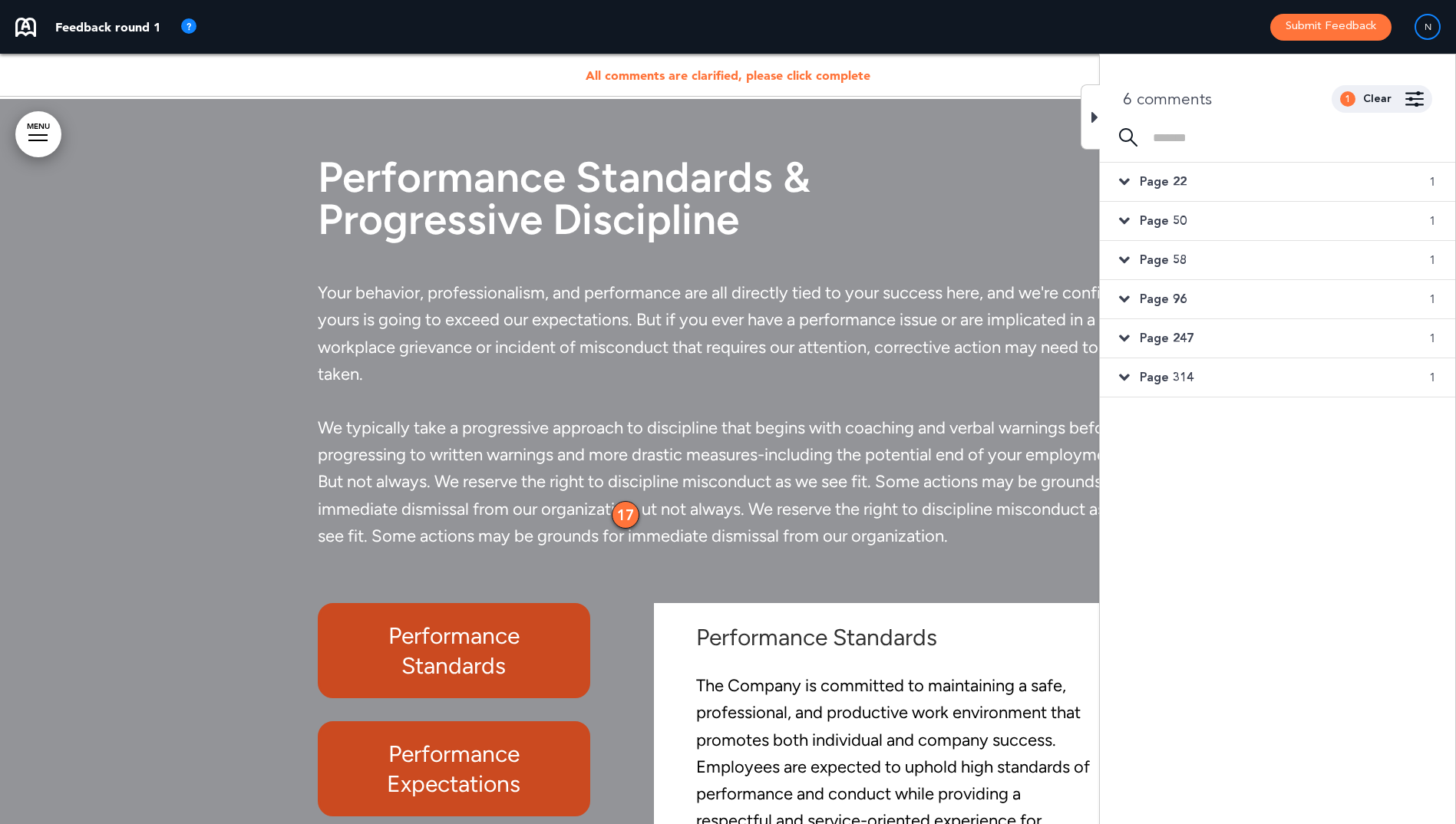
click at [1128, 337] on icon at bounding box center [1124, 338] width 10 height 17
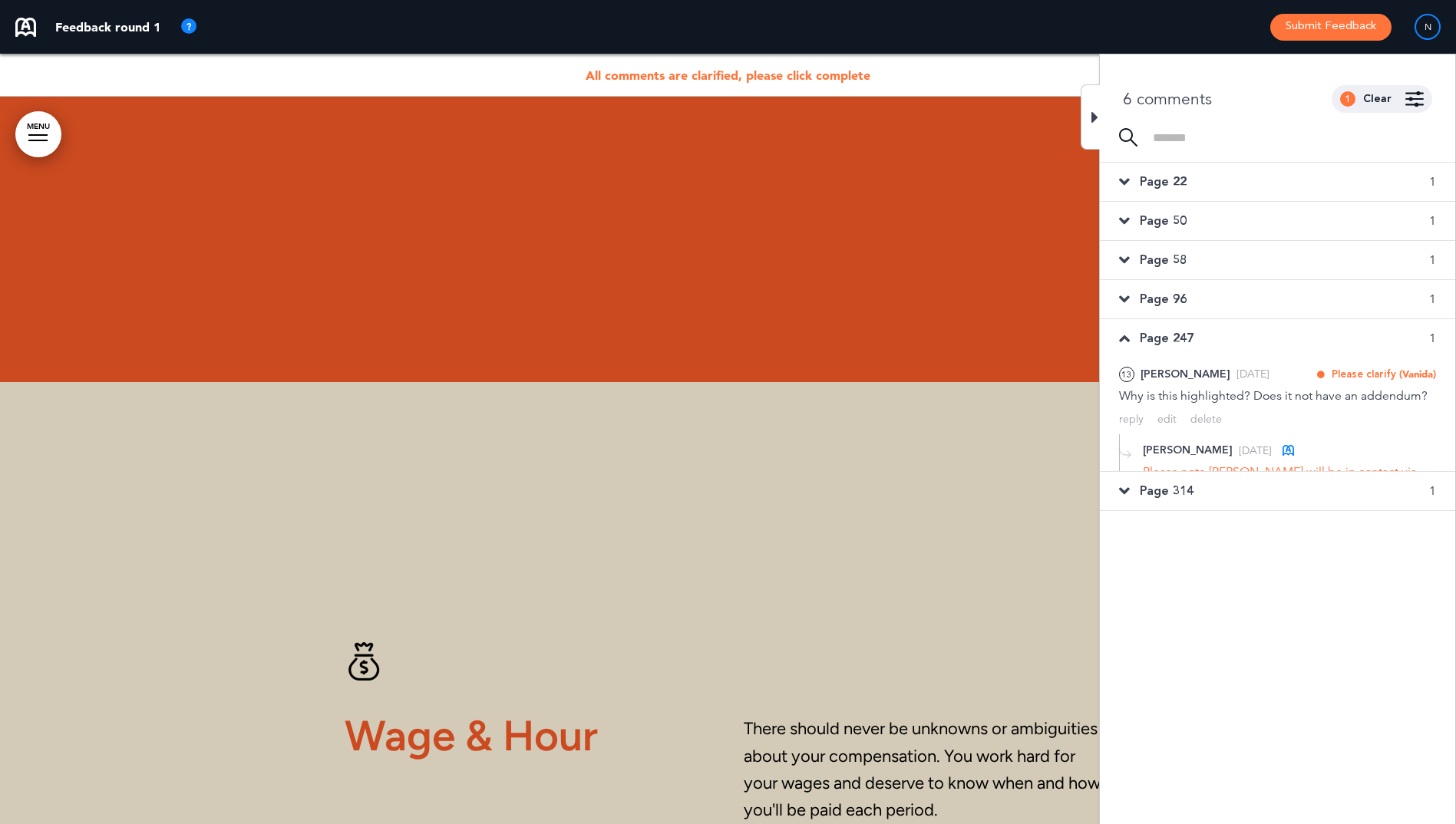
scroll to position [95827, 0]
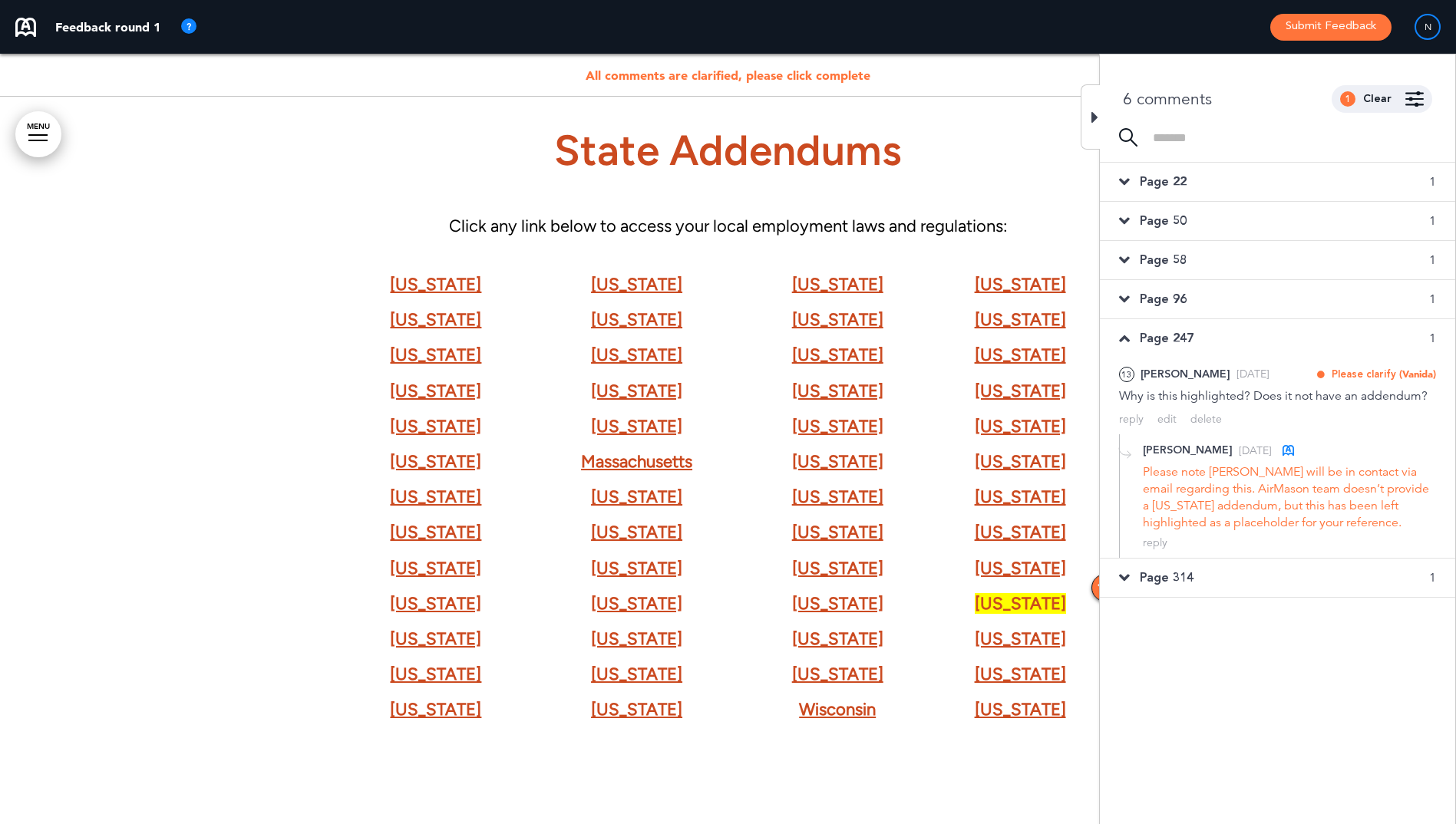
click at [1127, 337] on icon at bounding box center [1124, 338] width 10 height 17
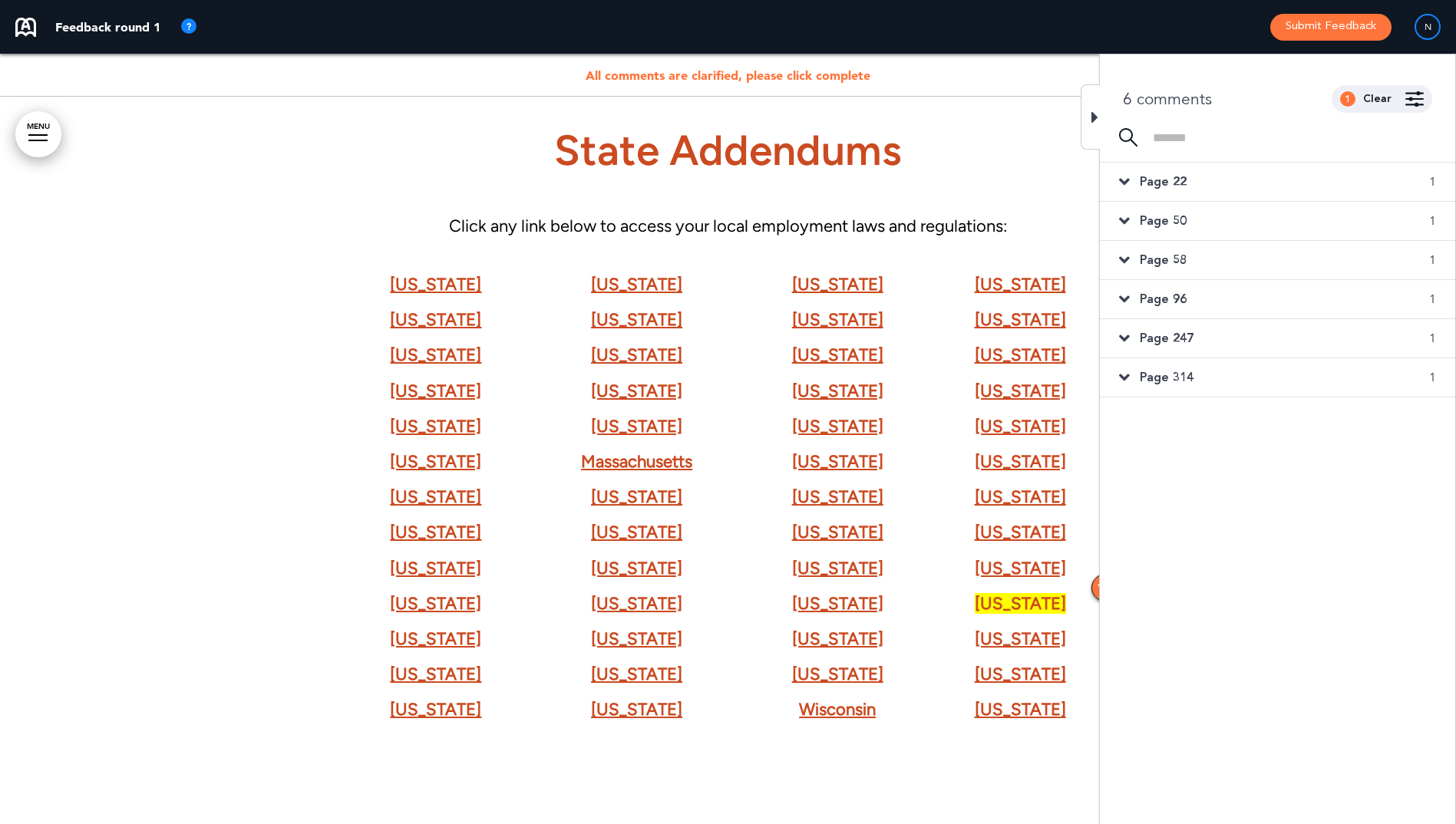
click at [1128, 376] on icon at bounding box center [1124, 378] width 10 height 17
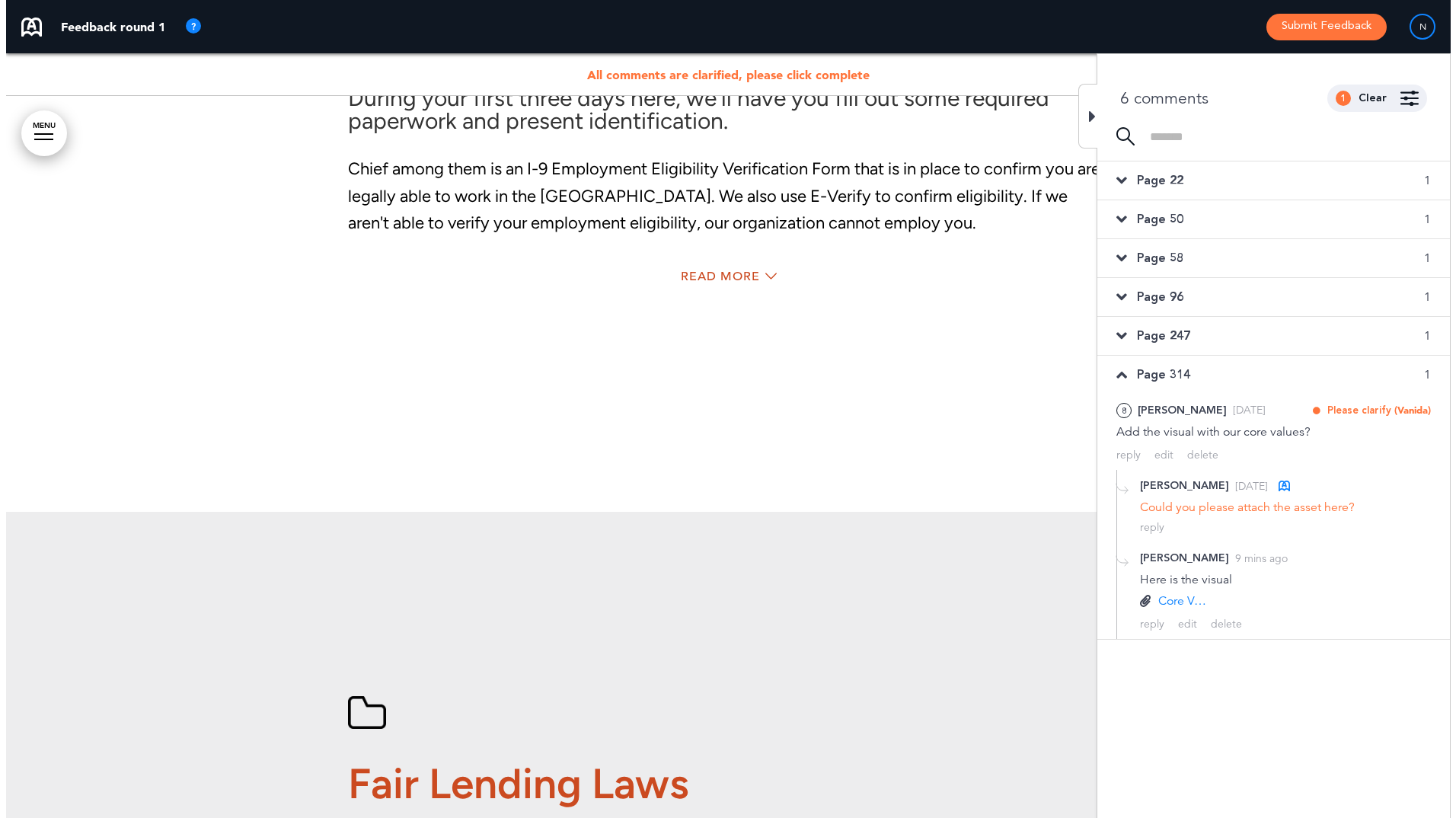
scroll to position [8745, 0]
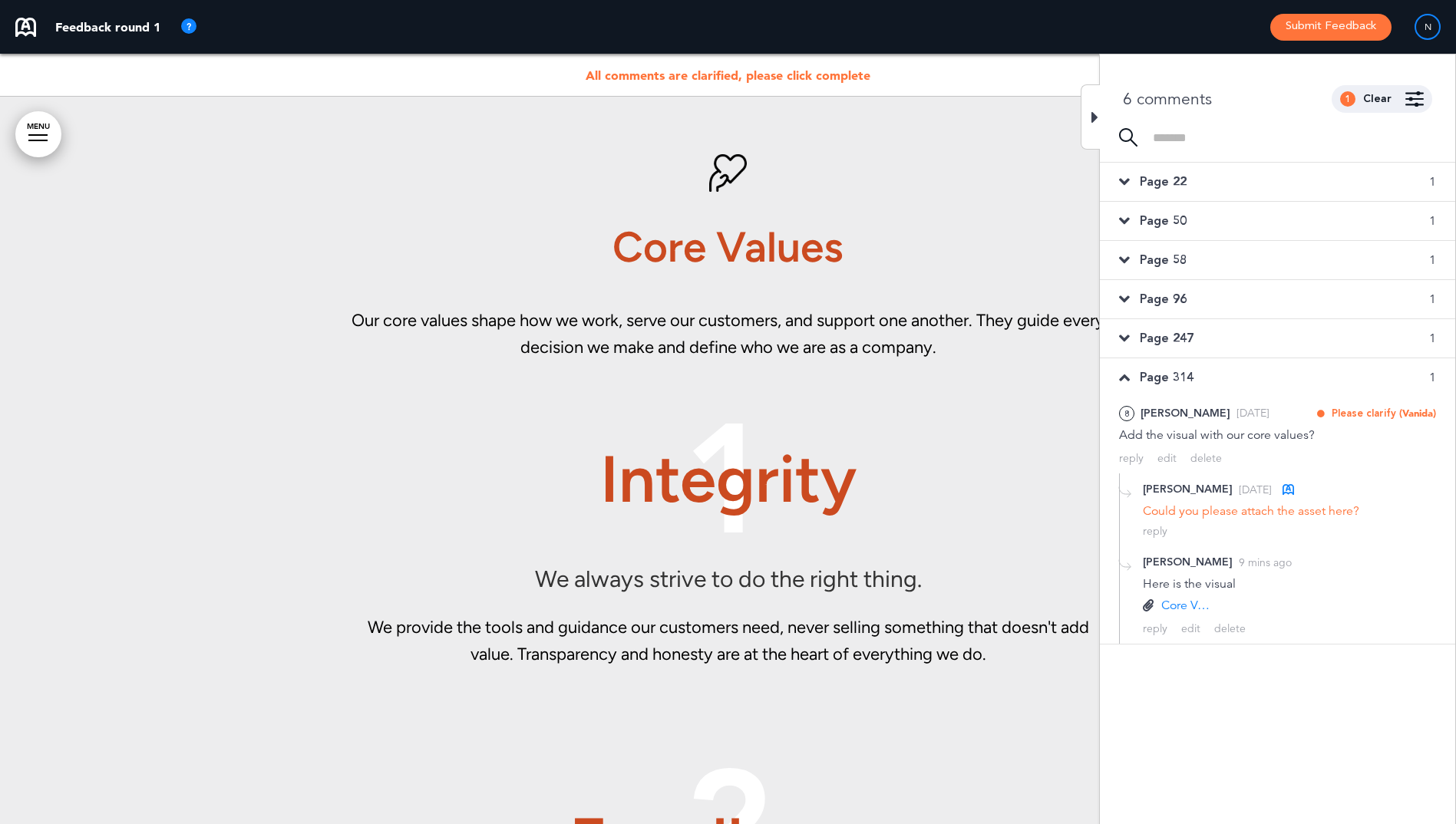
click at [1128, 376] on icon at bounding box center [1124, 378] width 10 height 17
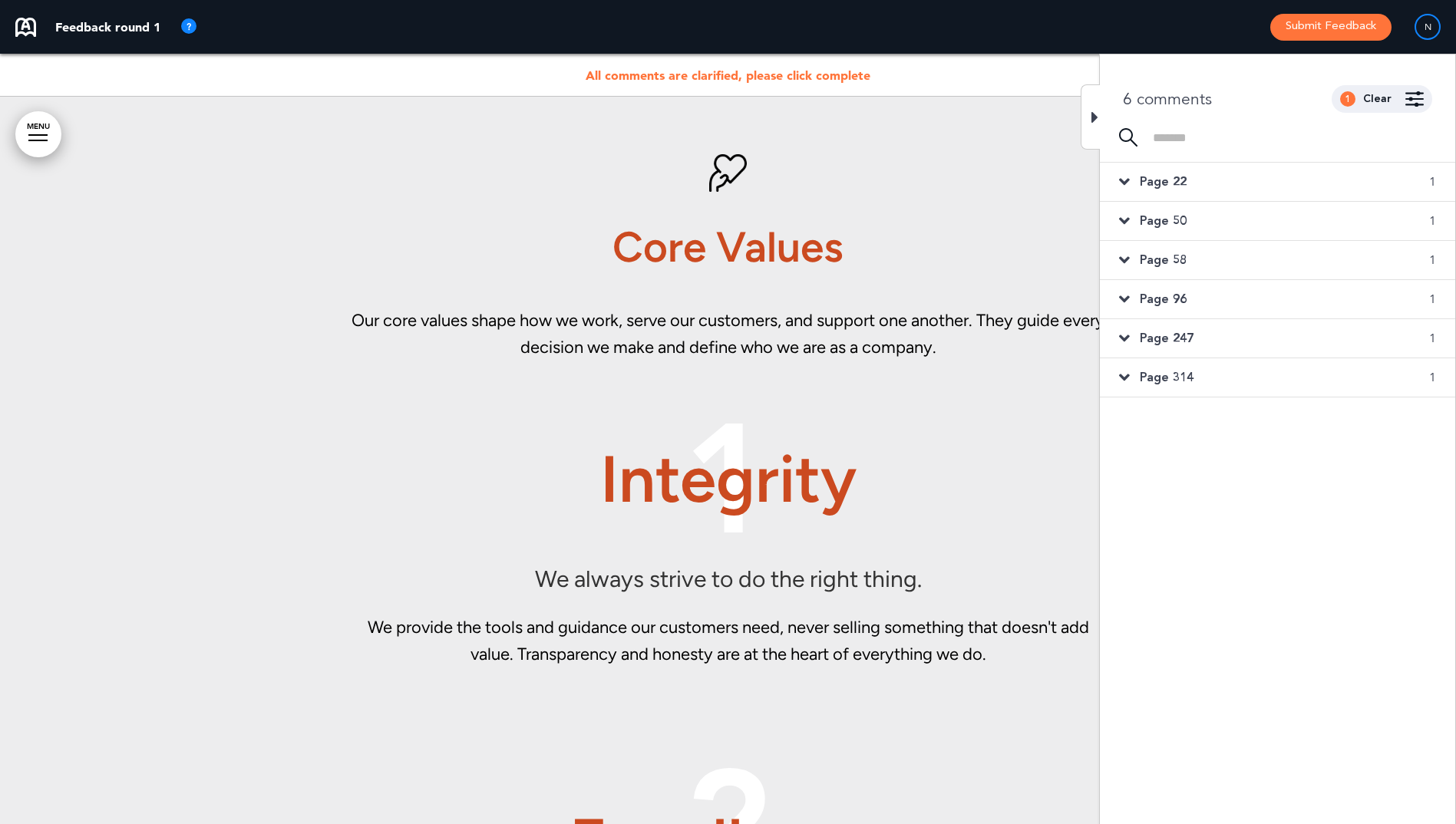
click at [1099, 118] on div at bounding box center [1090, 117] width 19 height 66
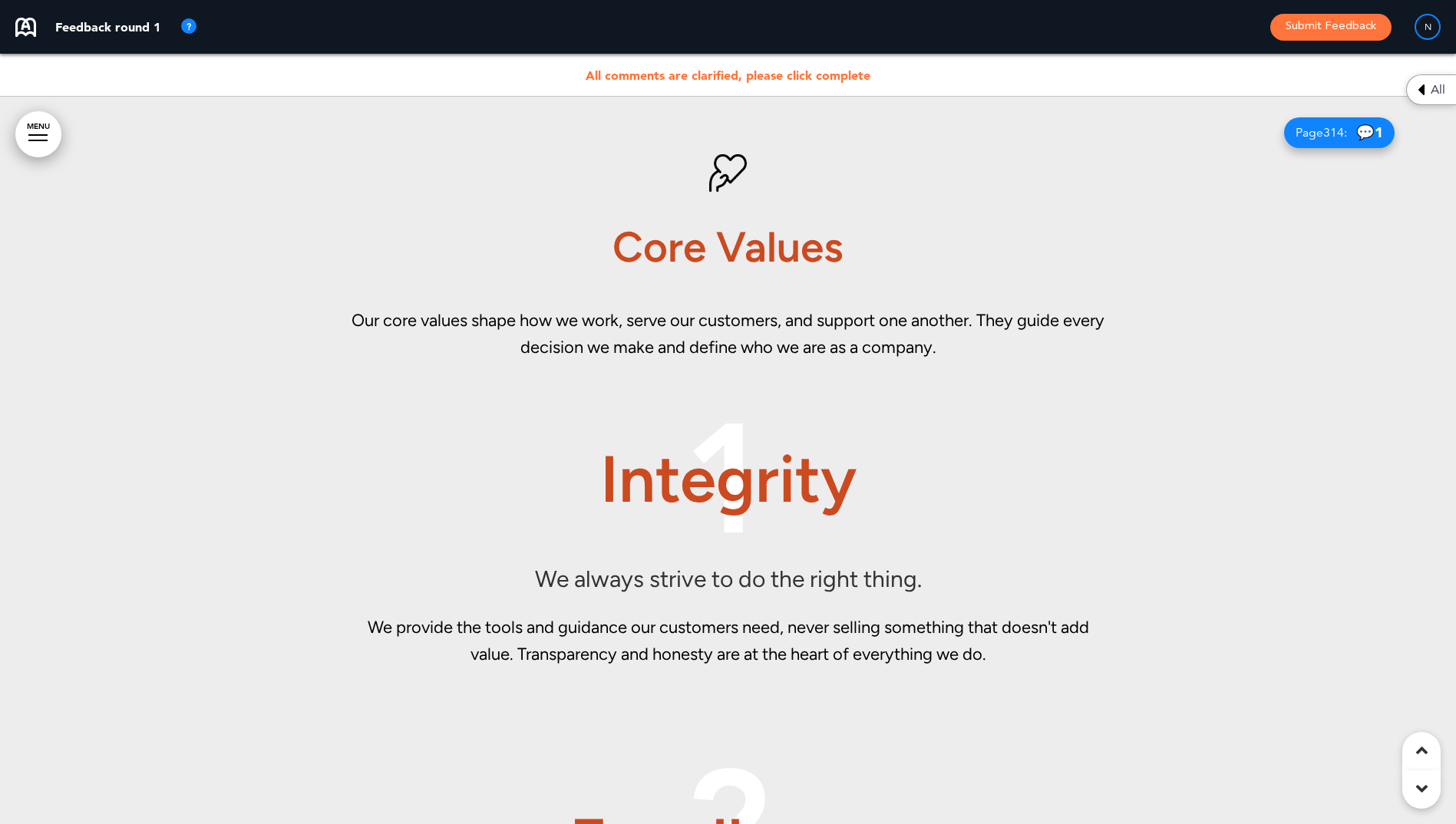
click at [815, 72] on span "All comments are clarified, please click complete" at bounding box center [728, 75] width 285 height 15
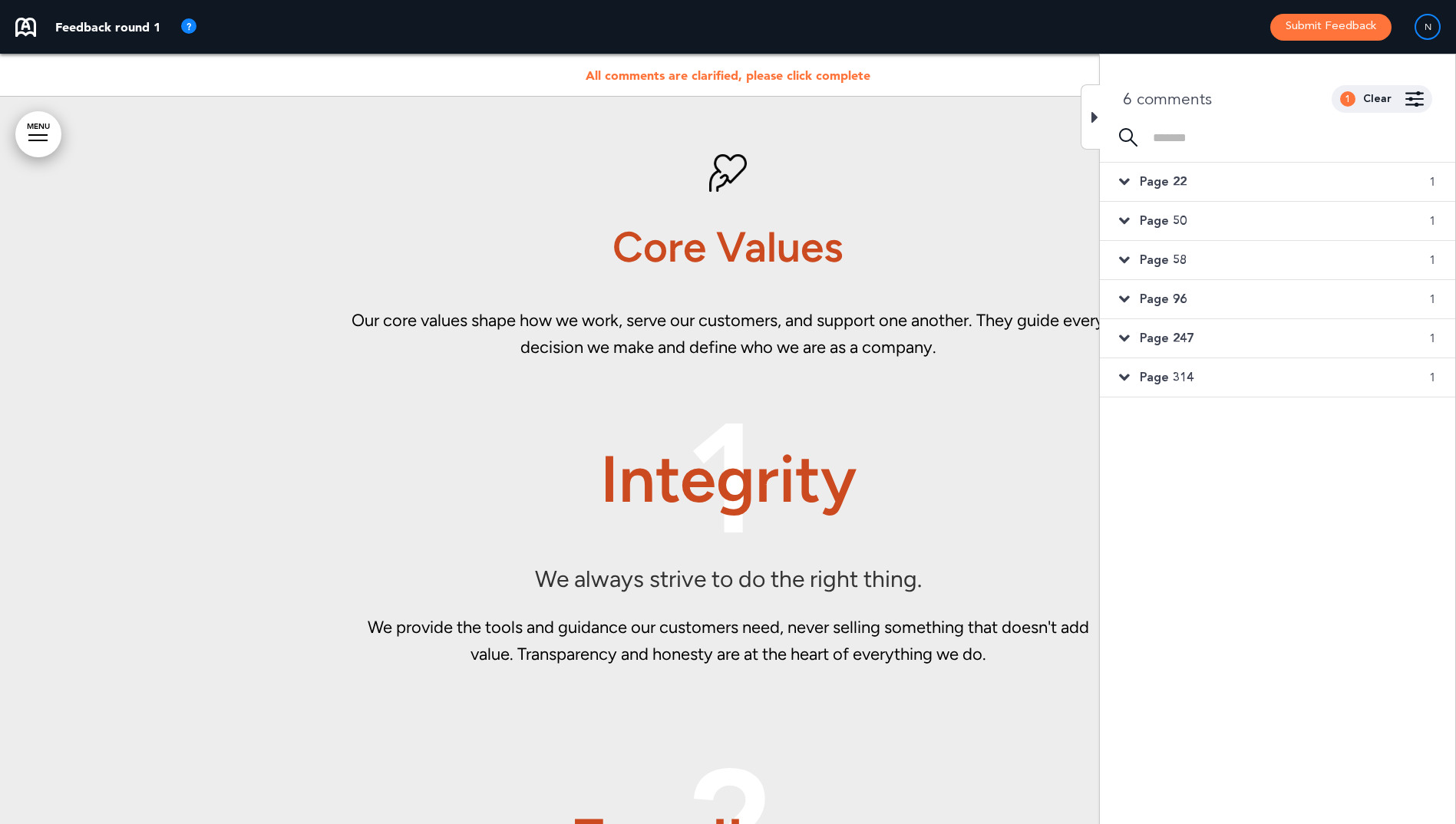
click at [1355, 32] on button "Submit Feedback" at bounding box center [1330, 27] width 121 height 27
